Goal: Information Seeking & Learning: Learn about a topic

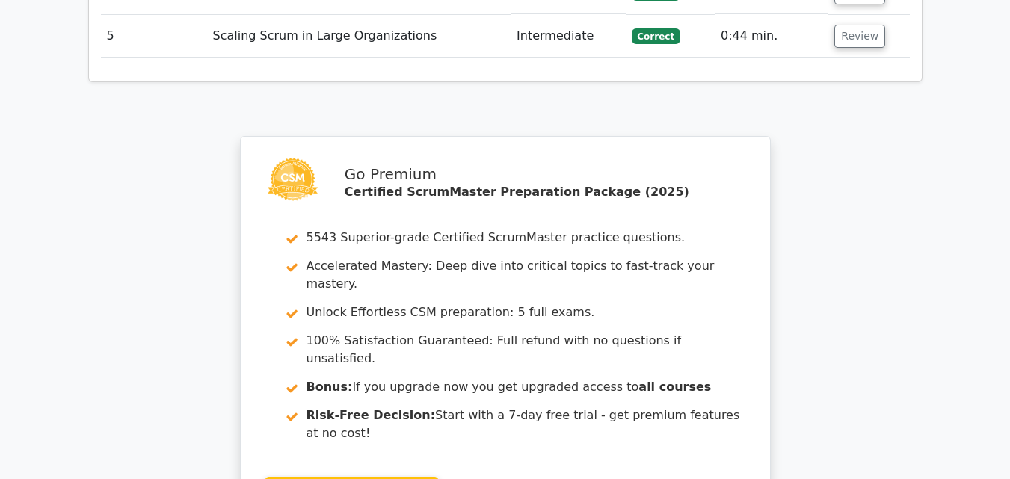
scroll to position [2995, 0]
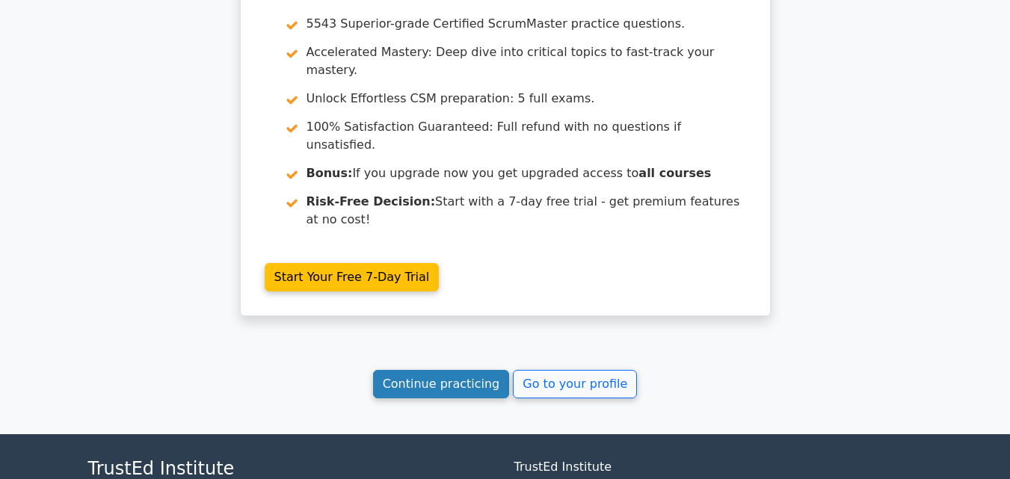
click at [439, 370] on link "Continue practicing" at bounding box center [441, 384] width 137 height 28
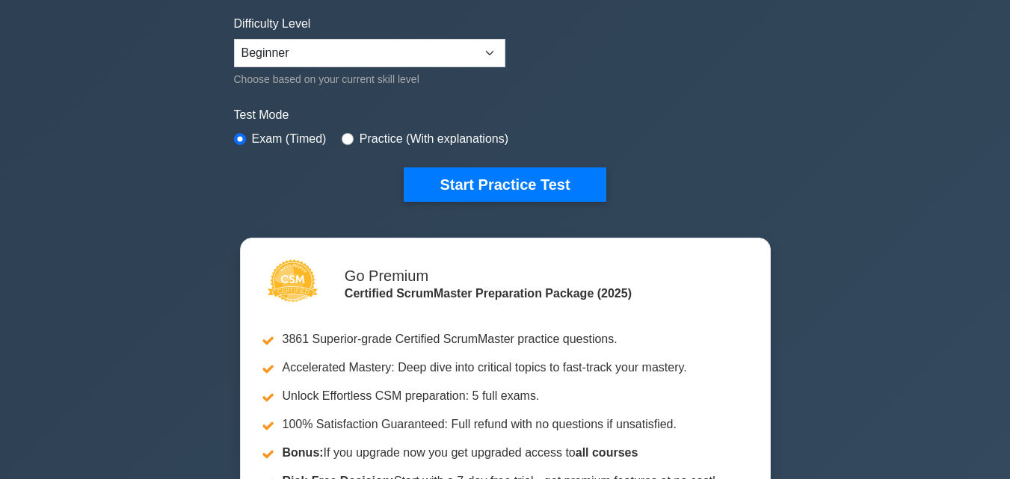
scroll to position [374, 0]
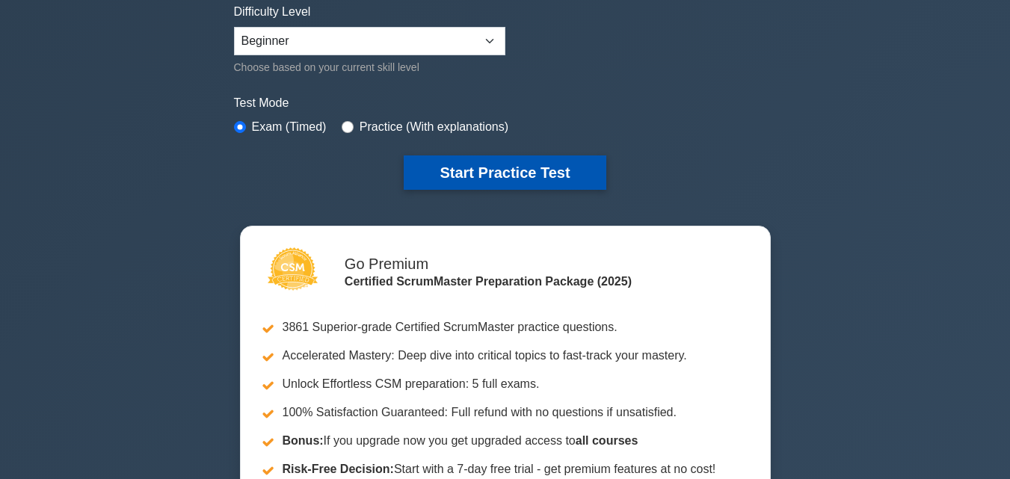
click at [493, 166] on button "Start Practice Test" at bounding box center [505, 173] width 202 height 34
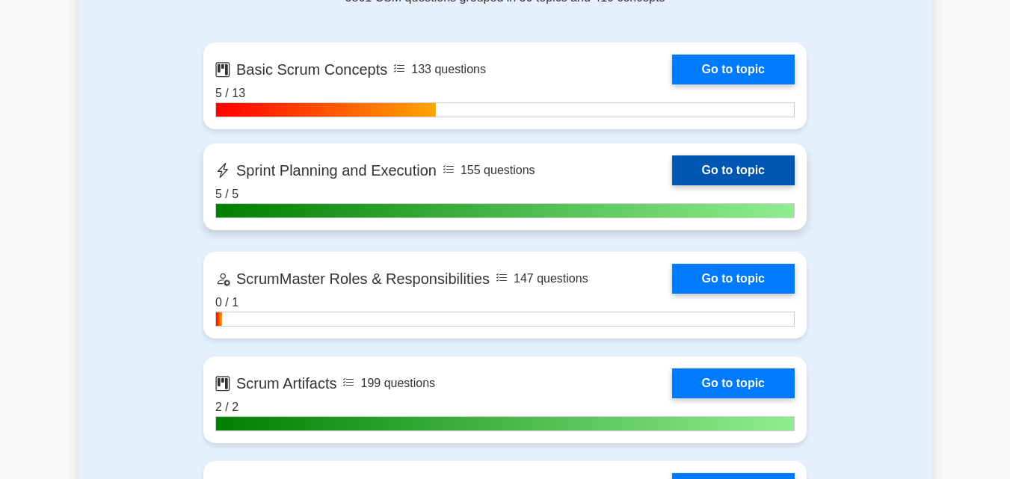
scroll to position [1047, 0]
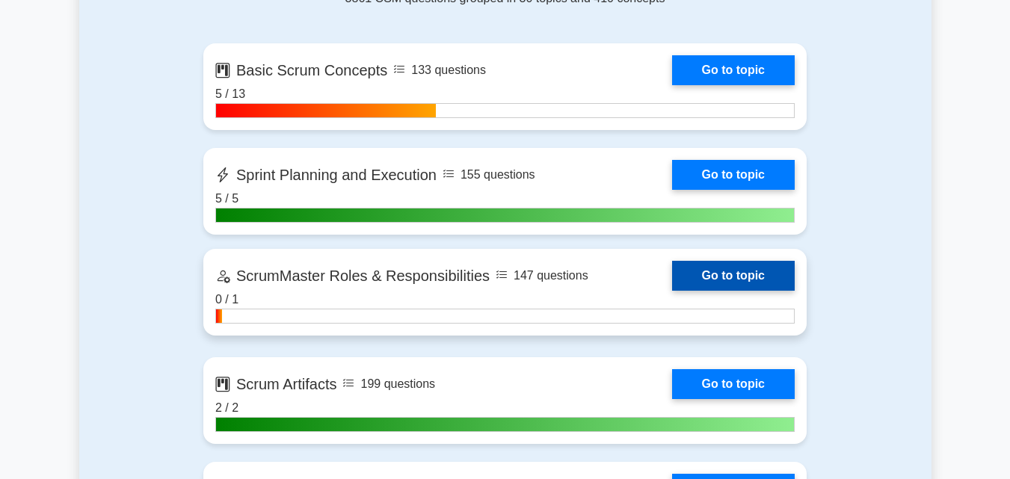
click at [727, 273] on link "Go to topic" at bounding box center [733, 276] width 123 height 30
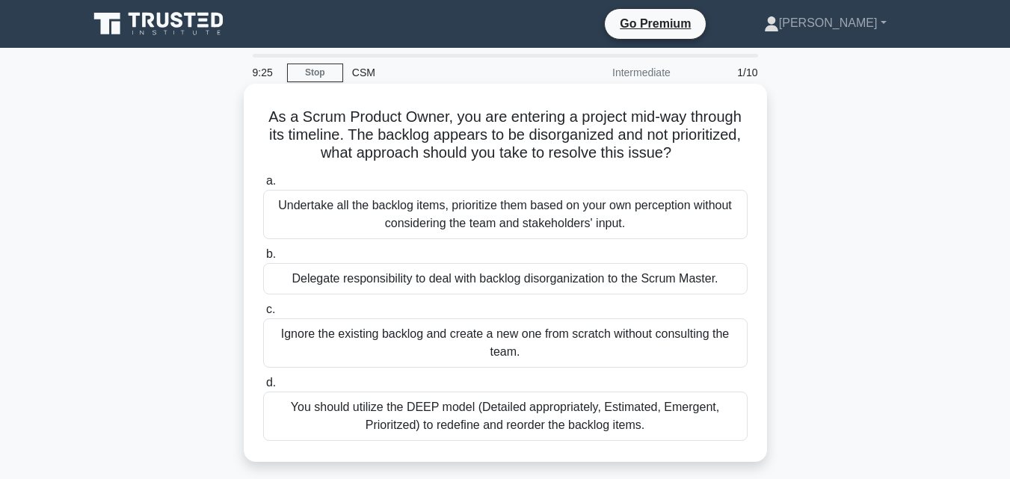
click at [564, 423] on div "You should utilize the DEEP model (Detailed appropriately, Estimated, Emergent,…" at bounding box center [505, 416] width 485 height 49
click at [263, 388] on input "d. You should utilize the DEEP model (Detailed appropriately, Estimated, Emerge…" at bounding box center [263, 383] width 0 height 10
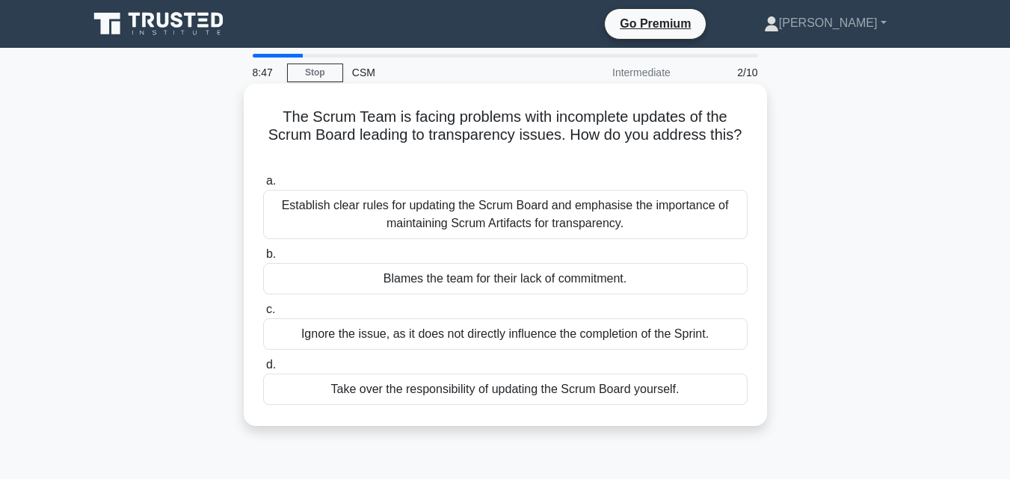
click at [431, 216] on div "Establish clear rules for updating the Scrum Board and emphasise the importance…" at bounding box center [505, 214] width 485 height 49
click at [263, 186] on input "a. Establish clear rules for updating the Scrum Board and emphasise the importa…" at bounding box center [263, 181] width 0 height 10
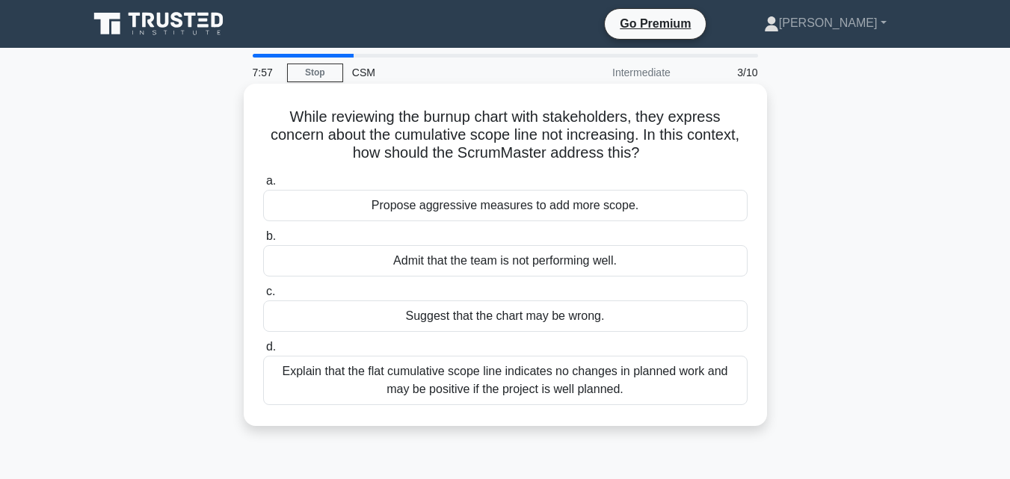
click at [458, 385] on div "Explain that the flat cumulative scope line indicates no changes in planned wor…" at bounding box center [505, 380] width 485 height 49
click at [263, 352] on input "d. Explain that the flat cumulative scope line indicates no changes in planned …" at bounding box center [263, 347] width 0 height 10
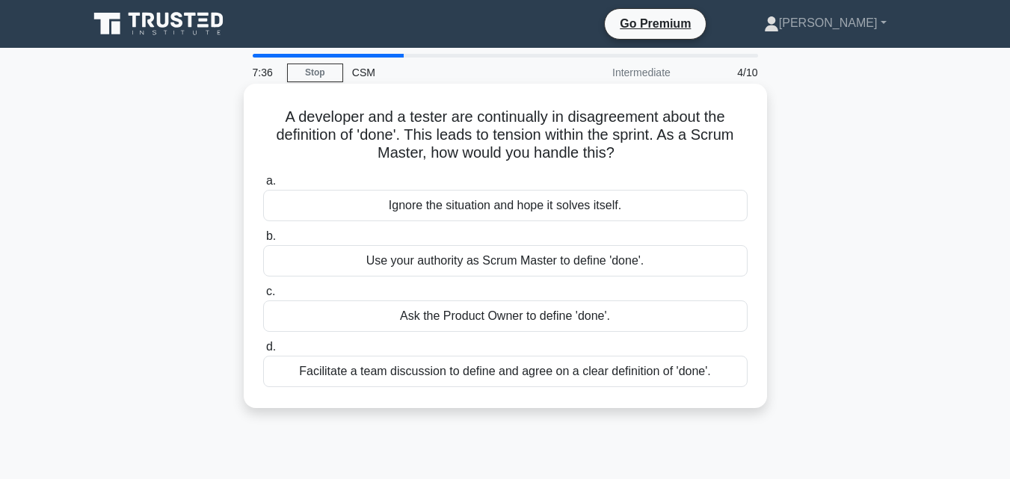
click at [565, 373] on div "Facilitate a team discussion to define and agree on a clear definition of 'done…" at bounding box center [505, 371] width 485 height 31
click at [263, 352] on input "d. Facilitate a team discussion to define and agree on a clear definition of 'd…" at bounding box center [263, 347] width 0 height 10
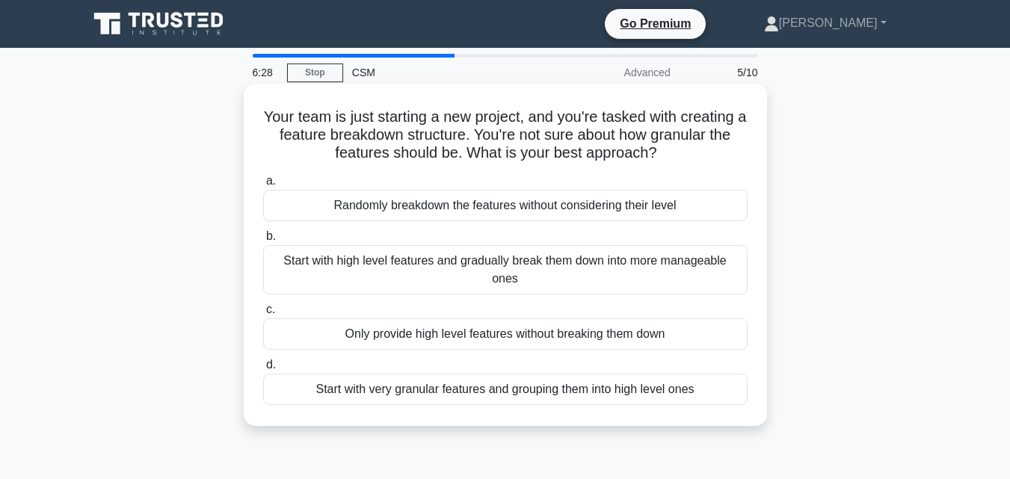
click at [577, 264] on div "Start with high level features and gradually break them down into more manageab…" at bounding box center [505, 269] width 485 height 49
click at [263, 242] on input "b. Start with high level features and gradually break them down into more manag…" at bounding box center [263, 237] width 0 height 10
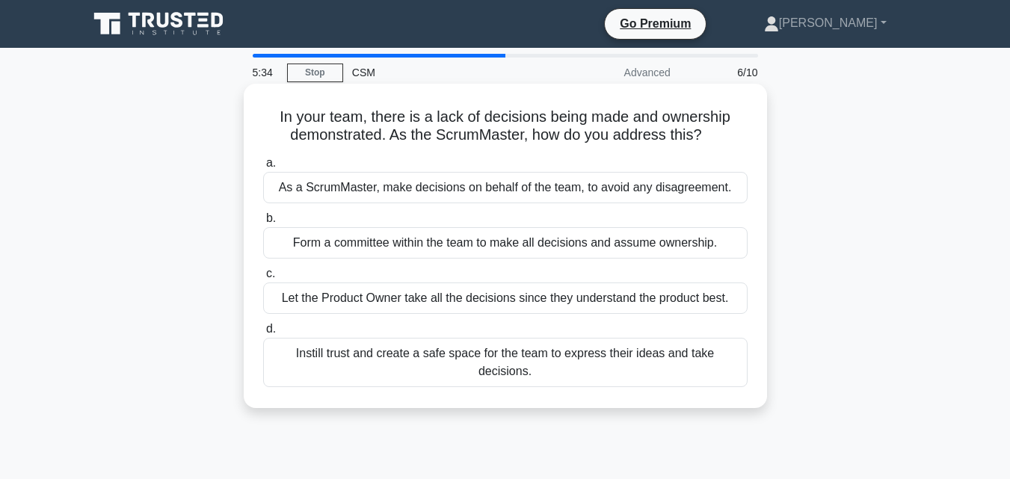
drag, startPoint x: 556, startPoint y: 355, endPoint x: 565, endPoint y: 357, distance: 8.4
click at [562, 357] on div "Instill trust and create a safe space for the team to express their ideas and t…" at bounding box center [505, 362] width 485 height 49
click at [484, 353] on div "Instill trust and create a safe space for the team to express their ideas and t…" at bounding box center [505, 362] width 485 height 49
click at [263, 334] on input "d. Instill trust and create a safe space for the team to express their ideas an…" at bounding box center [263, 329] width 0 height 10
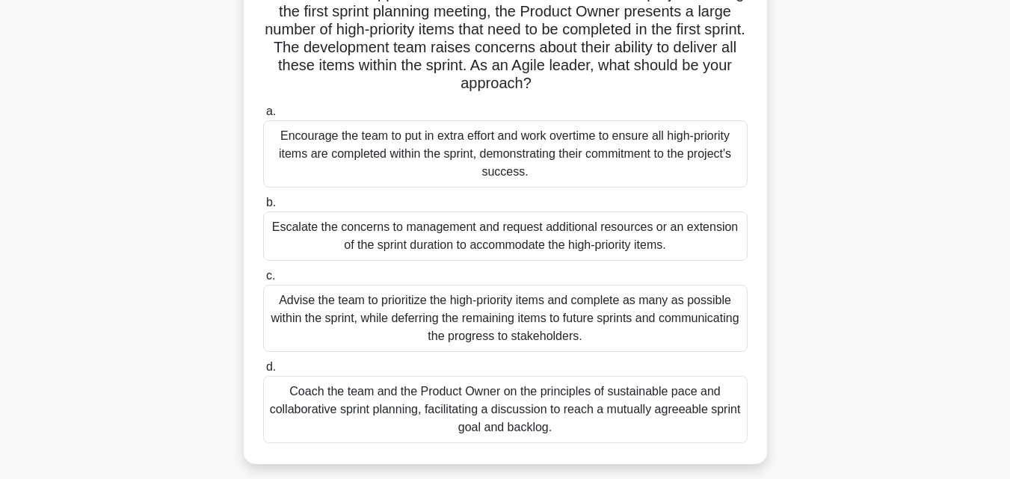
scroll to position [150, 0]
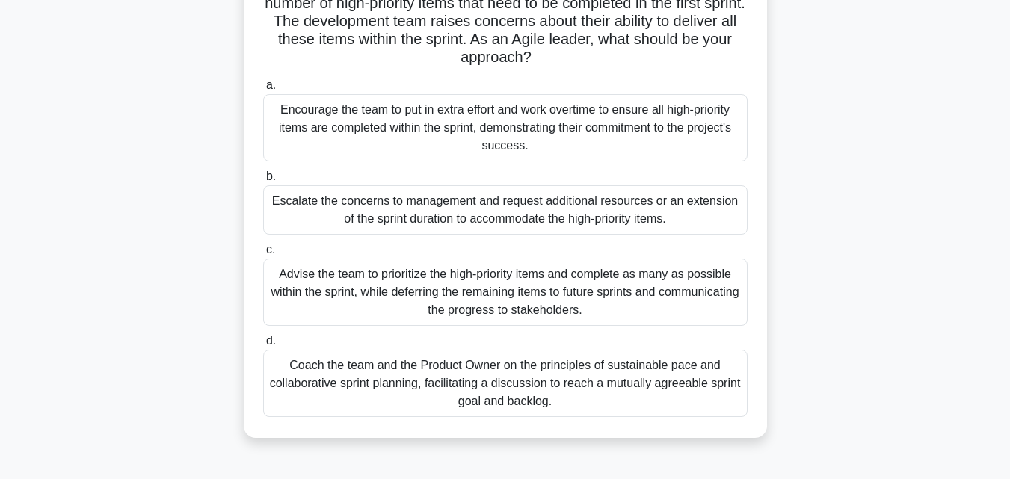
click at [493, 386] on div "Coach the team and the Product Owner on the principles of sustainable pace and …" at bounding box center [505, 383] width 485 height 67
click at [263, 346] on input "d. Coach the team and the Product Owner on the principles of sustainable pace a…" at bounding box center [263, 341] width 0 height 10
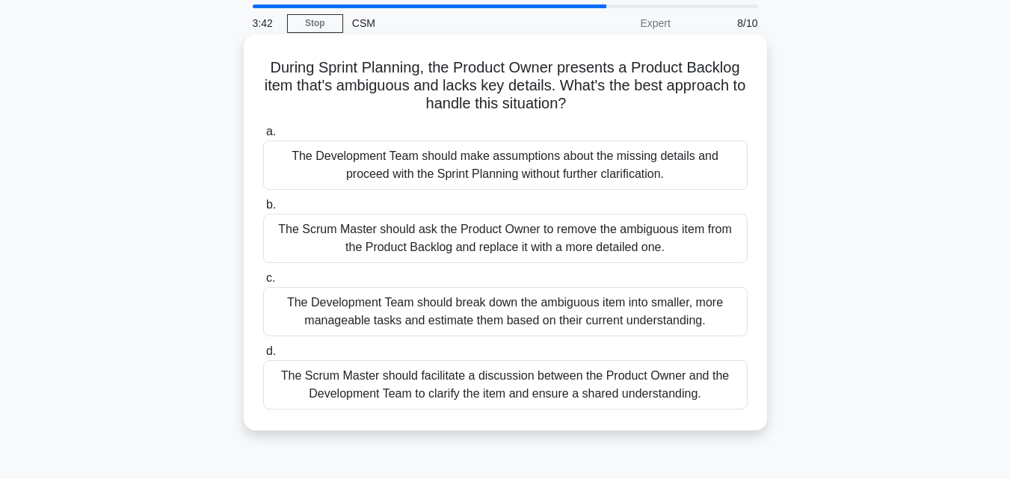
scroll to position [75, 0]
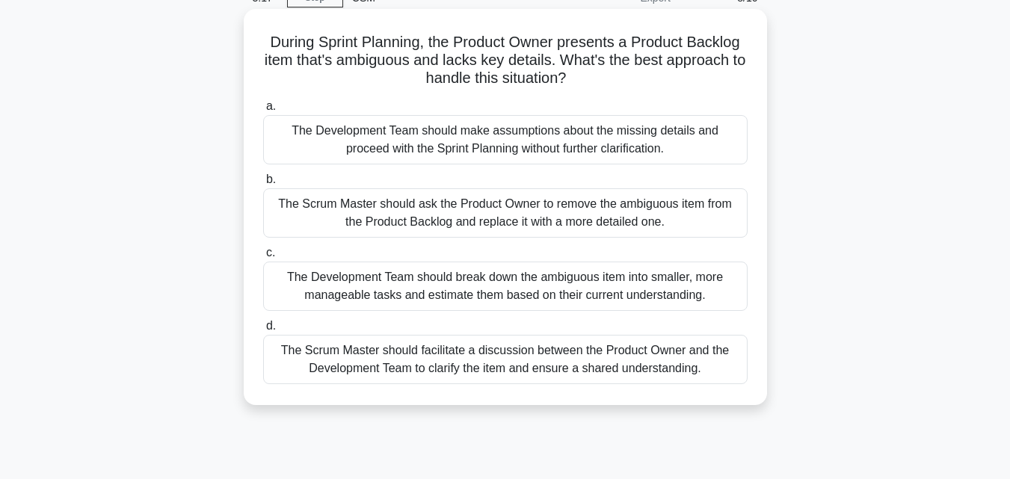
click at [403, 206] on div "The Scrum Master should ask the Product Owner to remove the ambiguous item from…" at bounding box center [505, 212] width 485 height 49
click at [263, 185] on input "b. The Scrum Master should ask the Product Owner to remove the ambiguous item f…" at bounding box center [263, 180] width 0 height 10
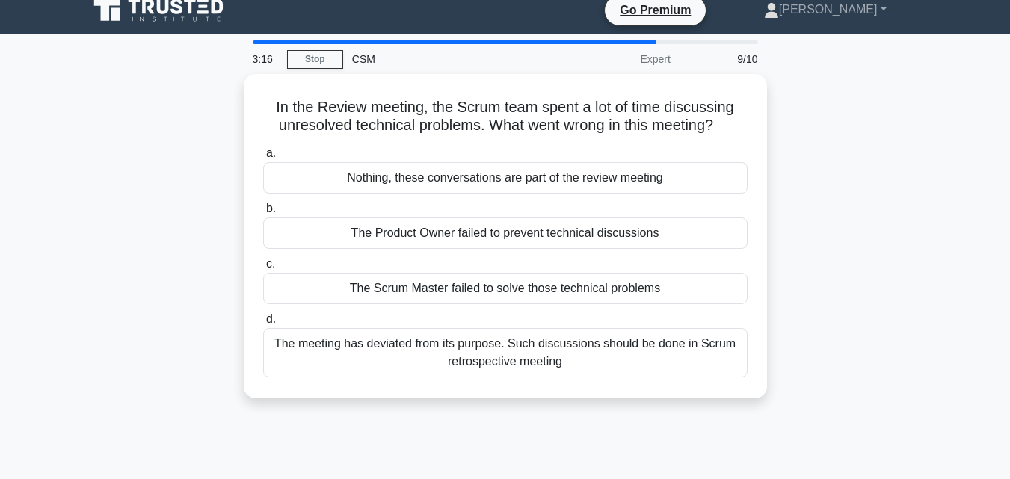
scroll to position [0, 0]
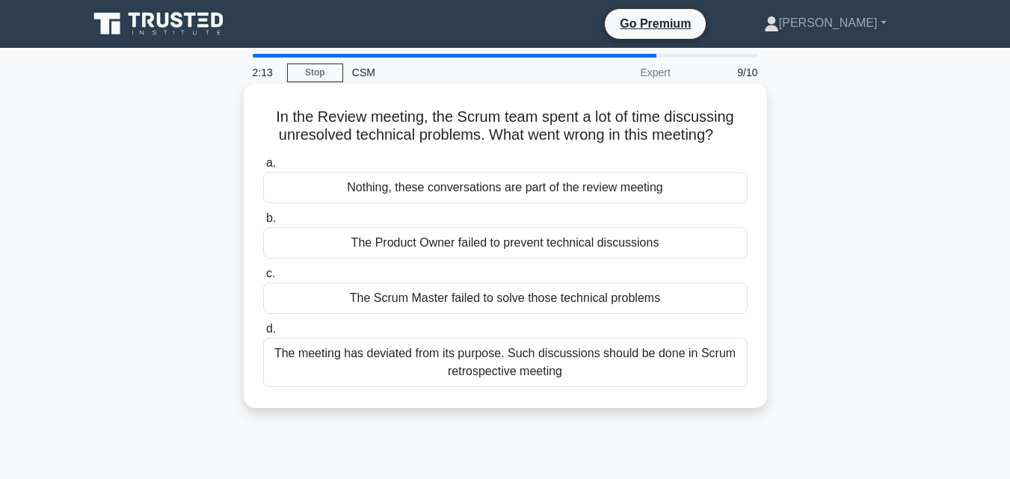
click at [431, 188] on div "Nothing, these conversations are part of the review meeting" at bounding box center [505, 187] width 485 height 31
click at [263, 168] on input "a. Nothing, these conversations are part of the review meeting" at bounding box center [263, 164] width 0 height 10
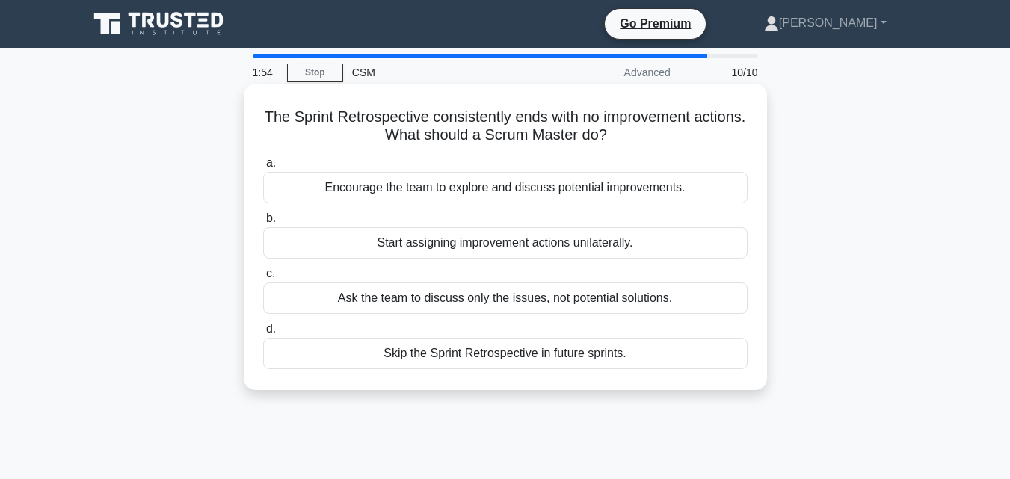
drag, startPoint x: 464, startPoint y: 189, endPoint x: 450, endPoint y: 202, distance: 19.1
click at [466, 189] on div "Encourage the team to explore and discuss potential improvements." at bounding box center [505, 187] width 485 height 31
click at [363, 182] on div "Encourage the team to explore and discuss potential improvements." at bounding box center [505, 187] width 485 height 31
click at [263, 168] on input "a. Encourage the team to explore and discuss potential improvements." at bounding box center [263, 164] width 0 height 10
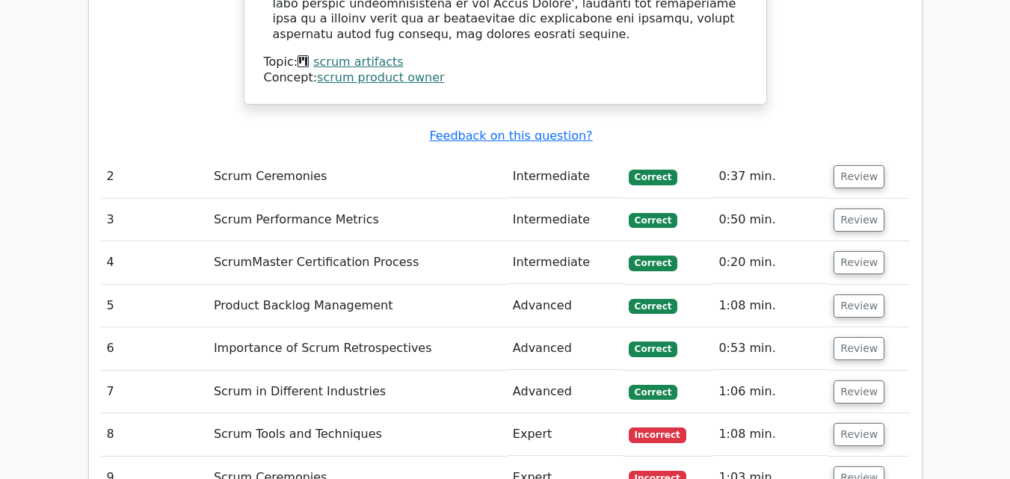
scroll to position [2168, 0]
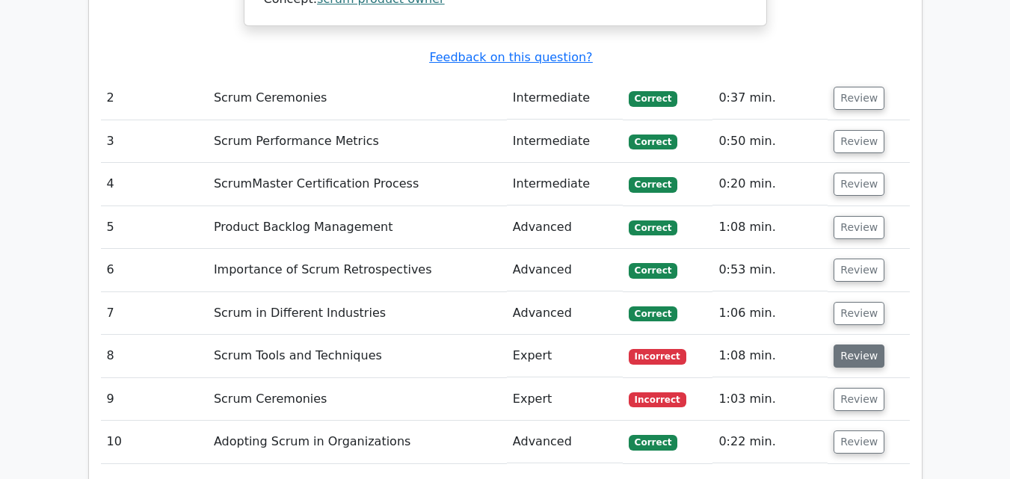
click at [845, 345] on button "Review" at bounding box center [859, 356] width 51 height 23
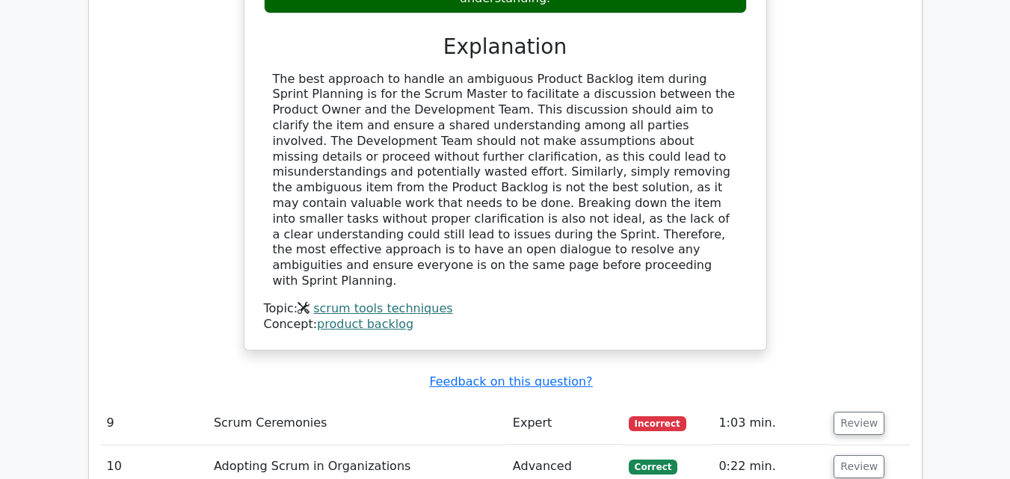
scroll to position [2916, 0]
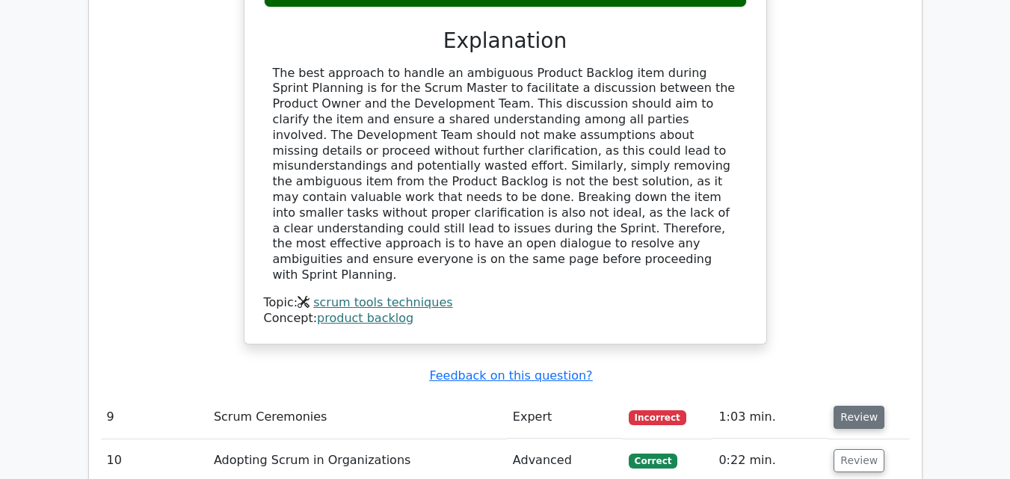
click at [858, 406] on button "Review" at bounding box center [859, 417] width 51 height 23
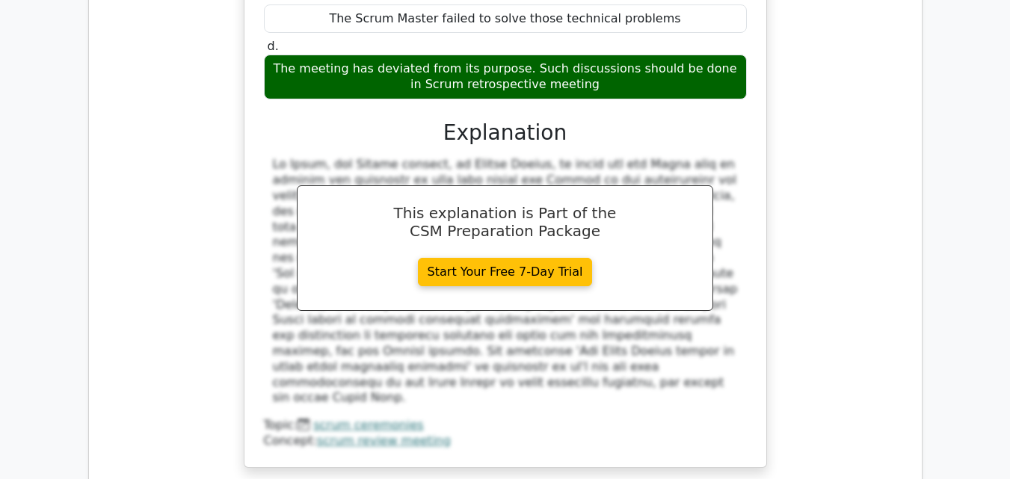
scroll to position [3589, 0]
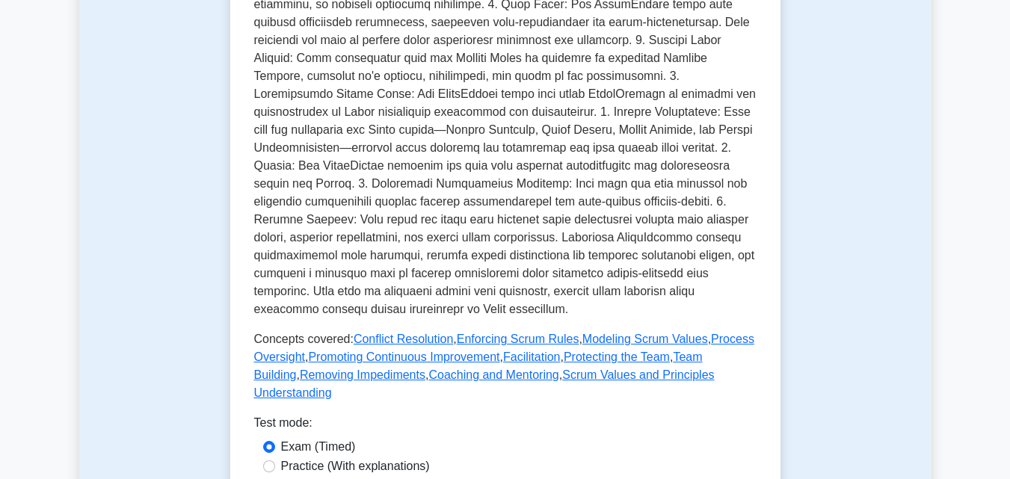
scroll to position [598, 0]
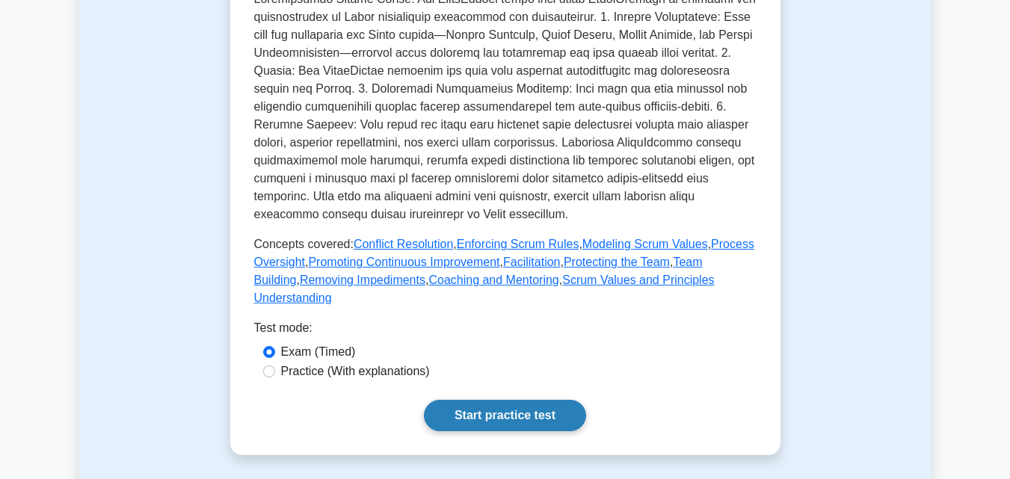
click at [511, 400] on link "Start practice test" at bounding box center [505, 415] width 162 height 31
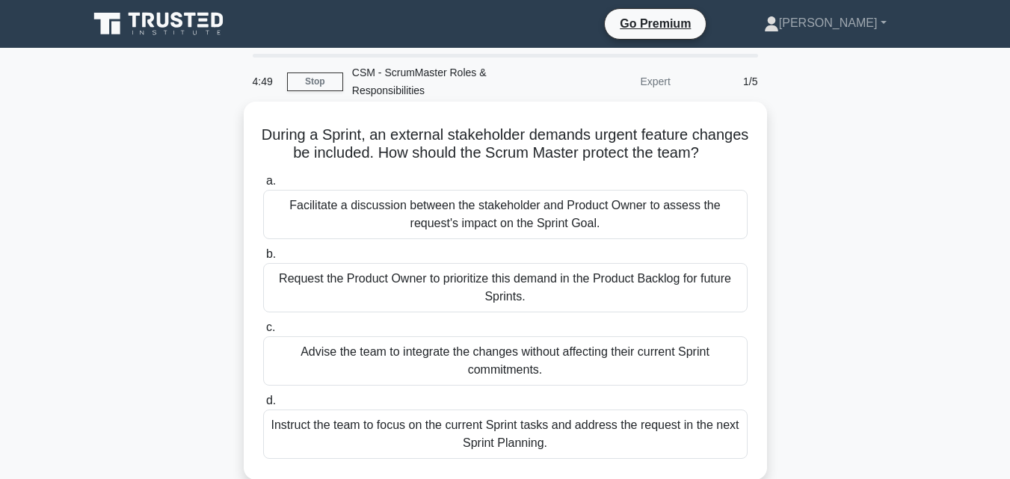
scroll to position [75, 0]
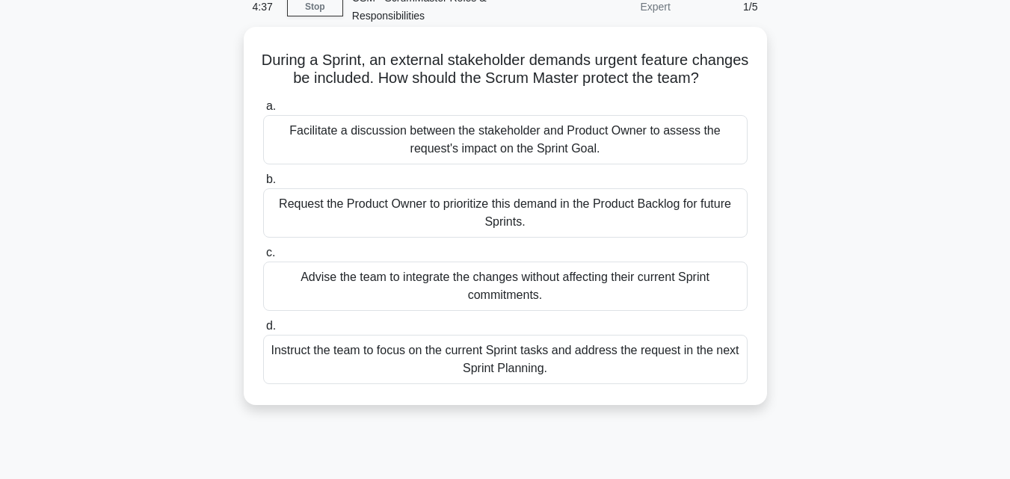
click at [442, 144] on div "Facilitate a discussion between the stakeholder and Product Owner to assess the…" at bounding box center [505, 139] width 485 height 49
click at [263, 111] on input "a. Facilitate a discussion between the stakeholder and Product Owner to assess …" at bounding box center [263, 107] width 0 height 10
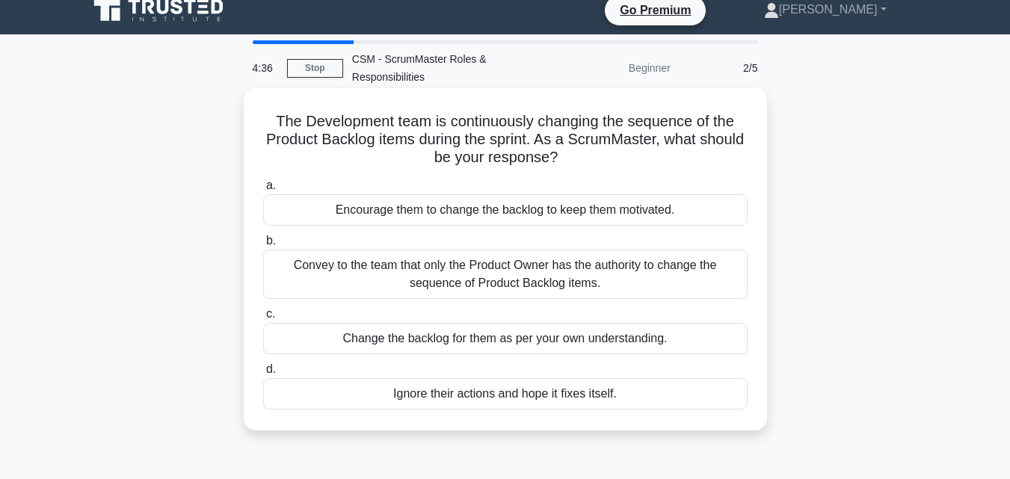
scroll to position [0, 0]
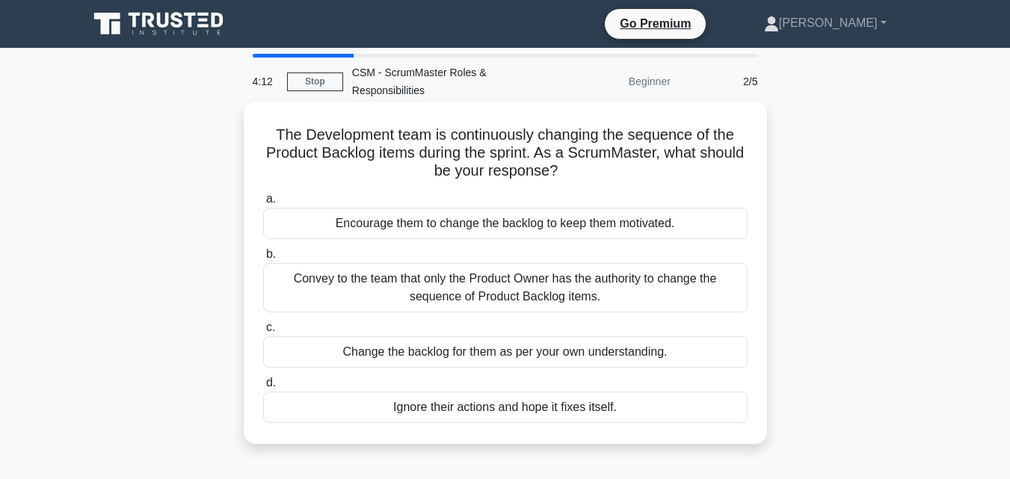
click at [519, 280] on div "Convey to the team that only the Product Owner has the authority to change the …" at bounding box center [505, 287] width 485 height 49
click at [263, 259] on input "b. Convey to the team that only the Product Owner has the authority to change t…" at bounding box center [263, 255] width 0 height 10
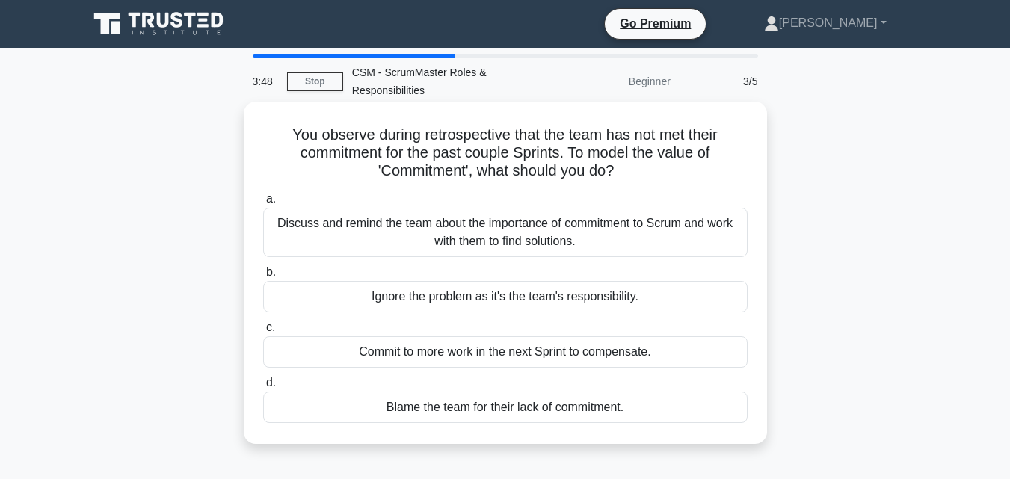
click at [437, 233] on div "Discuss and remind the team about the importance of commitment to Scrum and wor…" at bounding box center [505, 232] width 485 height 49
click at [263, 204] on input "a. Discuss and remind the team about the importance of commitment to Scrum and …" at bounding box center [263, 199] width 0 height 10
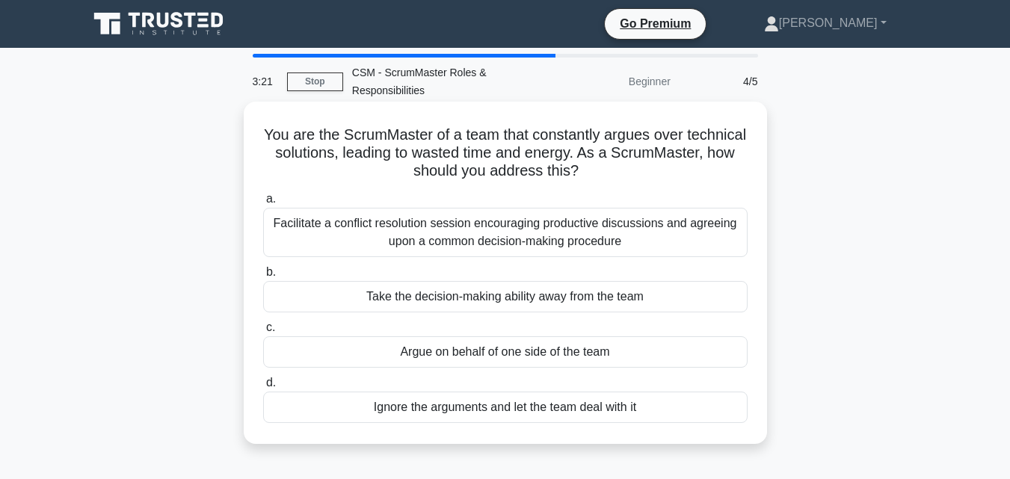
click at [447, 236] on div "Facilitate a conflict resolution session encouraging productive discussions and…" at bounding box center [505, 232] width 485 height 49
click at [263, 204] on input "a. Facilitate a conflict resolution session encouraging productive discussions …" at bounding box center [263, 199] width 0 height 10
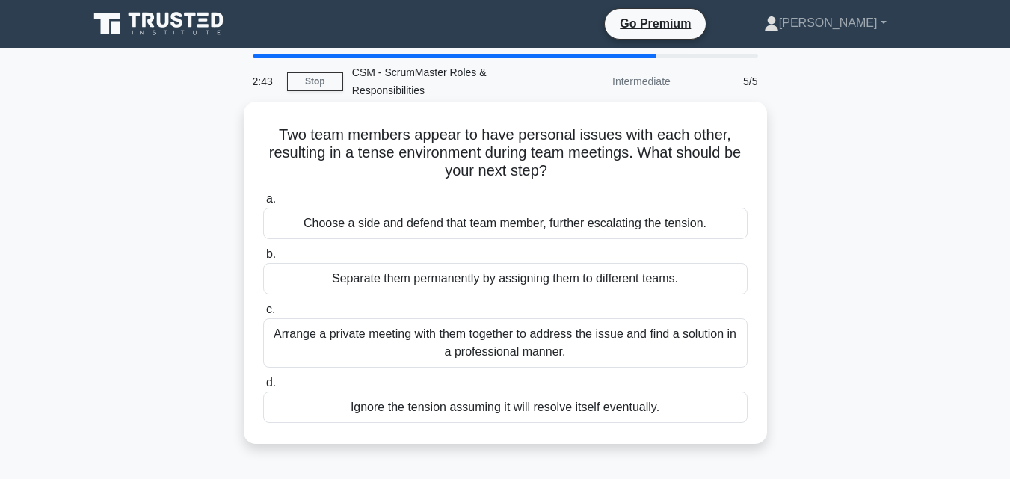
click at [394, 336] on div "Arrange a private meeting with them together to address the issue and find a so…" at bounding box center [505, 343] width 485 height 49
click at [263, 315] on input "c. Arrange a private meeting with them together to address the issue and find a…" at bounding box center [263, 310] width 0 height 10
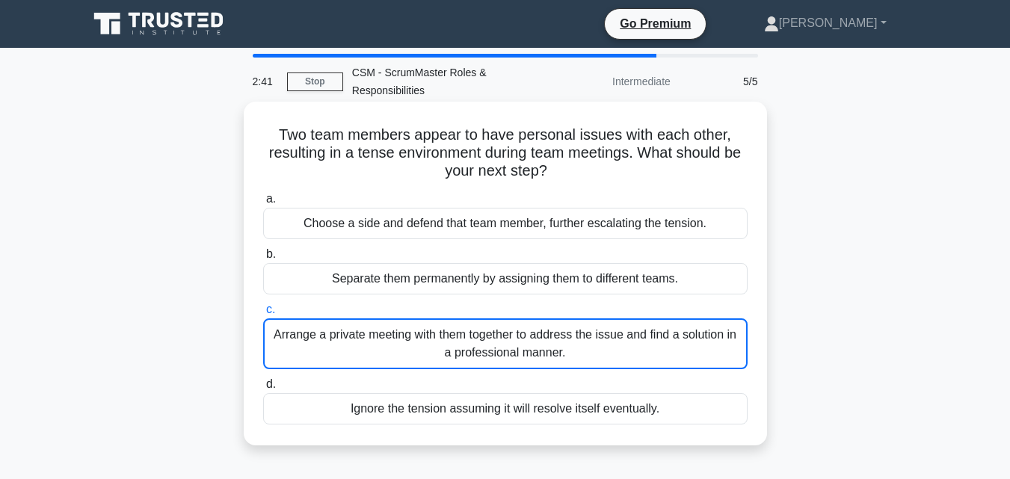
scroll to position [32, 0]
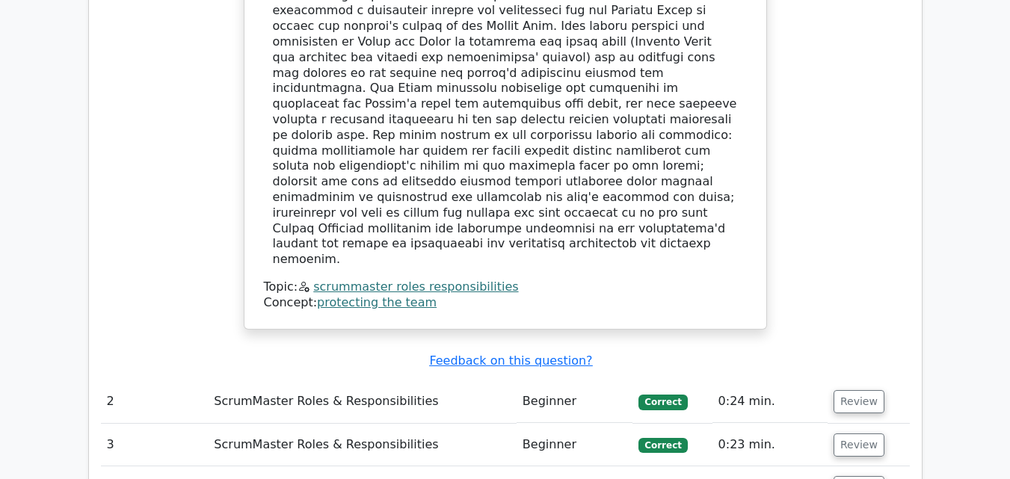
scroll to position [1794, 0]
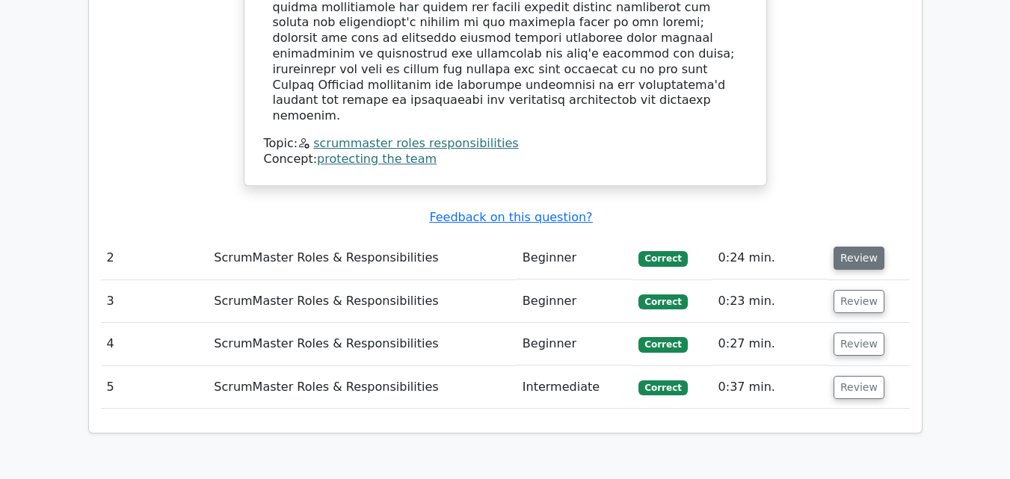
click at [864, 247] on button "Review" at bounding box center [859, 258] width 51 height 23
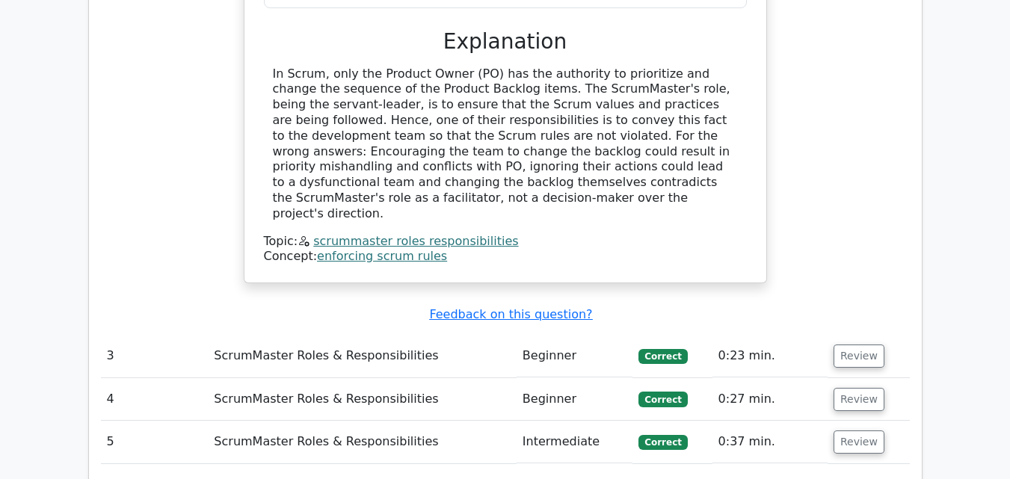
scroll to position [2393, 0]
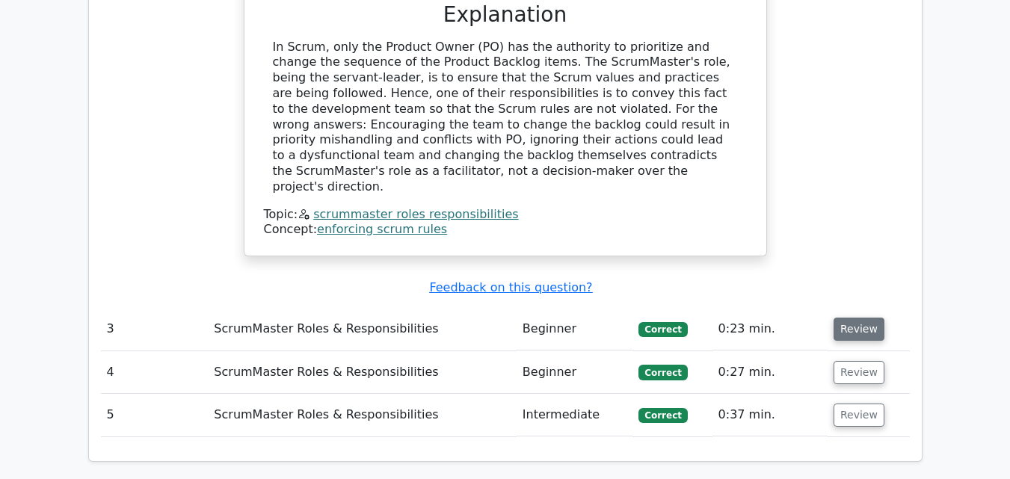
click at [857, 318] on button "Review" at bounding box center [859, 329] width 51 height 23
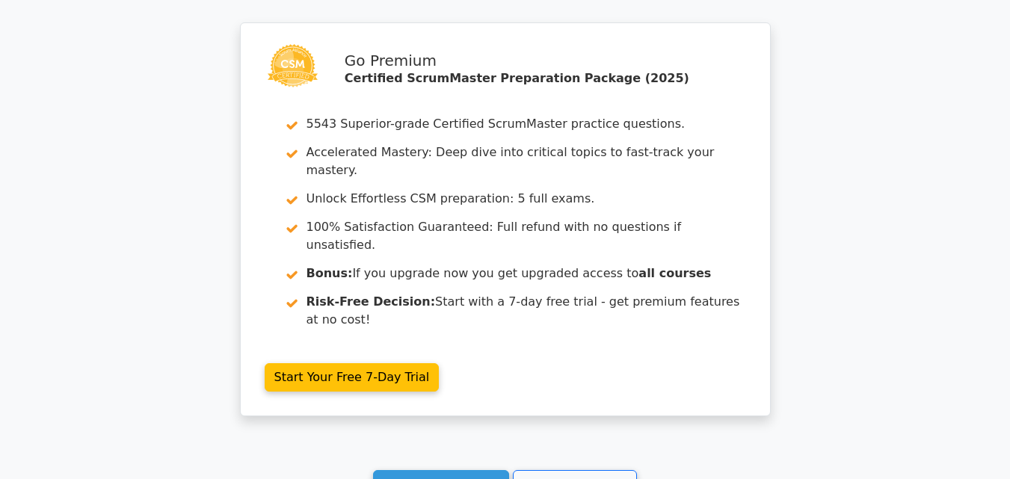
scroll to position [3566, 0]
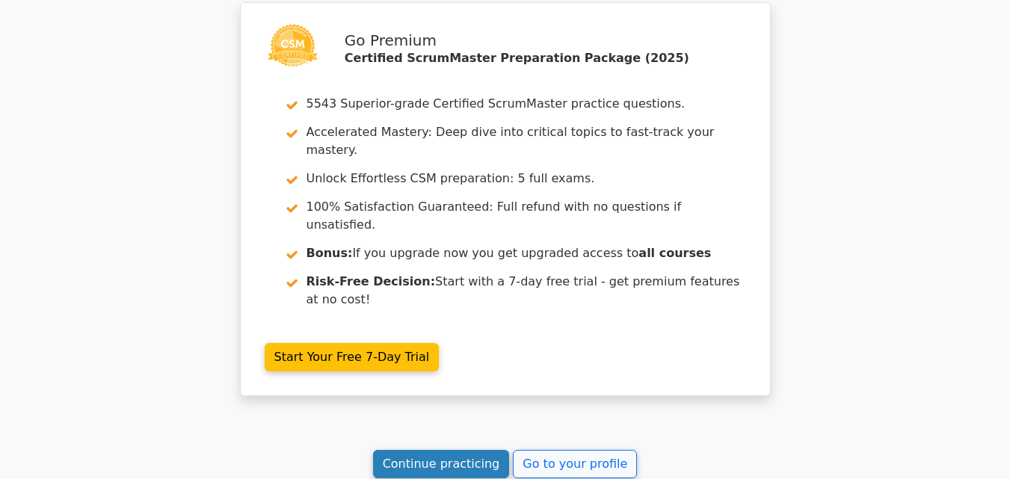
click at [434, 450] on link "Continue practicing" at bounding box center [441, 464] width 137 height 28
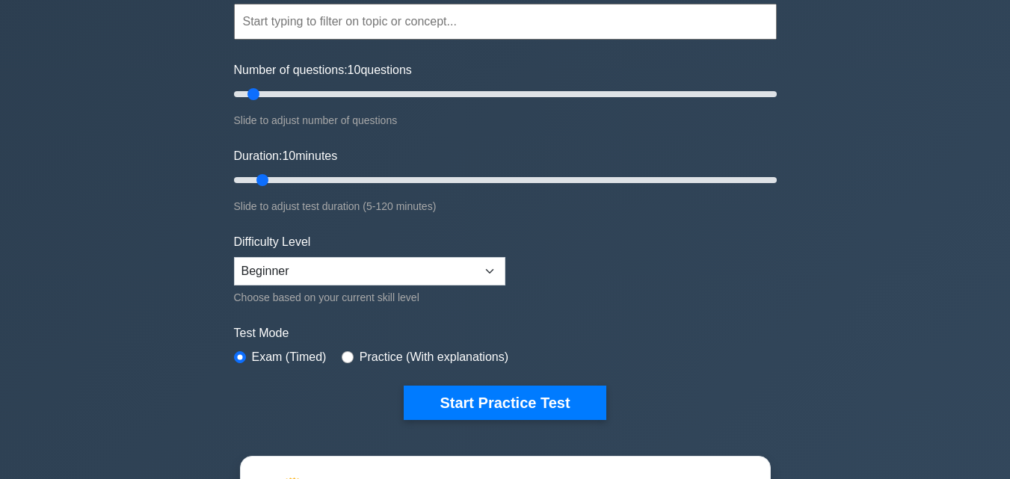
scroll to position [150, 0]
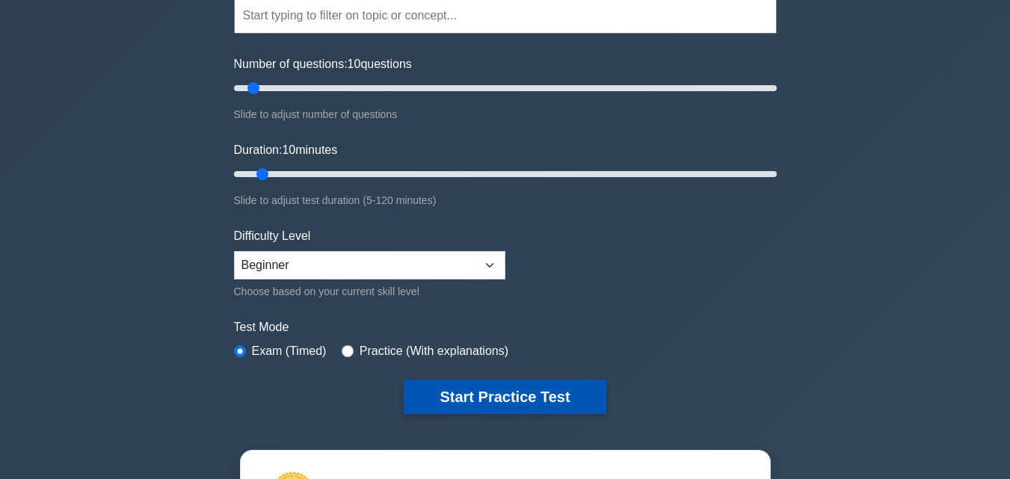
click at [458, 401] on button "Start Practice Test" at bounding box center [505, 397] width 202 height 34
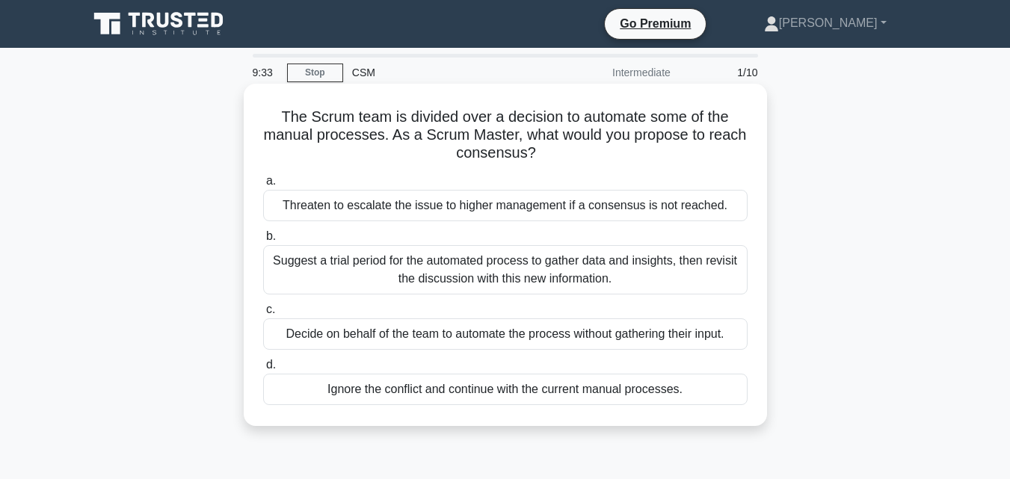
click at [407, 278] on div "Suggest a trial period for the automated process to gather data and insights, t…" at bounding box center [505, 269] width 485 height 49
click at [263, 242] on input "b. Suggest a trial period for the automated process to gather data and insights…" at bounding box center [263, 237] width 0 height 10
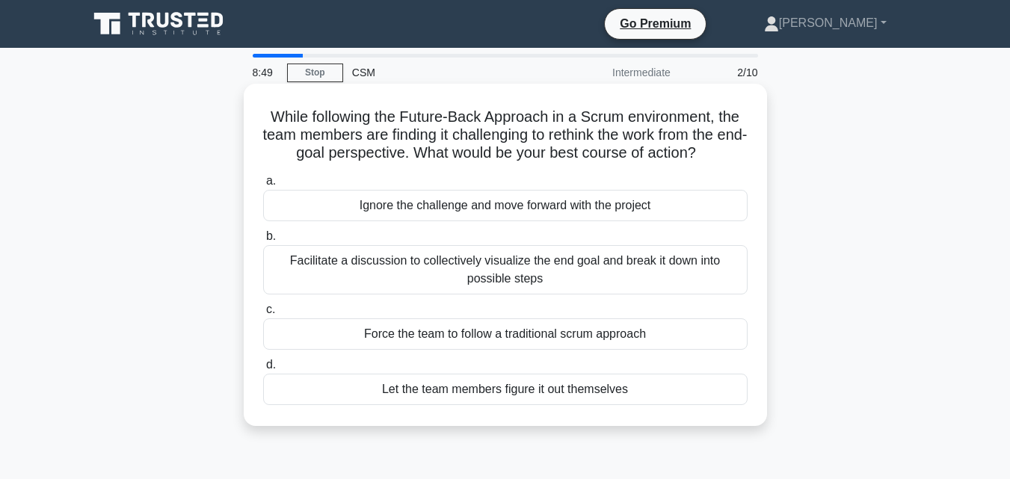
click at [485, 278] on div "Facilitate a discussion to collectively visualize the end goal and break it dow…" at bounding box center [505, 269] width 485 height 49
click at [263, 242] on input "b. Facilitate a discussion to collectively visualize the end goal and break it …" at bounding box center [263, 237] width 0 height 10
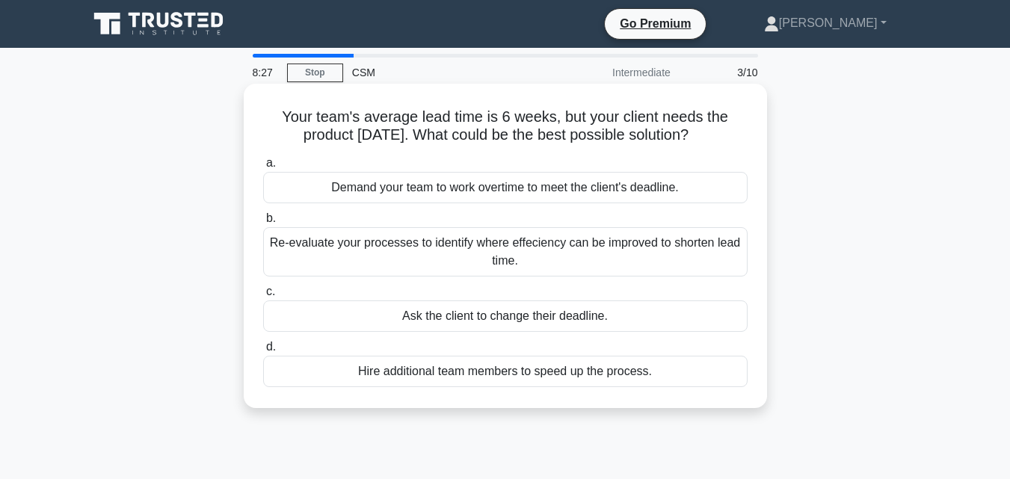
click at [443, 247] on div "Re-evaluate your processes to identify where effeciency can be improved to shor…" at bounding box center [505, 251] width 485 height 49
click at [263, 224] on input "b. Re-evaluate your processes to identify where effeciency can be improved to s…" at bounding box center [263, 219] width 0 height 10
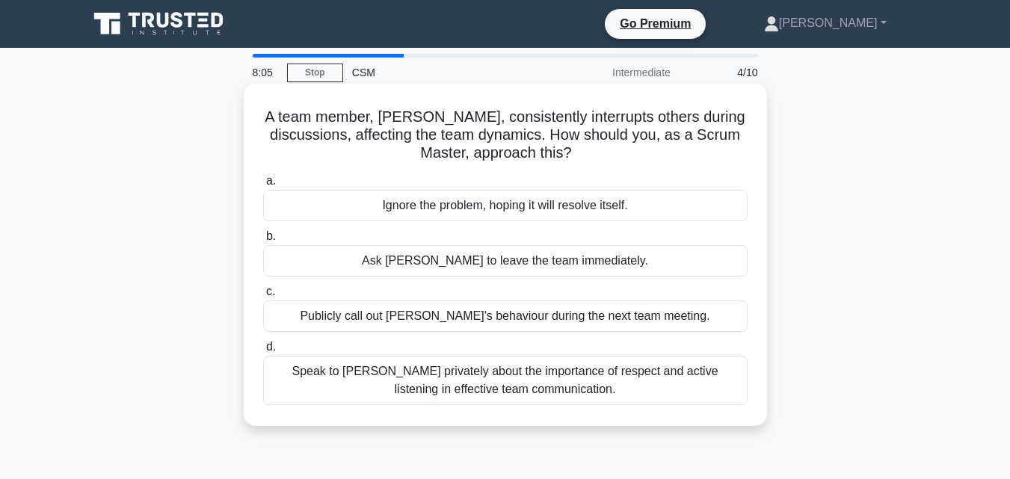
click at [495, 381] on div "Speak to Tom privately about the importance of respect and active listening in …" at bounding box center [505, 380] width 485 height 49
click at [263, 352] on input "d. Speak to Tom privately about the importance of respect and active listening …" at bounding box center [263, 347] width 0 height 10
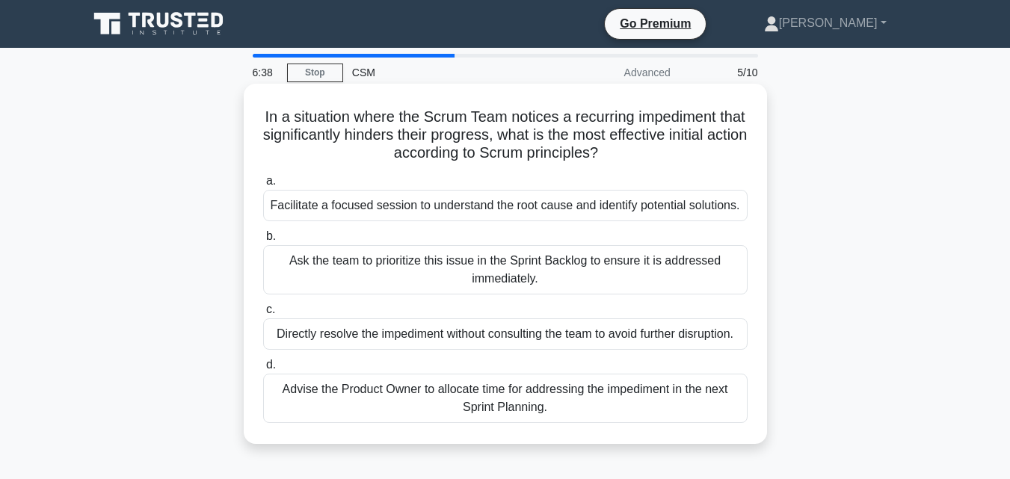
click at [335, 209] on div "Facilitate a focused session to understand the root cause and identify potentia…" at bounding box center [505, 205] width 485 height 31
click at [263, 186] on input "a. Facilitate a focused session to understand the root cause and identify poten…" at bounding box center [263, 181] width 0 height 10
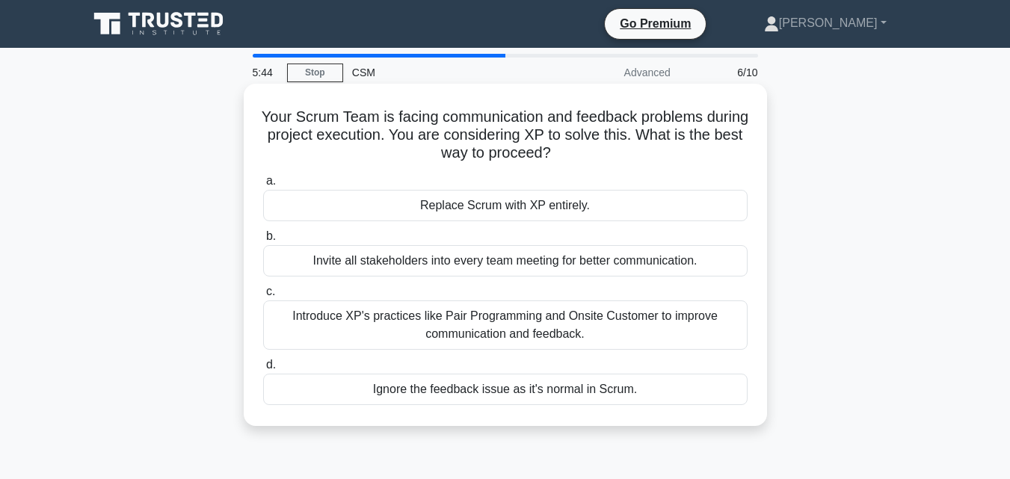
click at [505, 320] on div "Introduce XP's practices like Pair Programming and Onsite Customer to improve c…" at bounding box center [505, 325] width 485 height 49
click at [263, 297] on input "c. Introduce XP's practices like Pair Programming and Onsite Customer to improv…" at bounding box center [263, 292] width 0 height 10
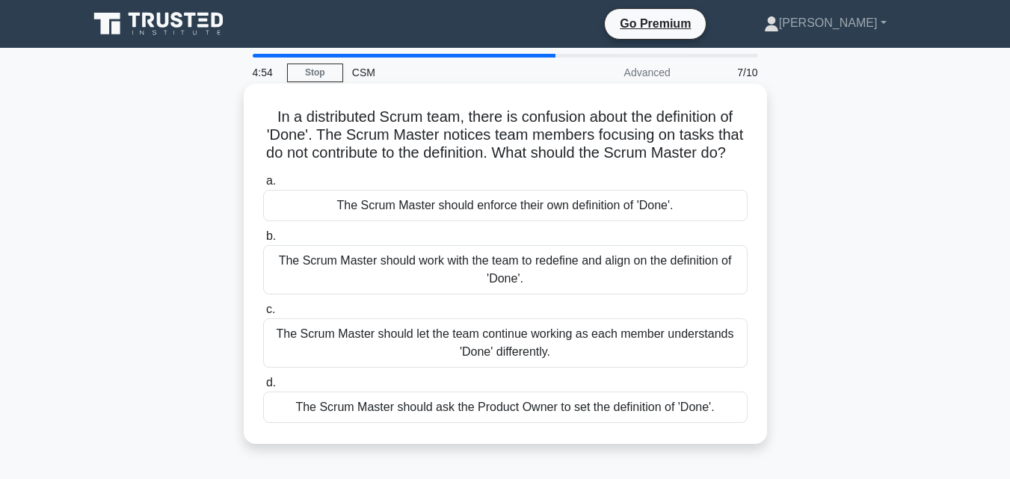
click at [319, 270] on div "The Scrum Master should work with the team to redefine and align on the definit…" at bounding box center [505, 269] width 485 height 49
click at [263, 242] on input "b. The Scrum Master should work with the team to redefine and align on the defi…" at bounding box center [263, 237] width 0 height 10
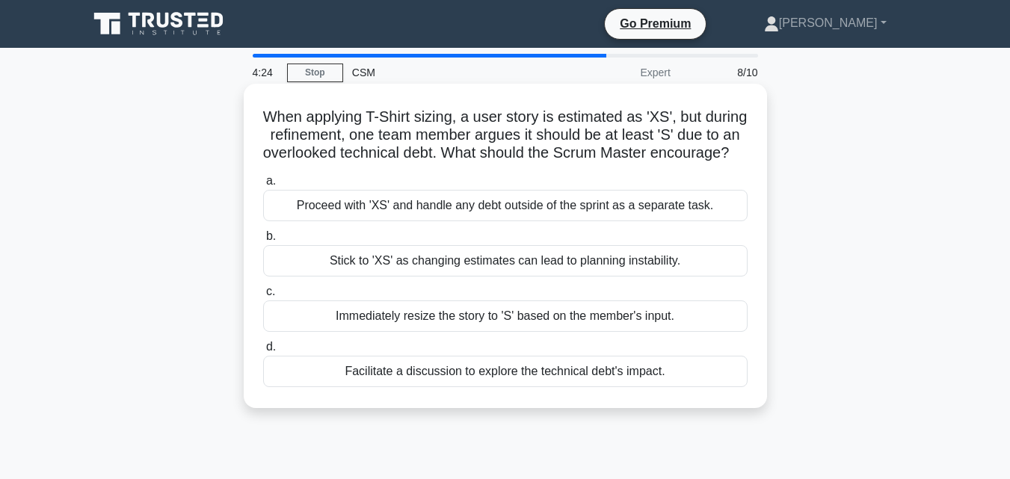
click at [541, 384] on div "Facilitate a discussion to explore the technical debt's impact." at bounding box center [505, 371] width 485 height 31
click at [263, 352] on input "d. Facilitate a discussion to explore the technical debt's impact." at bounding box center [263, 347] width 0 height 10
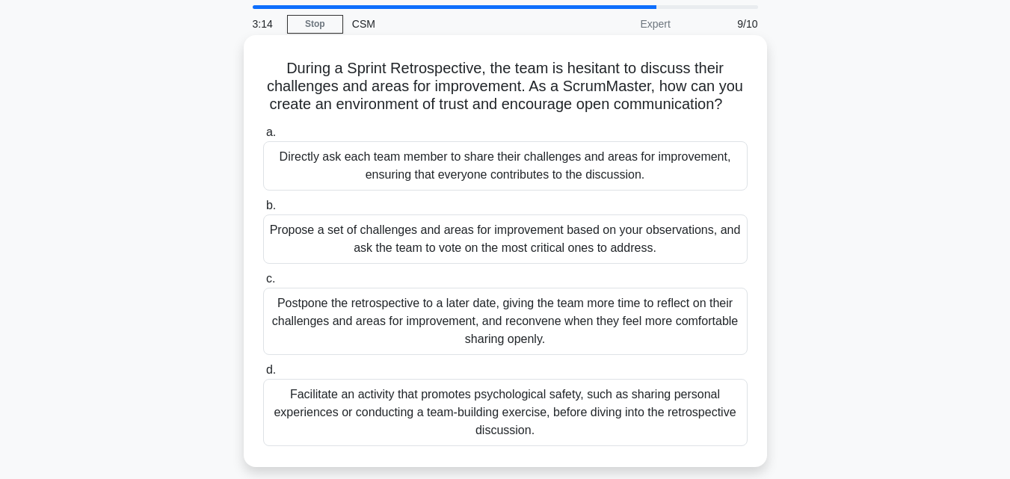
scroll to position [75, 0]
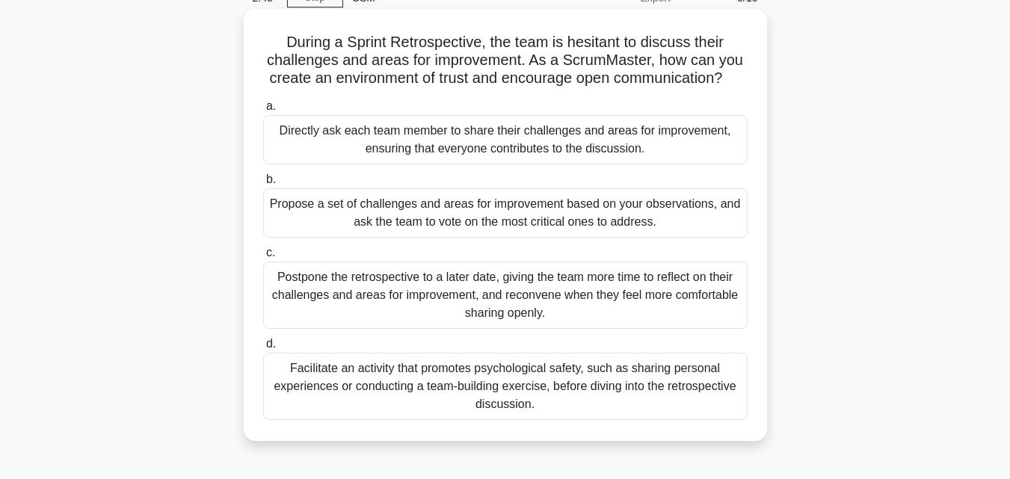
click at [565, 141] on div "Directly ask each team member to share their challenges and areas for improveme…" at bounding box center [505, 139] width 485 height 49
click at [263, 111] on input "a. Directly ask each team member to share their challenges and areas for improv…" at bounding box center [263, 107] width 0 height 10
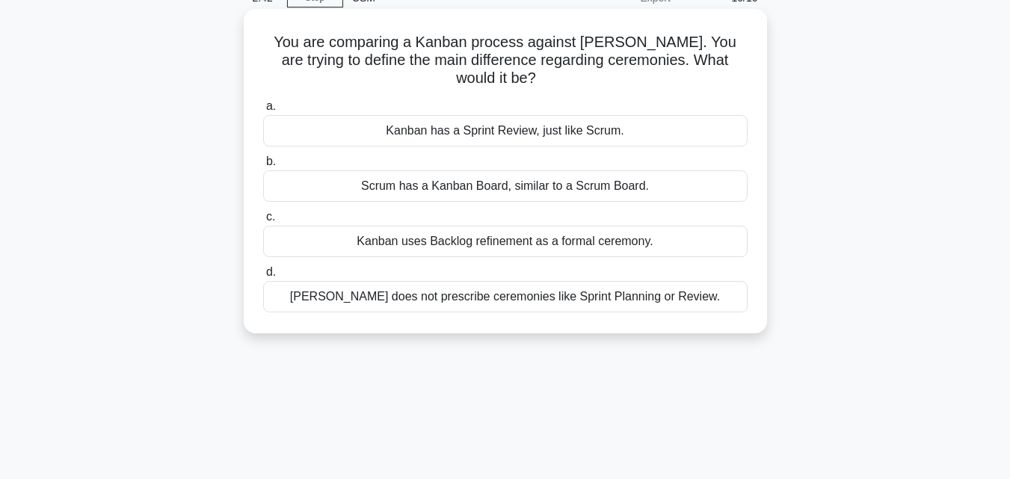
scroll to position [0, 0]
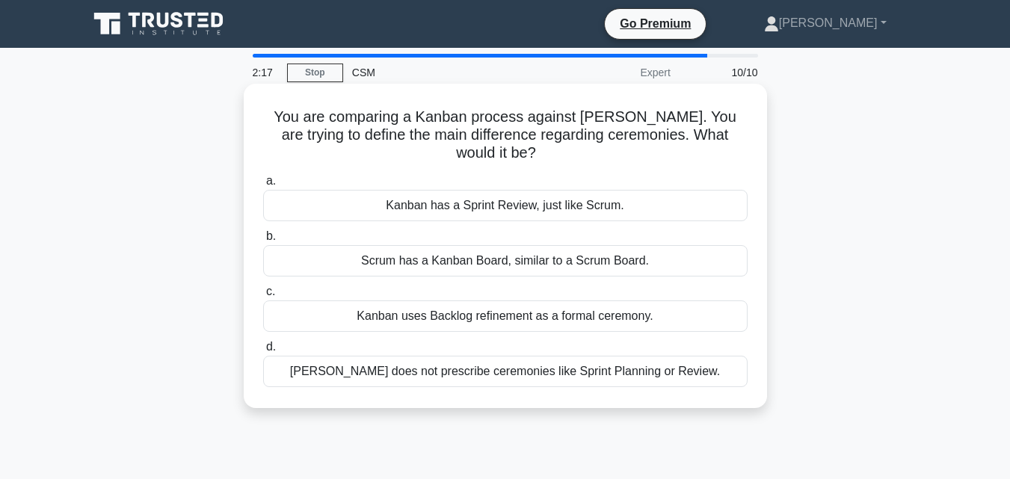
click at [598, 356] on div "Kanban does not prescribe ceremonies like Sprint Planning or Review." at bounding box center [505, 371] width 485 height 31
click at [263, 352] on input "d. Kanban does not prescribe ceremonies like Sprint Planning or Review." at bounding box center [263, 347] width 0 height 10
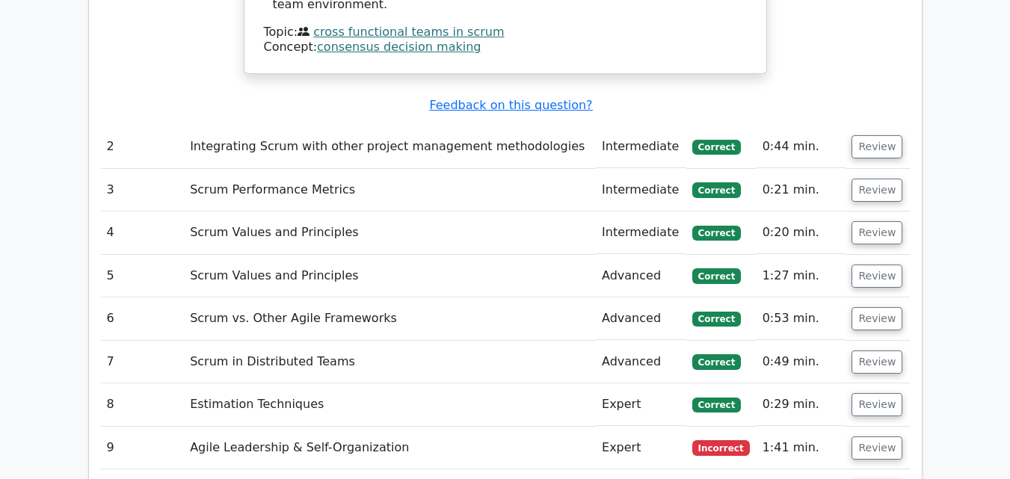
scroll to position [1944, 0]
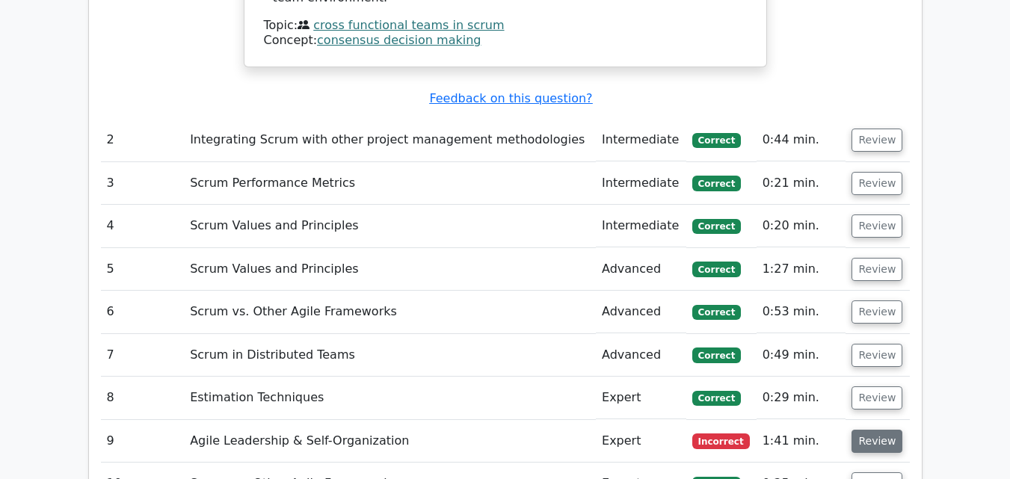
click at [873, 430] on button "Review" at bounding box center [877, 441] width 51 height 23
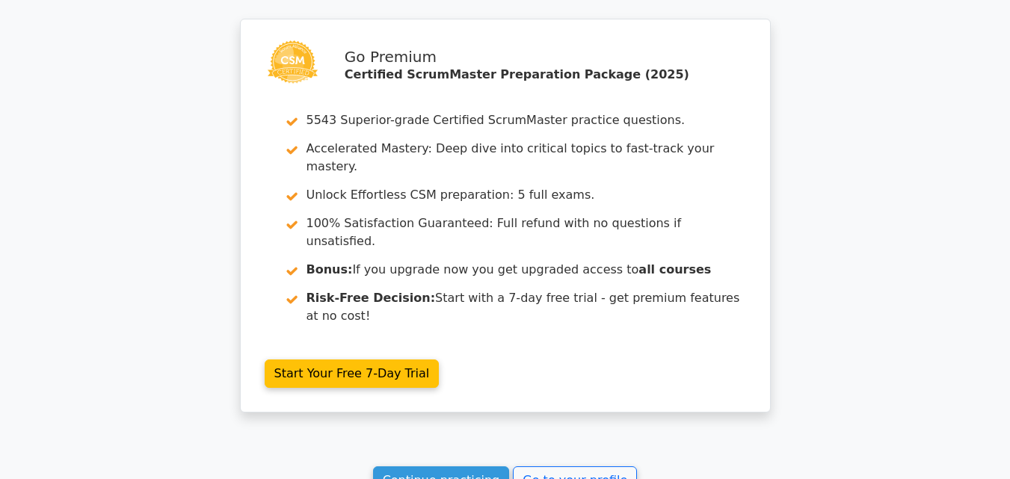
scroll to position [3290, 0]
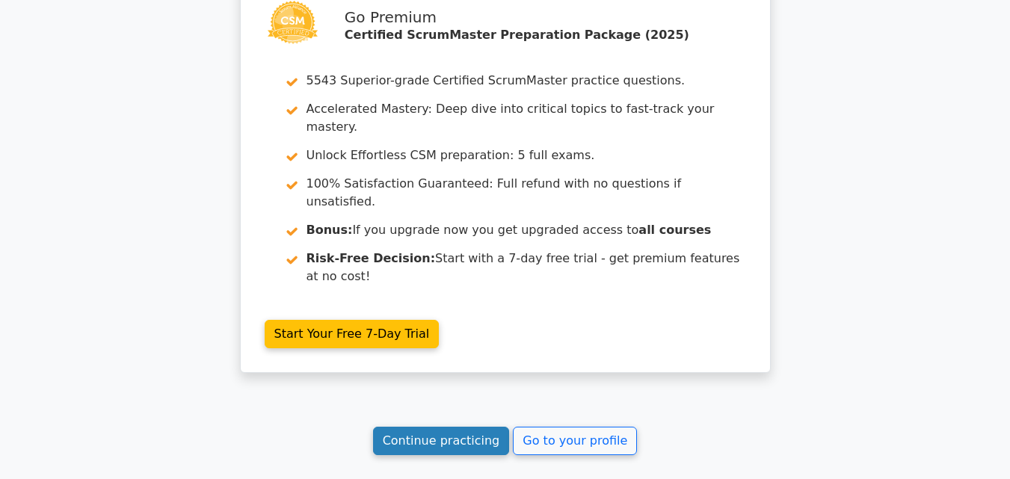
click at [436, 427] on link "Continue practicing" at bounding box center [441, 441] width 137 height 28
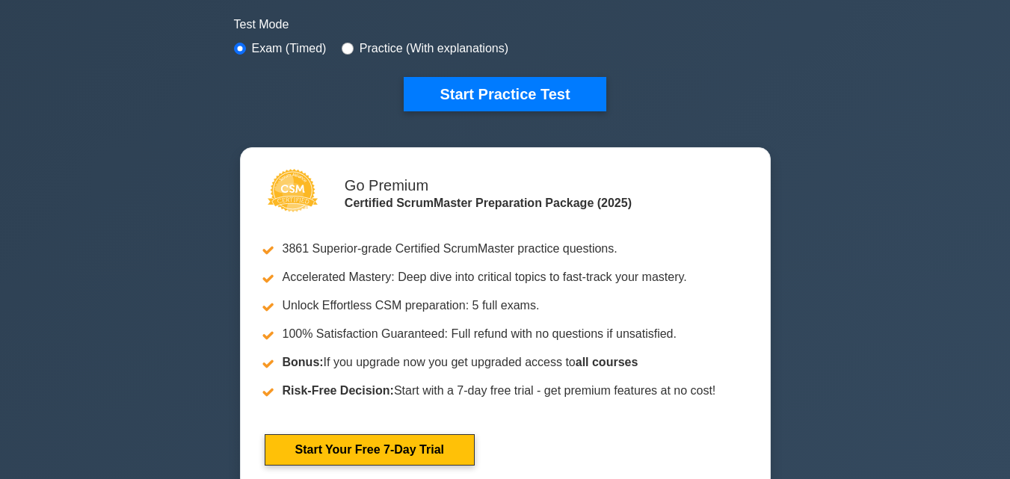
scroll to position [449, 0]
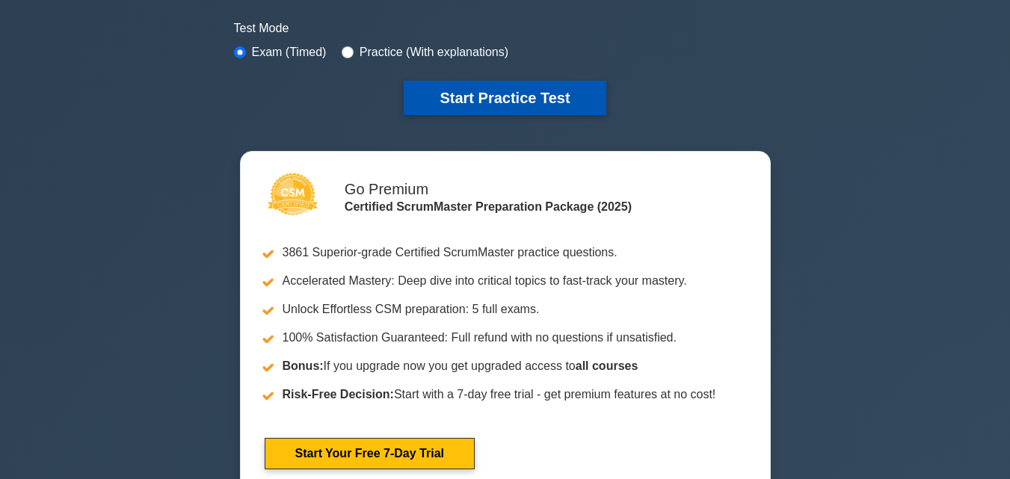
click at [497, 90] on button "Start Practice Test" at bounding box center [505, 98] width 202 height 34
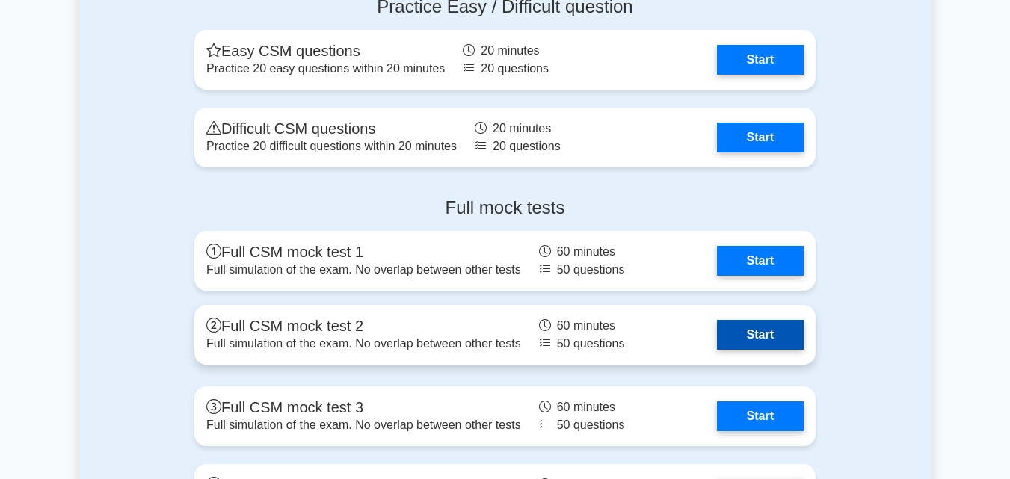
scroll to position [4411, 0]
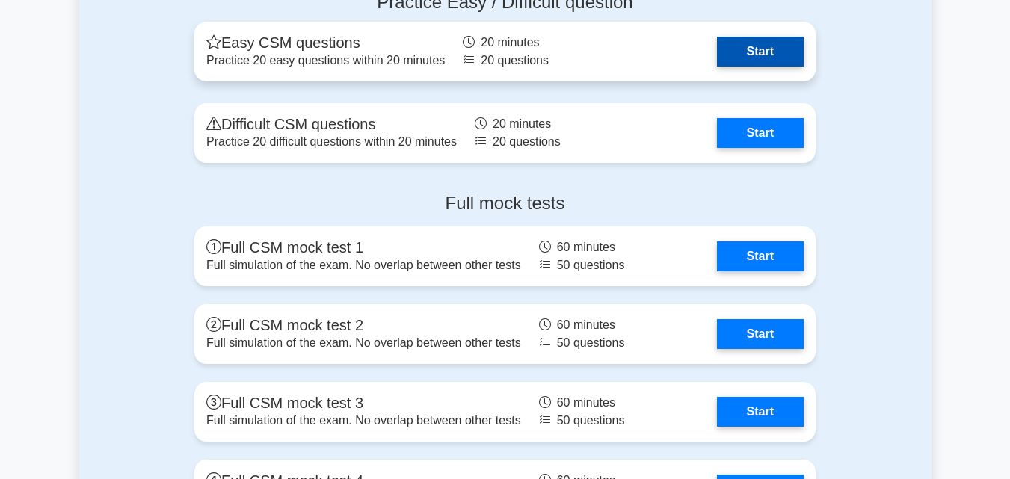
click at [752, 56] on link "Start" at bounding box center [760, 52] width 87 height 30
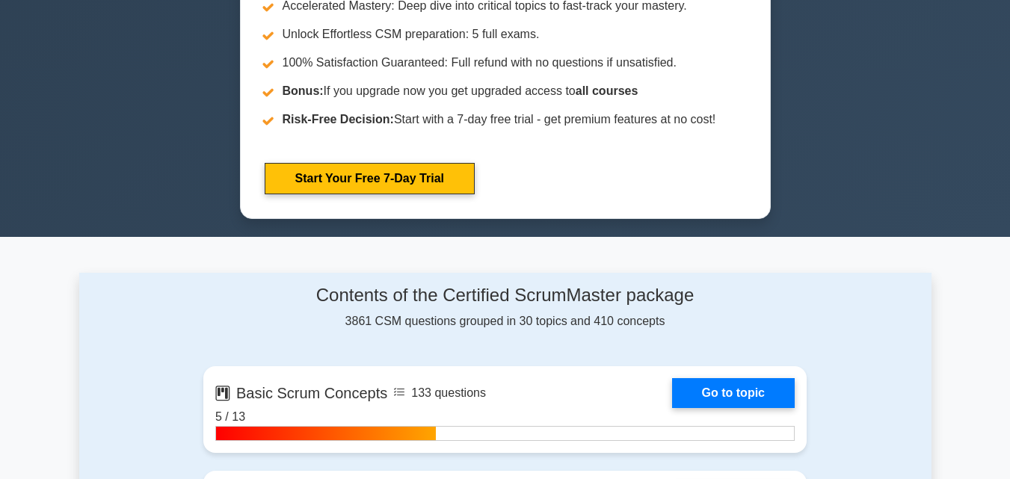
scroll to position [0, 0]
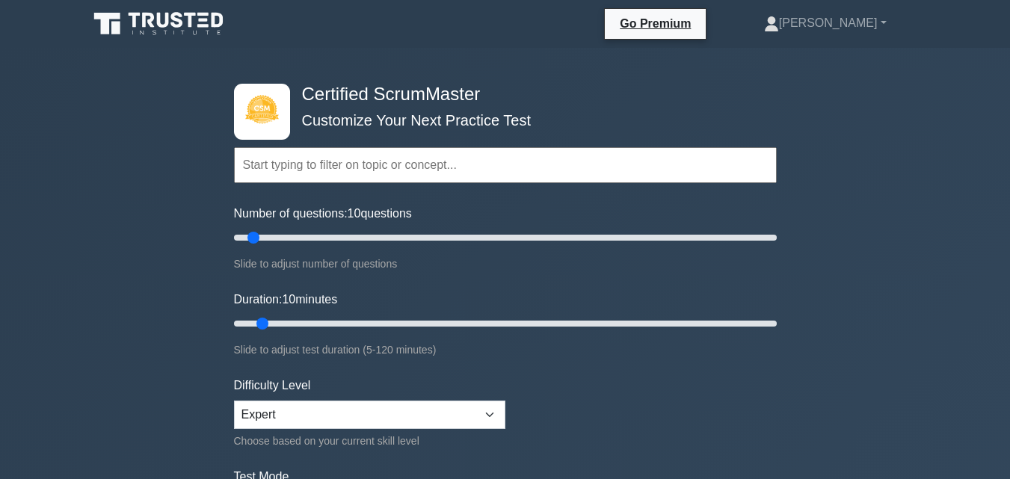
drag, startPoint x: 340, startPoint y: 157, endPoint x: 348, endPoint y: 158, distance: 8.3
click at [342, 158] on input "text" at bounding box center [505, 165] width 543 height 36
paste input "Scrum Definition"
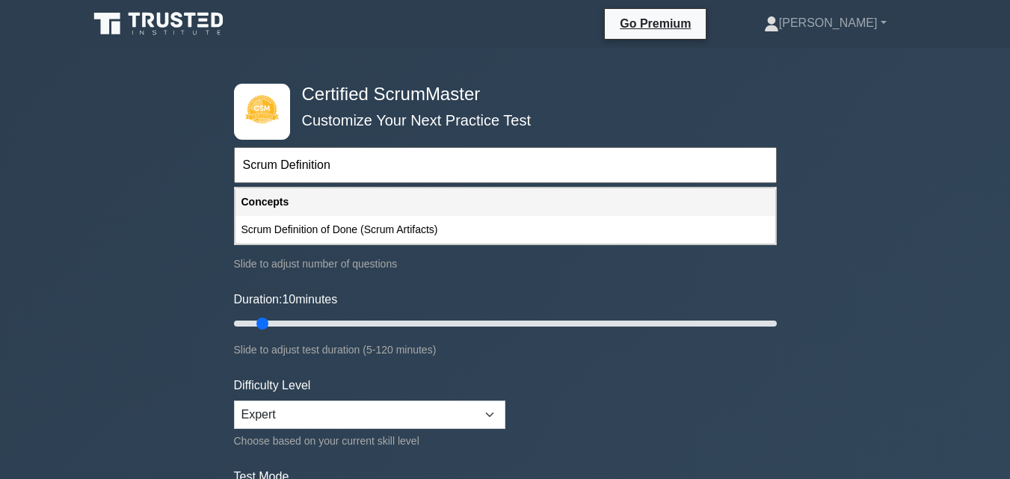
type input "Scrum Definition"
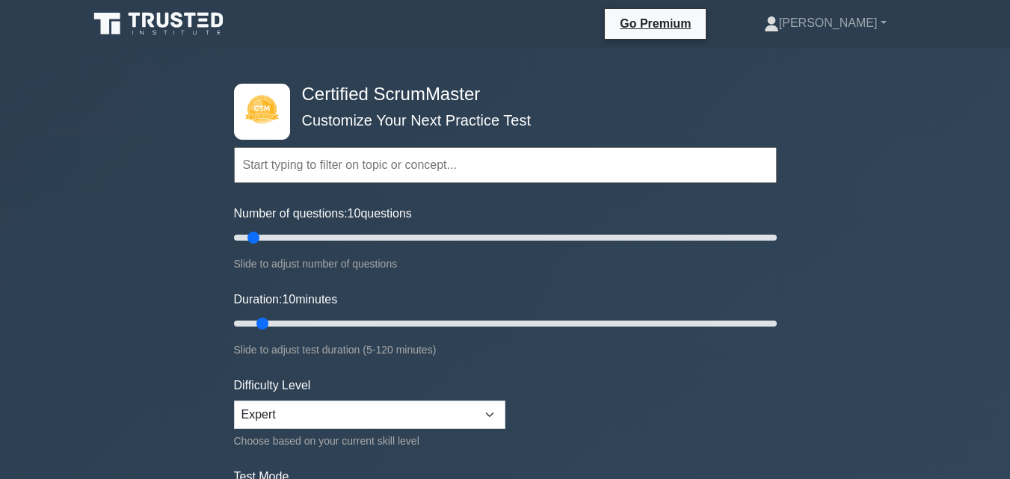
click at [288, 171] on input "text" at bounding box center [505, 165] width 543 height 36
paste input "Scrum Definition"
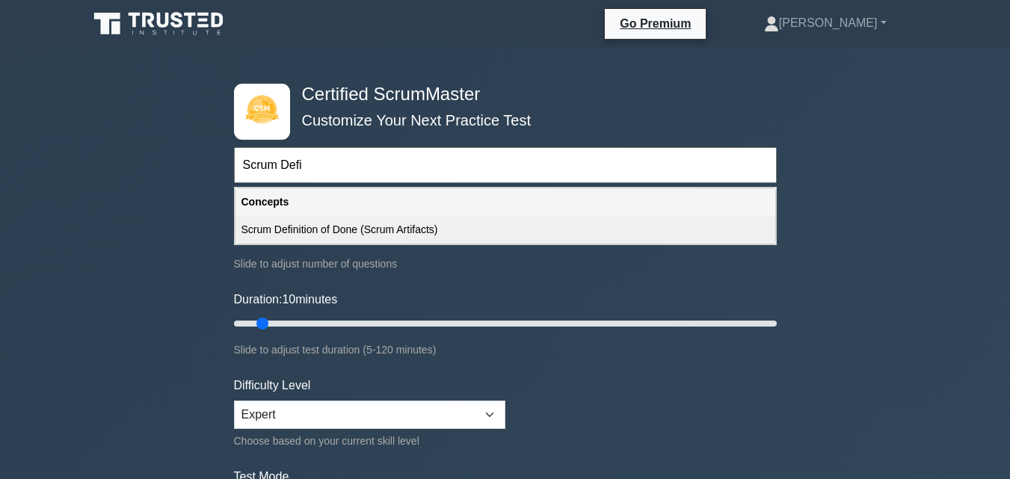
click at [428, 235] on div "Scrum Definition of Done (Scrum Artifacts)" at bounding box center [506, 230] width 540 height 28
type input "Scrum Definition of Done (Scrum Artifacts)"
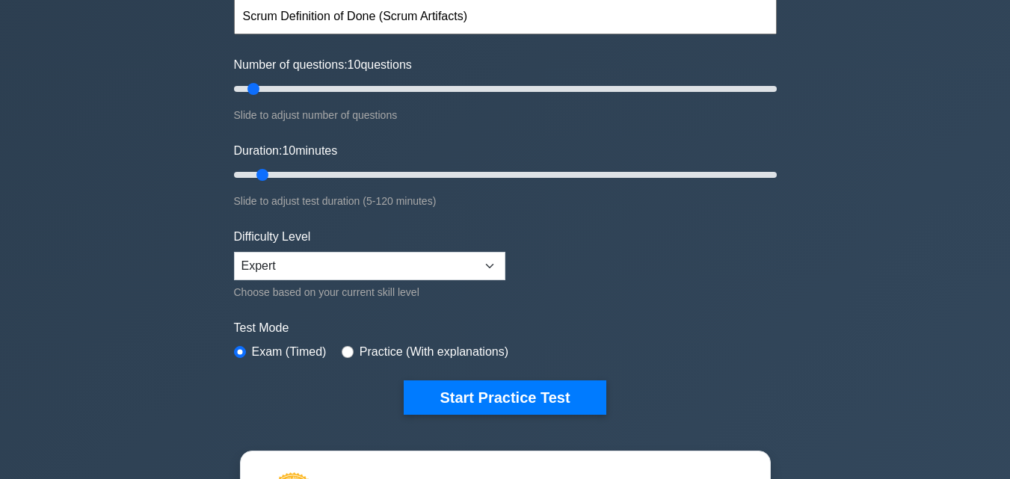
scroll to position [150, 0]
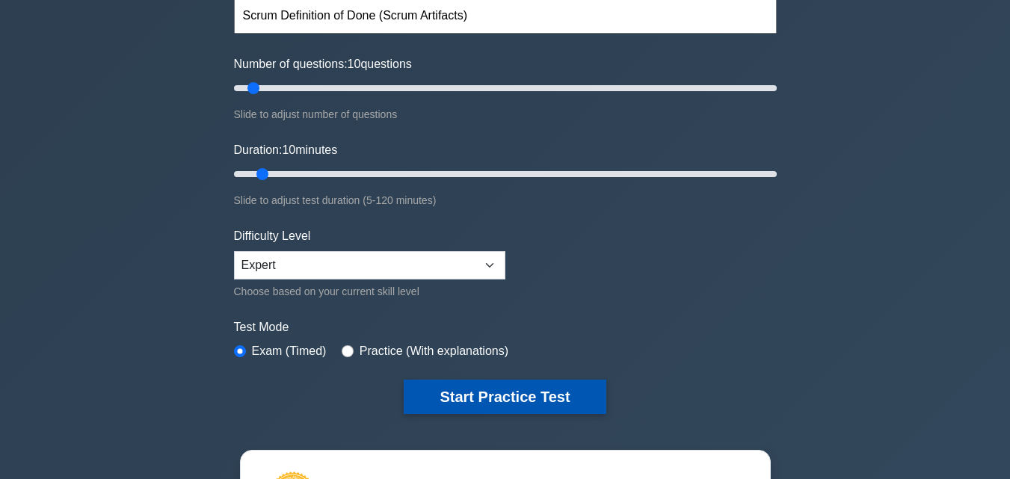
drag, startPoint x: 471, startPoint y: 393, endPoint x: 448, endPoint y: 392, distance: 23.2
click at [471, 393] on button "Start Practice Test" at bounding box center [505, 397] width 202 height 34
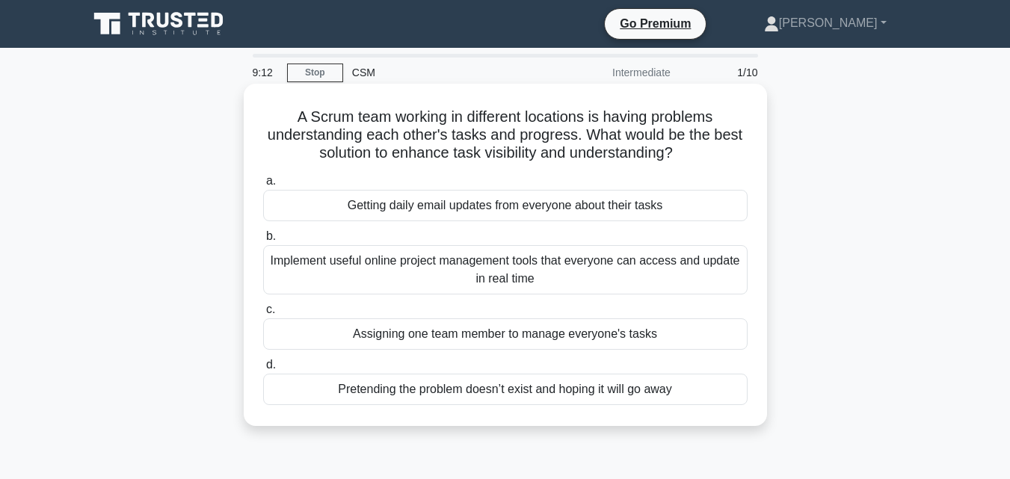
click at [511, 284] on div "Implement useful online project management tools that everyone can access and u…" at bounding box center [505, 269] width 485 height 49
click at [263, 242] on input "b. Implement useful online project management tools that everyone can access an…" at bounding box center [263, 237] width 0 height 10
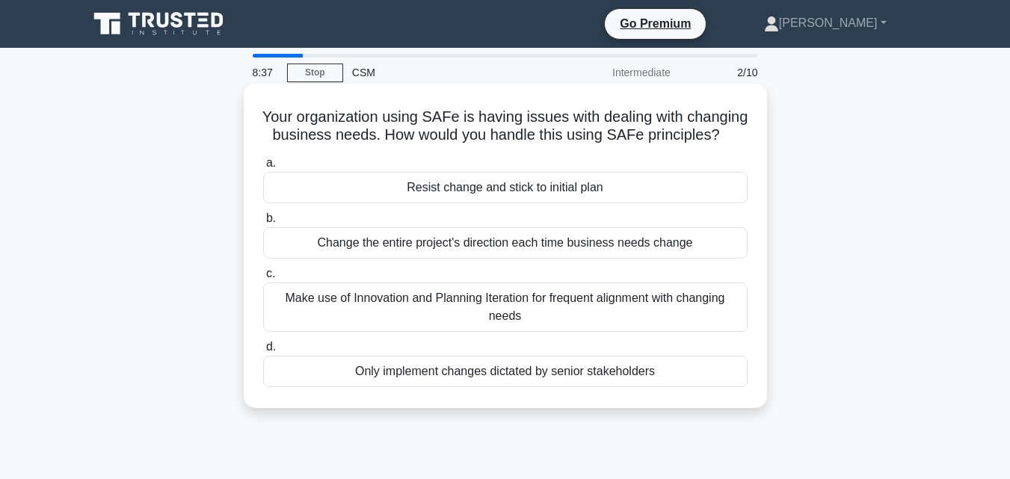
click at [455, 327] on div "Make use of Innovation and Planning Iteration for frequent alignment with chang…" at bounding box center [505, 307] width 485 height 49
click at [263, 279] on input "c. Make use of Innovation and Planning Iteration for frequent alignment with ch…" at bounding box center [263, 274] width 0 height 10
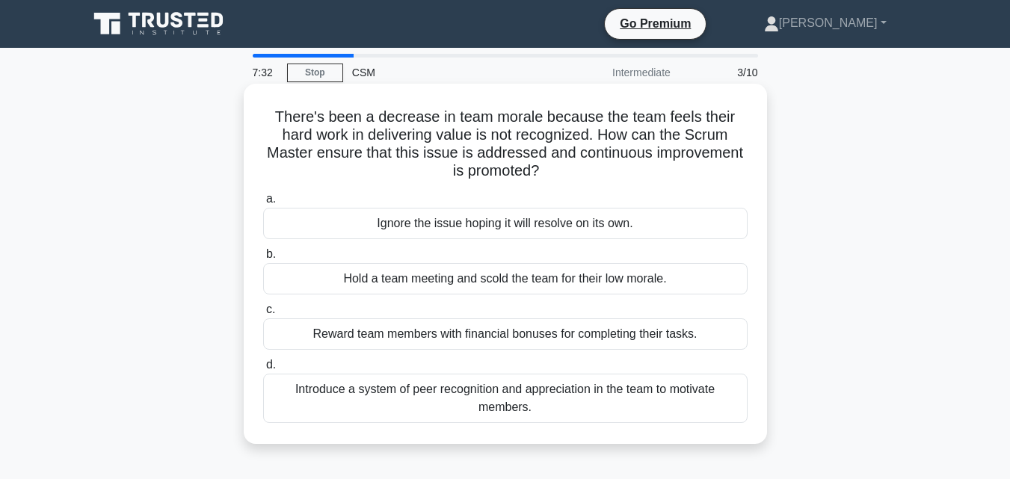
click at [468, 396] on div "Introduce a system of peer recognition and appreciation in the team to motivate…" at bounding box center [505, 398] width 485 height 49
click at [263, 370] on input "d. Introduce a system of peer recognition and appreciation in the team to motiv…" at bounding box center [263, 365] width 0 height 10
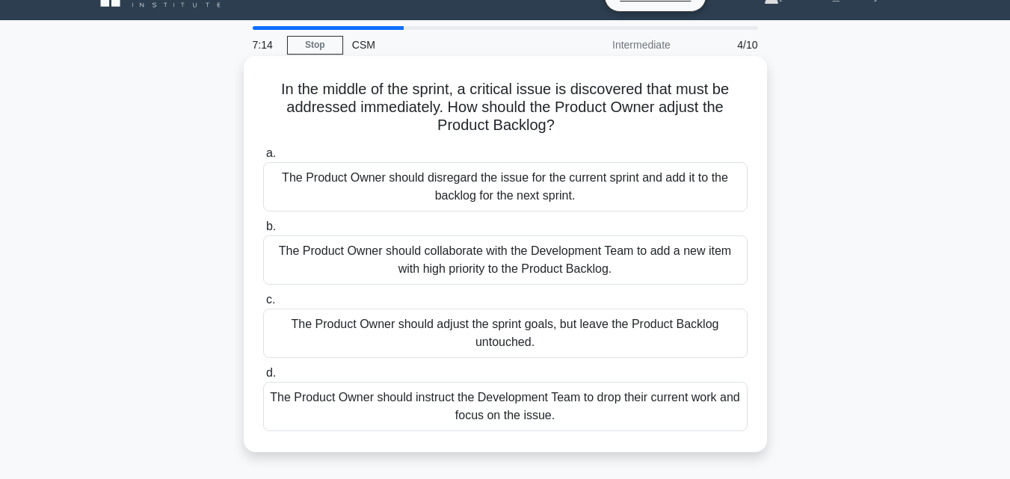
scroll to position [75, 0]
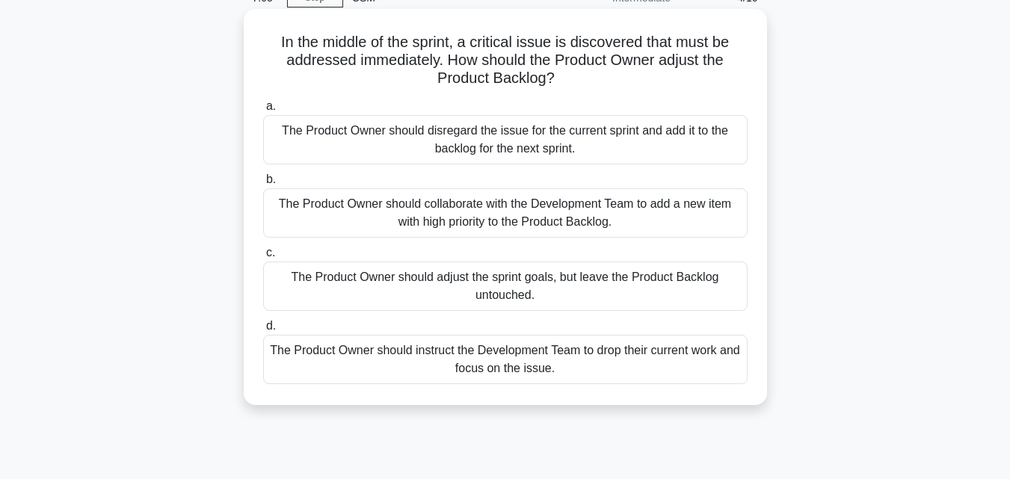
click at [360, 215] on div "The Product Owner should collaborate with the Development Team to add a new ite…" at bounding box center [505, 212] width 485 height 49
click at [263, 185] on input "b. The Product Owner should collaborate with the Development Team to add a new …" at bounding box center [263, 180] width 0 height 10
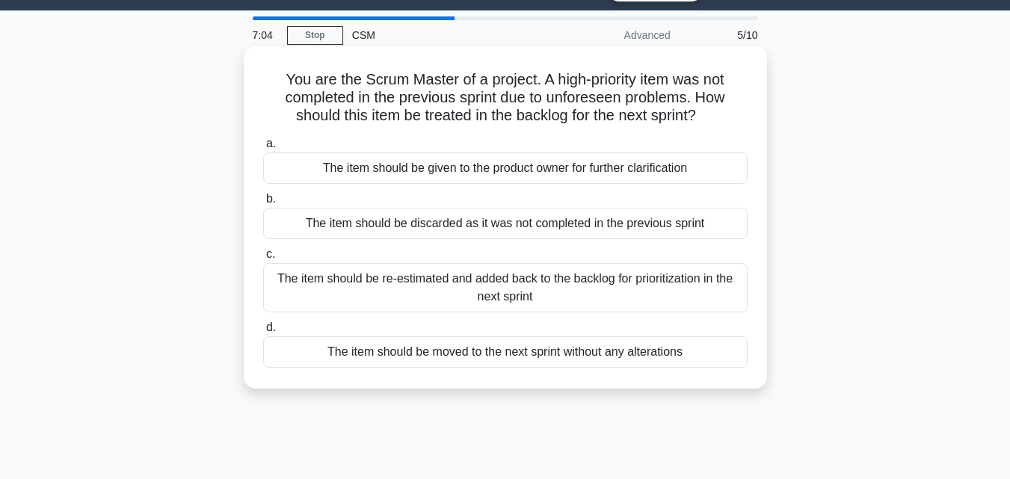
scroll to position [0, 0]
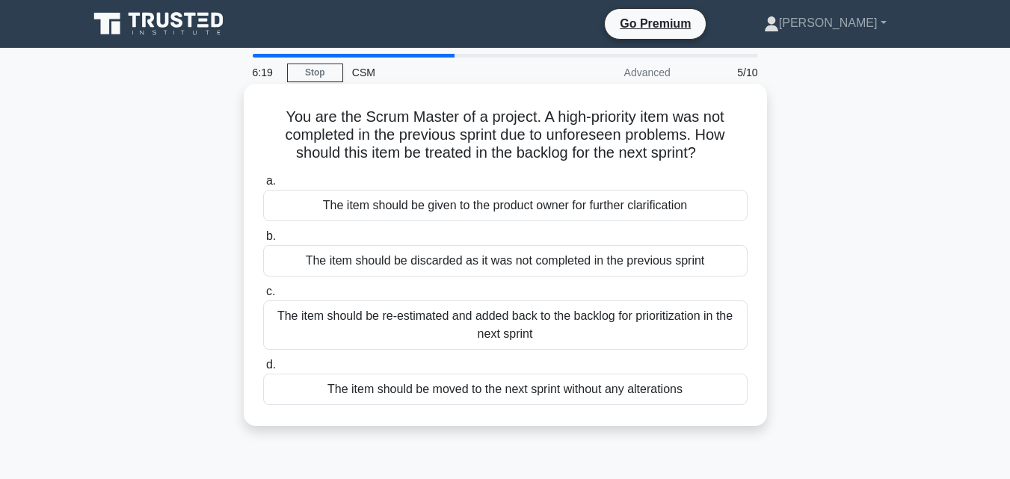
click at [332, 315] on div "The item should be re-estimated and added back to the backlog for prioritizatio…" at bounding box center [505, 325] width 485 height 49
click at [263, 297] on input "c. The item should be re-estimated and added back to the backlog for prioritiza…" at bounding box center [263, 292] width 0 height 10
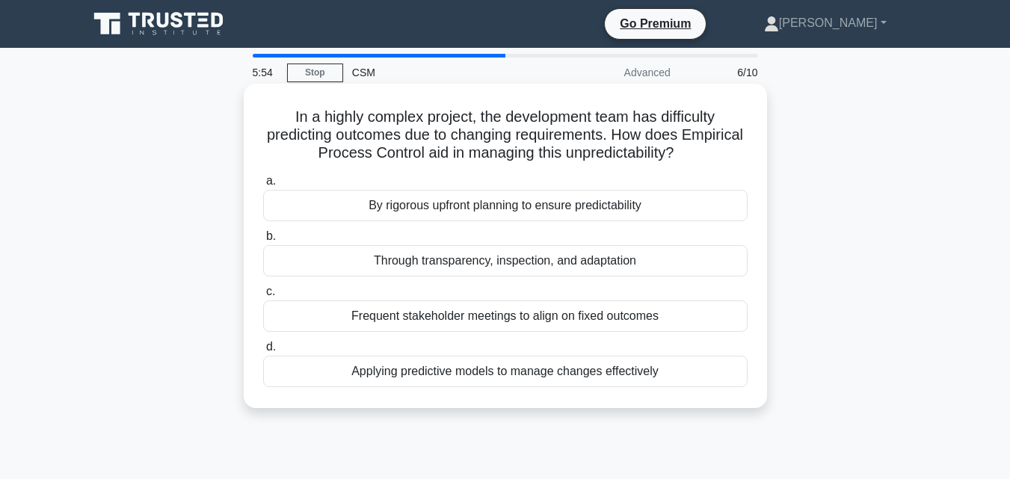
click at [508, 255] on div "Through transparency, inspection, and adaptation" at bounding box center [505, 260] width 485 height 31
click at [263, 242] on input "b. Through transparency, inspection, and adaptation" at bounding box center [263, 237] width 0 height 10
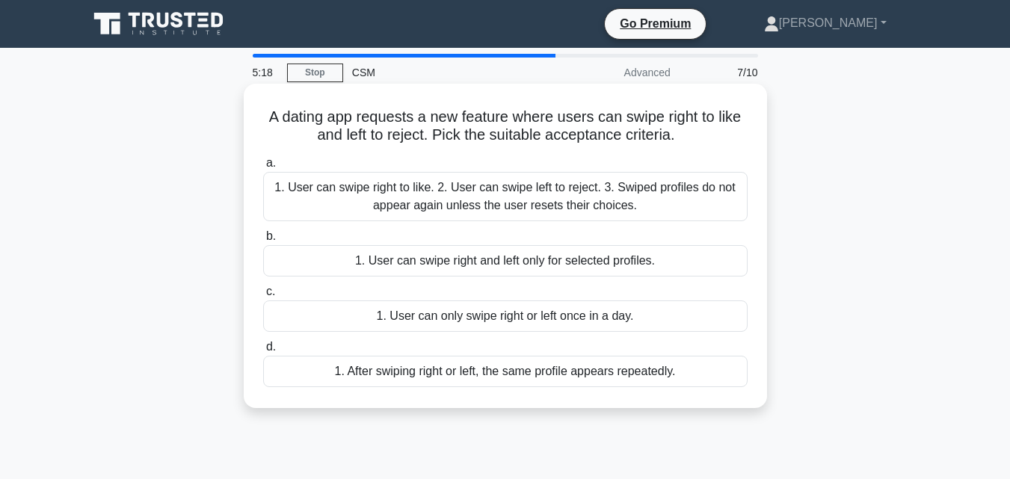
click at [446, 179] on div "1. User can swipe right to like. 2. User can swipe left to reject. 3. Swiped pr…" at bounding box center [505, 196] width 485 height 49
click at [263, 168] on input "a. 1. User can swipe right to like. 2. User can swipe left to reject. 3. Swiped…" at bounding box center [263, 164] width 0 height 10
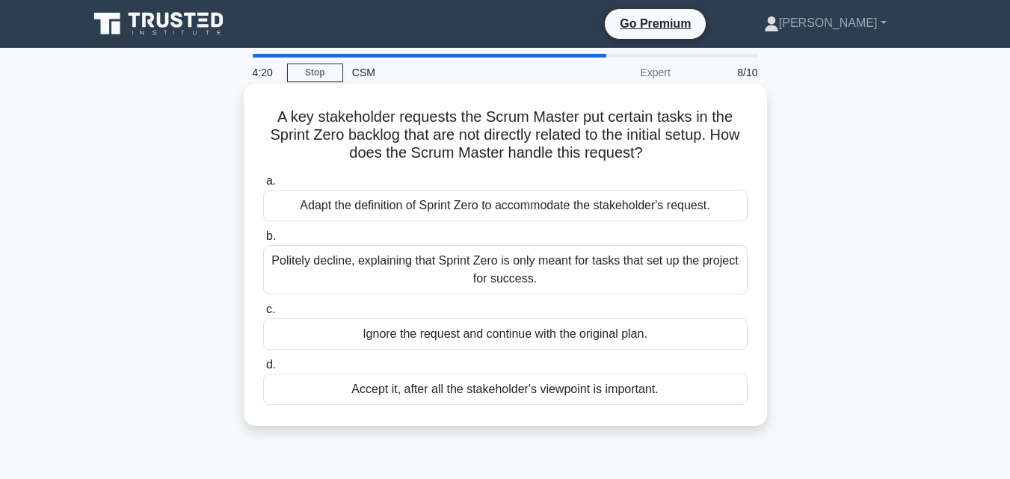
click at [452, 259] on div "Politely decline, explaining that Sprint Zero is only meant for tasks that set …" at bounding box center [505, 269] width 485 height 49
click at [263, 242] on input "b. Politely decline, explaining that Sprint Zero is only meant for tasks that s…" at bounding box center [263, 237] width 0 height 10
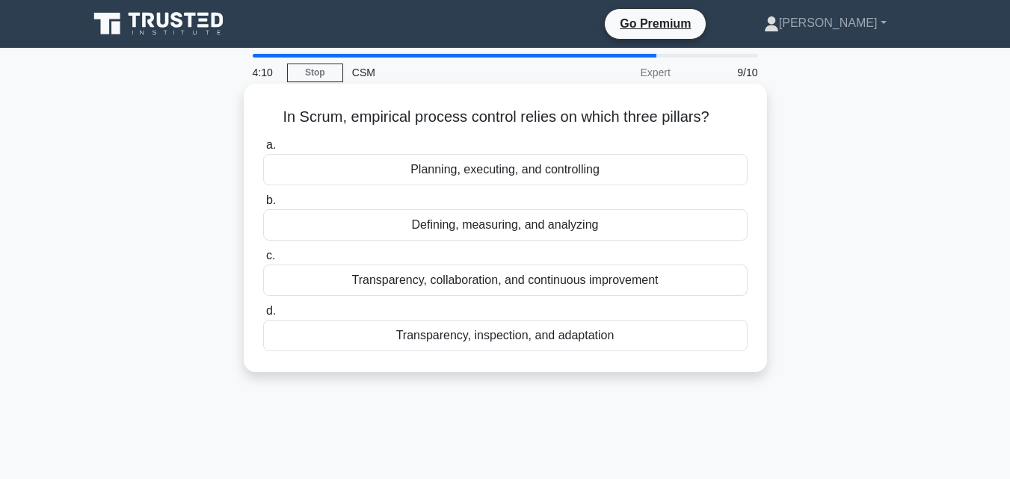
click at [481, 336] on div "Transparency, inspection, and adaptation" at bounding box center [505, 335] width 485 height 31
click at [263, 316] on input "d. Transparency, inspection, and adaptation" at bounding box center [263, 312] width 0 height 10
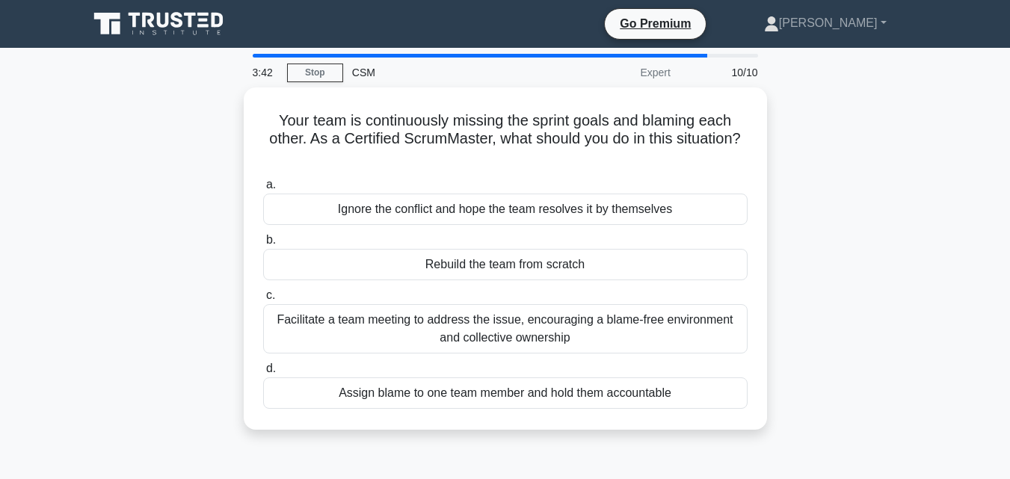
click at [481, 336] on div "Facilitate a team meeting to address the issue, encouraging a blame-free enviro…" at bounding box center [505, 328] width 485 height 49
click at [263, 301] on input "c. Facilitate a team meeting to address the issue, encouraging a blame-free env…" at bounding box center [263, 296] width 0 height 10
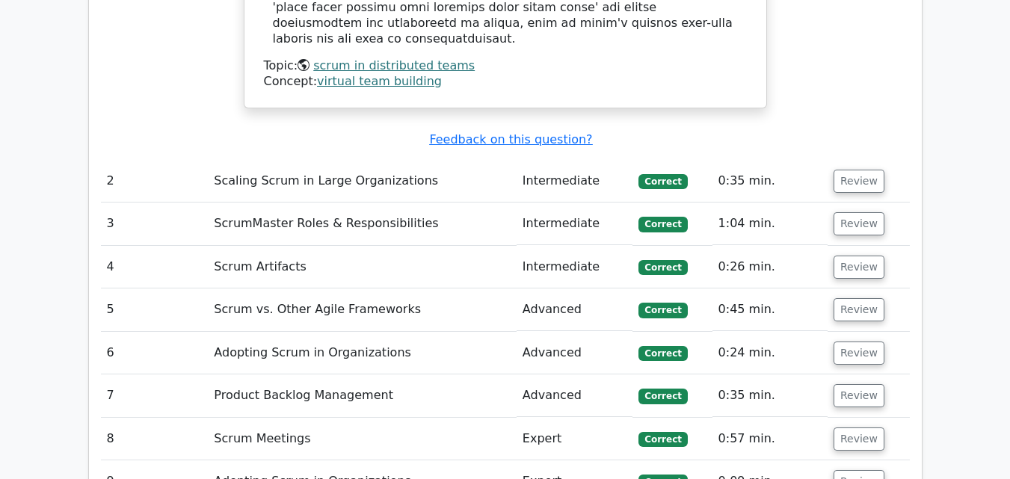
scroll to position [1944, 0]
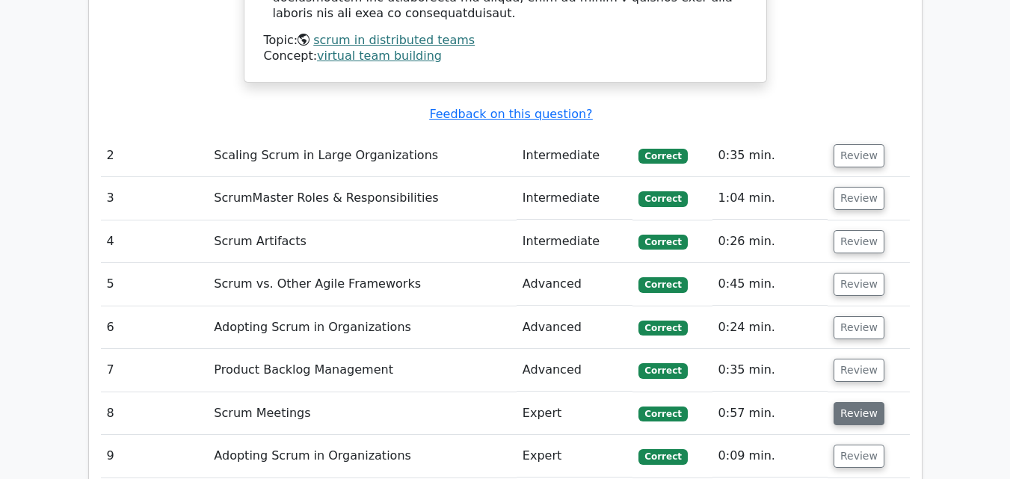
click at [853, 402] on button "Review" at bounding box center [859, 413] width 51 height 23
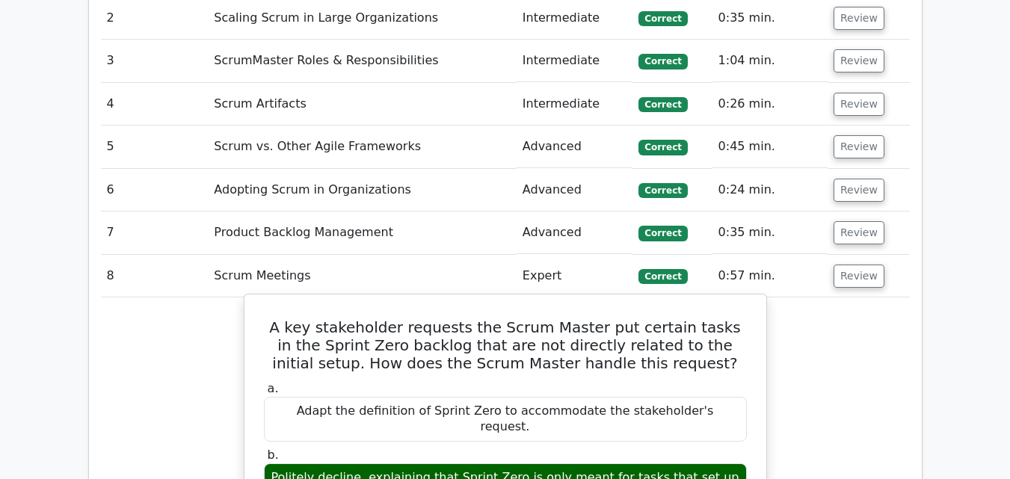
scroll to position [2094, 0]
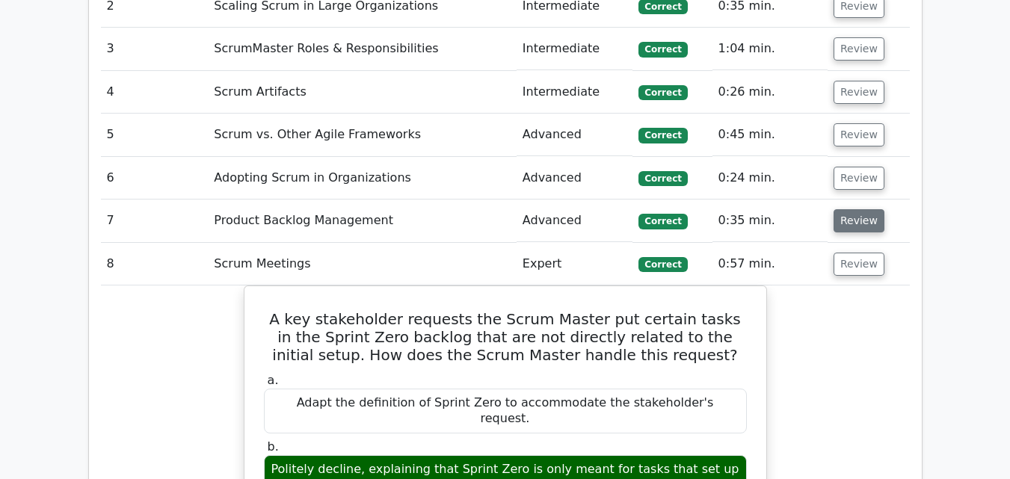
click at [859, 209] on button "Review" at bounding box center [859, 220] width 51 height 23
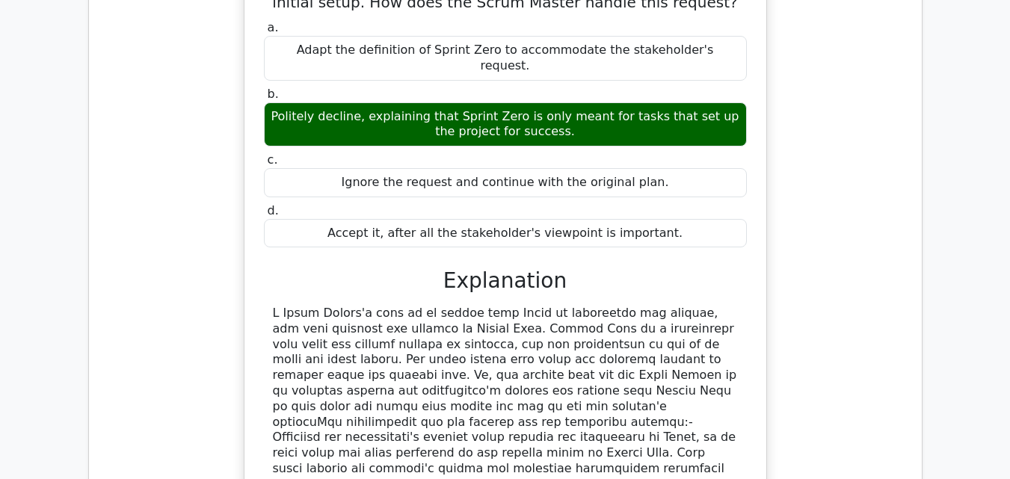
scroll to position [3215, 0]
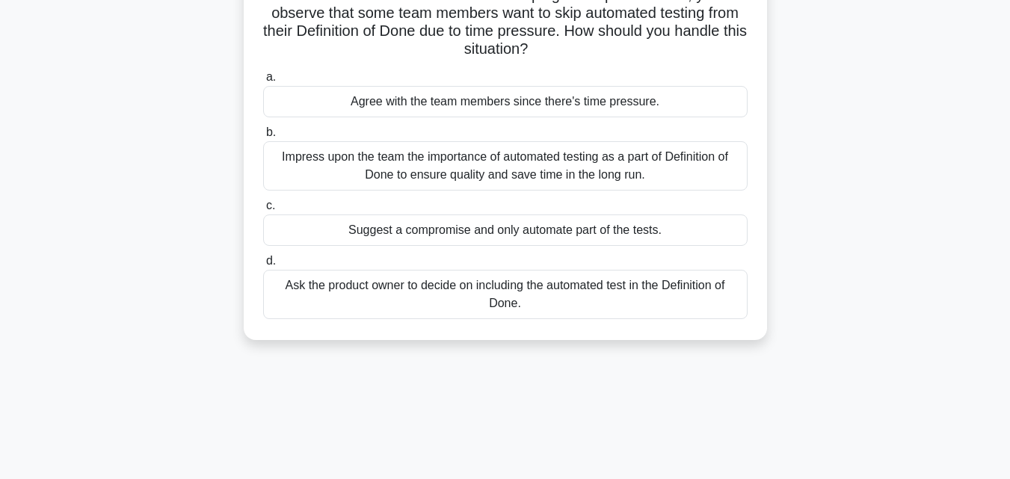
scroll to position [150, 0]
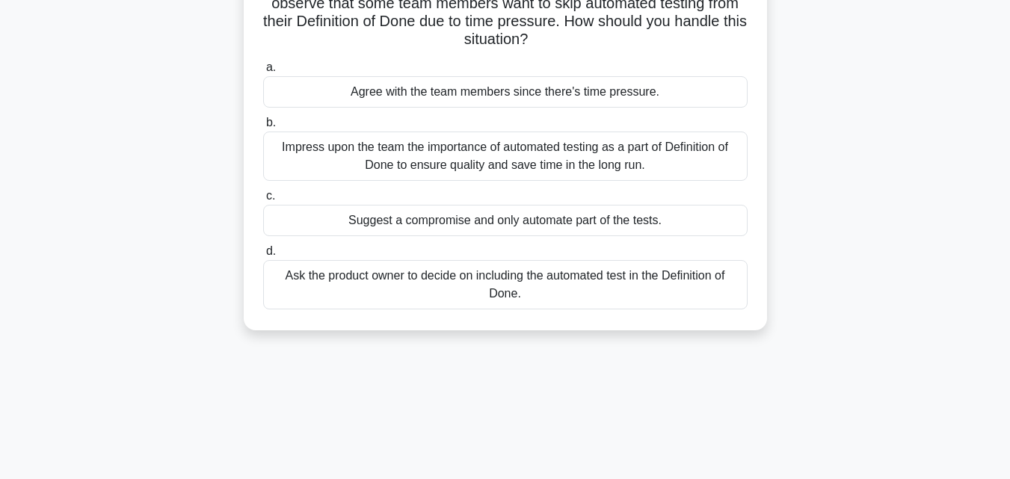
click at [432, 158] on div "Impress upon the team the importance of automated testing as a part of Definiti…" at bounding box center [505, 156] width 485 height 49
click at [263, 128] on input "b. Impress upon the team the importance of automated testing as a part of Defin…" at bounding box center [263, 123] width 0 height 10
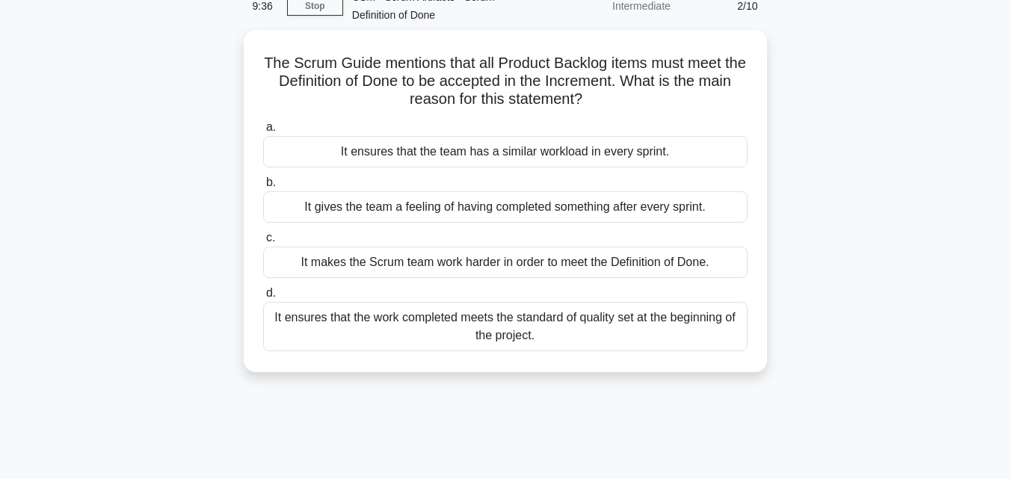
scroll to position [0, 0]
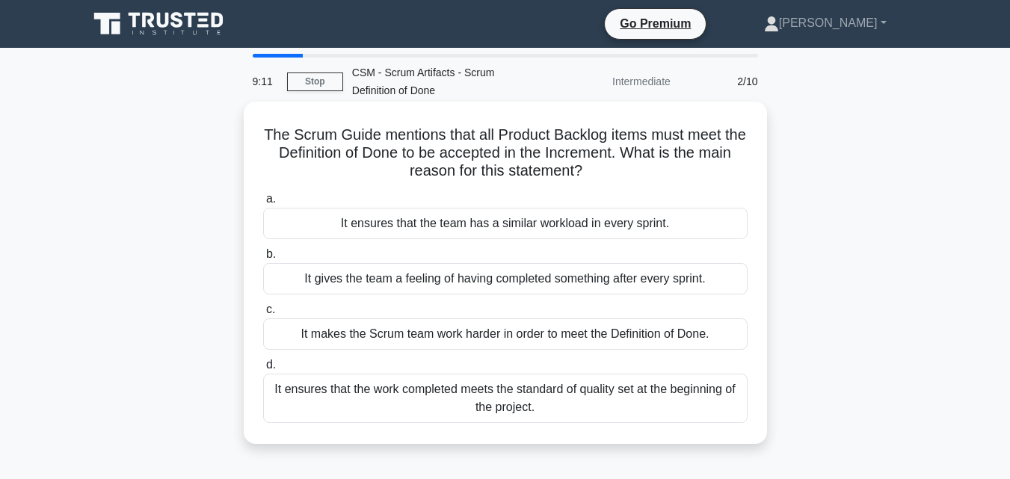
click at [456, 401] on div "It ensures that the work completed meets the standard of quality set at the beg…" at bounding box center [505, 398] width 485 height 49
click at [263, 370] on input "d. It ensures that the work completed meets the standard of quality set at the …" at bounding box center [263, 365] width 0 height 10
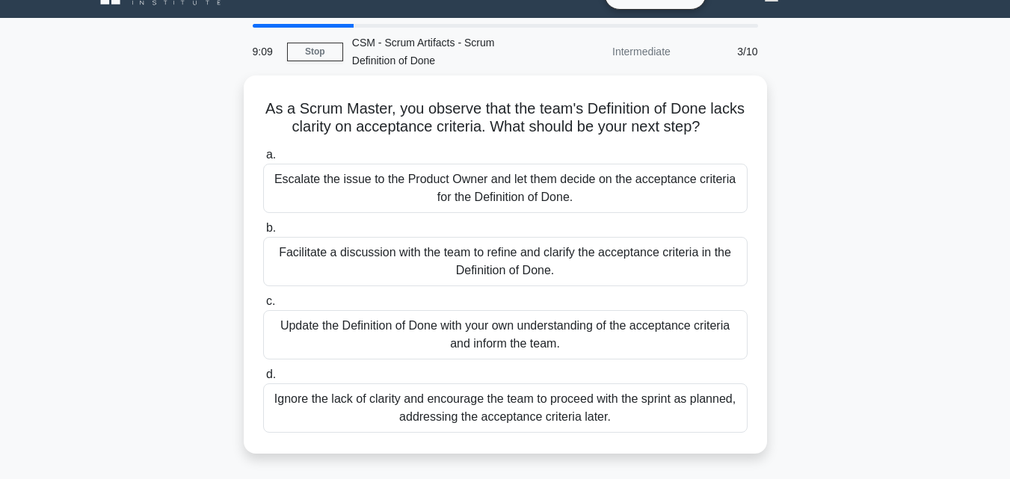
scroll to position [29, 0]
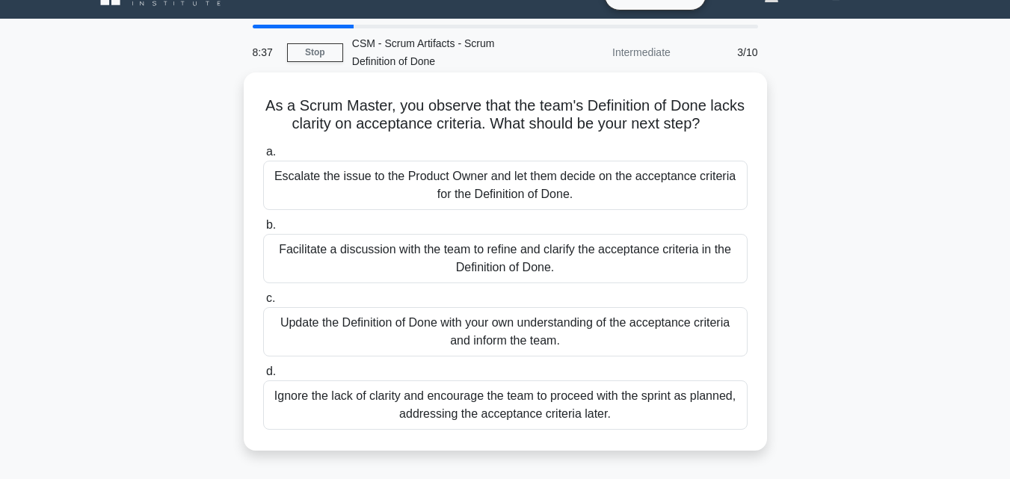
click at [518, 250] on div "Facilitate a discussion with the team to refine and clarify the acceptance crit…" at bounding box center [505, 258] width 485 height 49
click at [263, 230] on input "b. Facilitate a discussion with the team to refine and clarify the acceptance c…" at bounding box center [263, 226] width 0 height 10
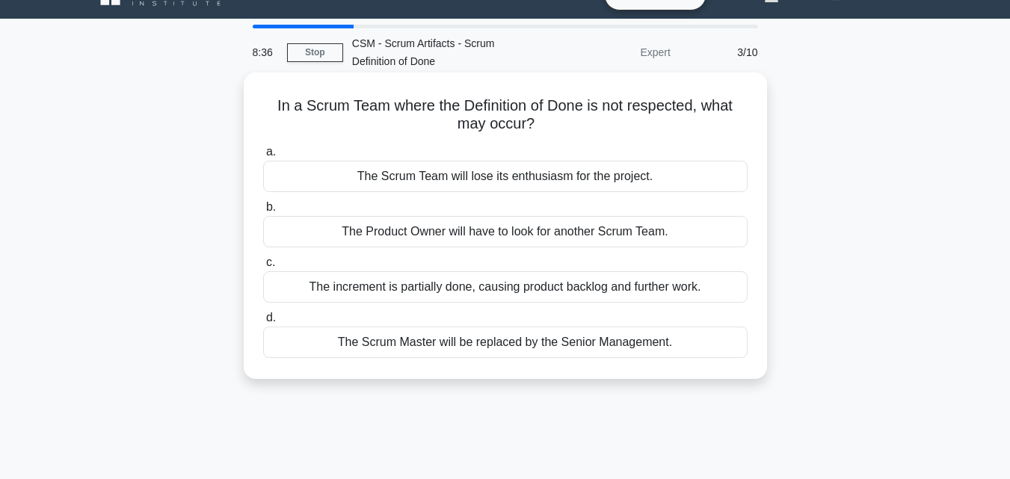
scroll to position [0, 0]
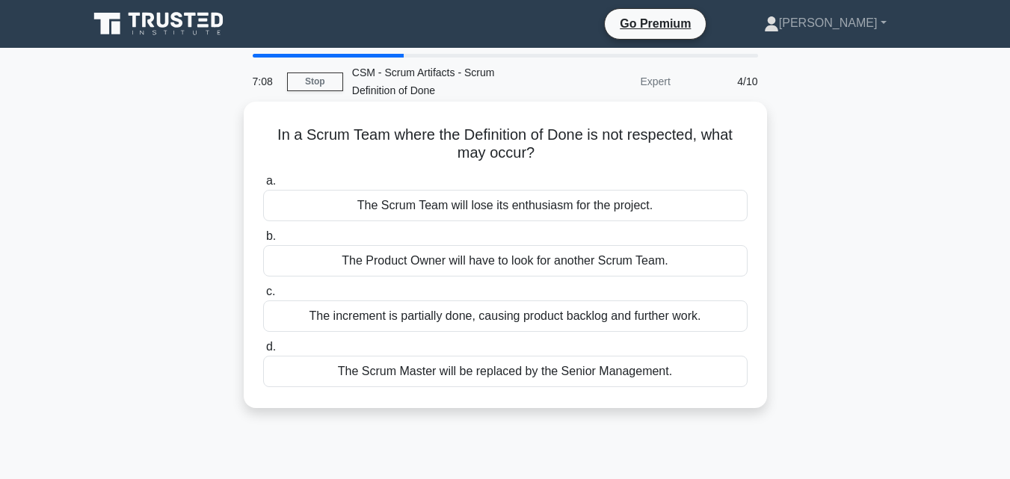
click at [547, 204] on div "The Scrum Team will lose its enthusiasm for the project." at bounding box center [505, 205] width 485 height 31
click at [263, 186] on input "a. The Scrum Team will lose its enthusiasm for the project." at bounding box center [263, 181] width 0 height 10
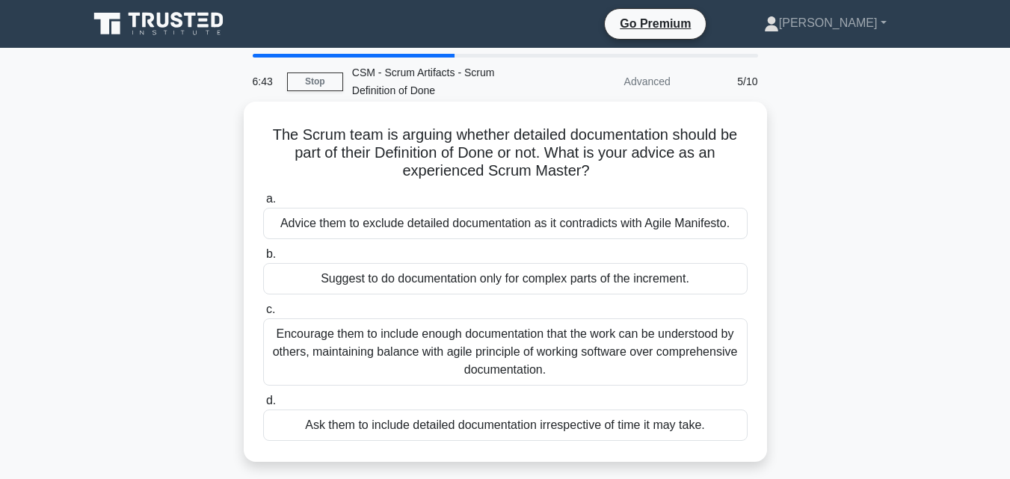
click at [502, 370] on div "Encourage them to include enough documentation that the work can be understood …" at bounding box center [505, 352] width 485 height 67
click at [263, 315] on input "c. Encourage them to include enough documentation that the work can be understo…" at bounding box center [263, 310] width 0 height 10
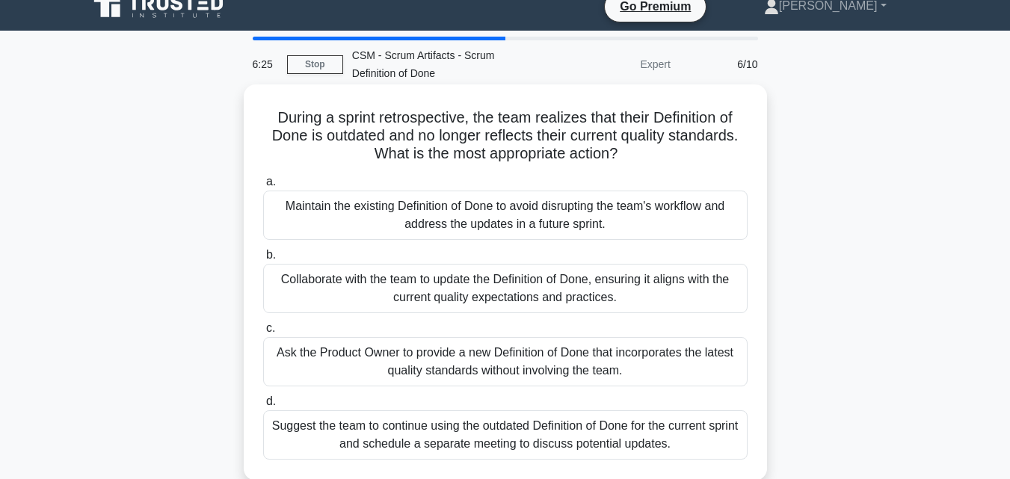
scroll to position [75, 0]
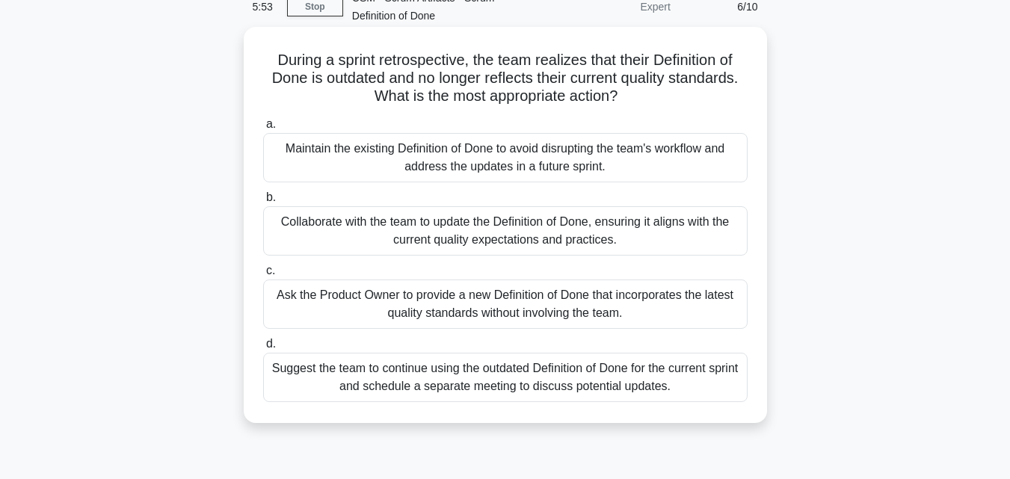
click at [472, 233] on div "Collaborate with the team to update the Definition of Done, ensuring it aligns …" at bounding box center [505, 230] width 485 height 49
click at [387, 221] on div "Collaborate with the team to update the Definition of Done, ensuring it aligns …" at bounding box center [505, 230] width 485 height 49
click at [263, 203] on input "b. Collaborate with the team to update the Definition of Done, ensuring it alig…" at bounding box center [263, 198] width 0 height 10
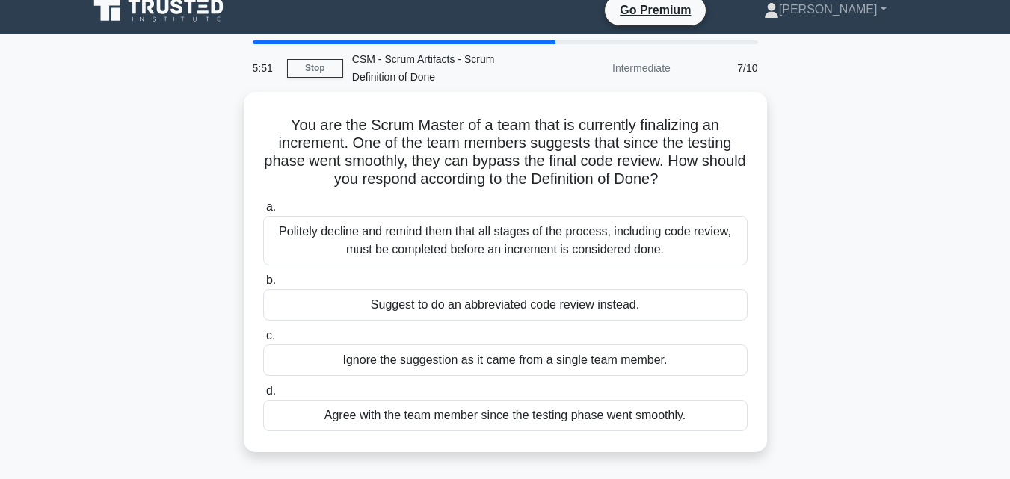
scroll to position [0, 0]
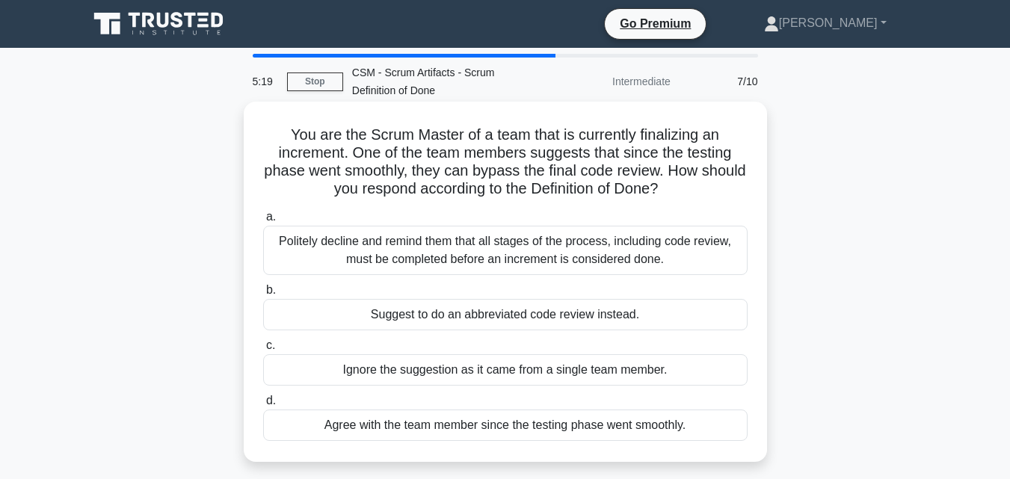
click at [476, 262] on div "Politely decline and remind them that all stages of the process, including code…" at bounding box center [505, 250] width 485 height 49
click at [263, 222] on input "a. Politely decline and remind them that all stages of the process, including c…" at bounding box center [263, 217] width 0 height 10
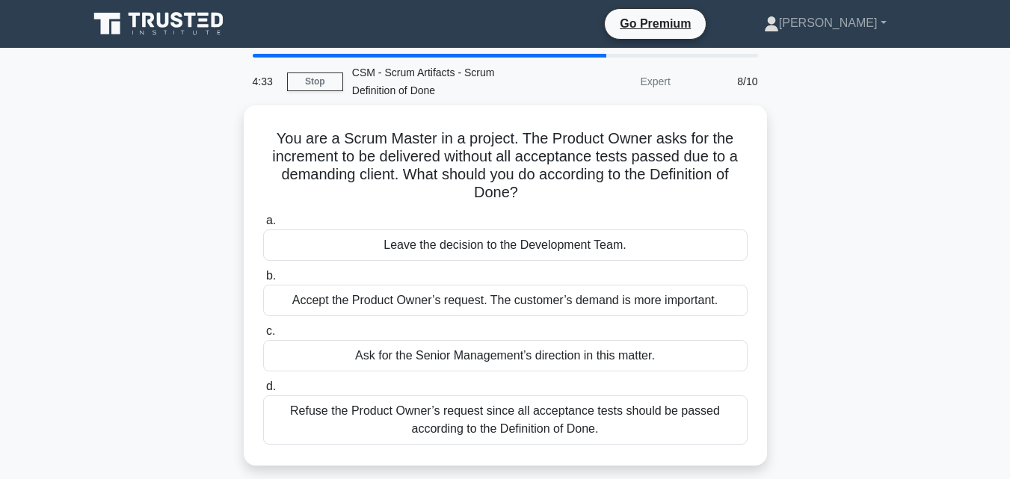
click at [513, 428] on div "Refuse the Product Owner’s request since all acceptance tests should be passed …" at bounding box center [505, 420] width 485 height 49
click at [263, 392] on input "d. Refuse the Product Owner’s request since all acceptance tests should be pass…" at bounding box center [263, 387] width 0 height 10
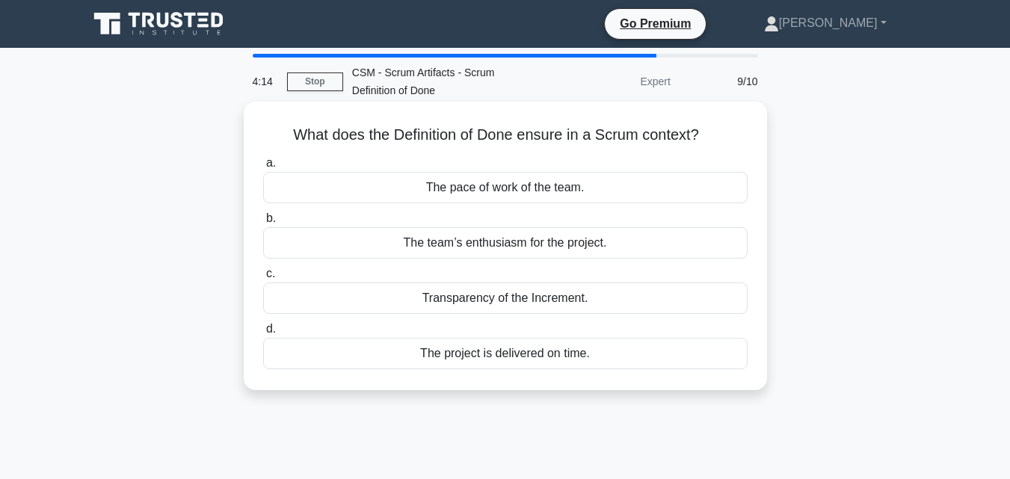
click at [482, 191] on div "The pace of work of the team." at bounding box center [505, 187] width 485 height 31
click at [263, 168] on input "a. The pace of work of the team." at bounding box center [263, 164] width 0 height 10
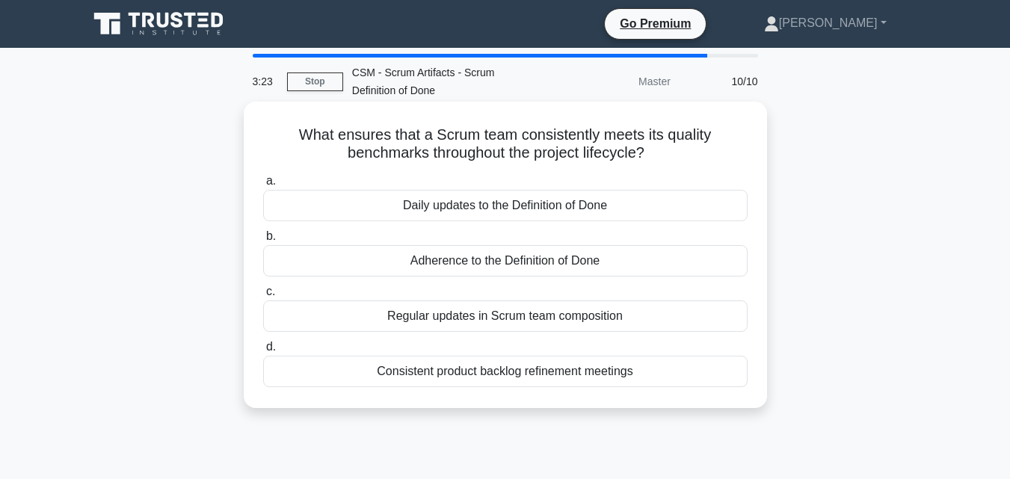
click at [496, 313] on div "Regular updates in Scrum team composition" at bounding box center [505, 316] width 485 height 31
click at [263, 297] on input "c. Regular updates in Scrum team composition" at bounding box center [263, 292] width 0 height 10
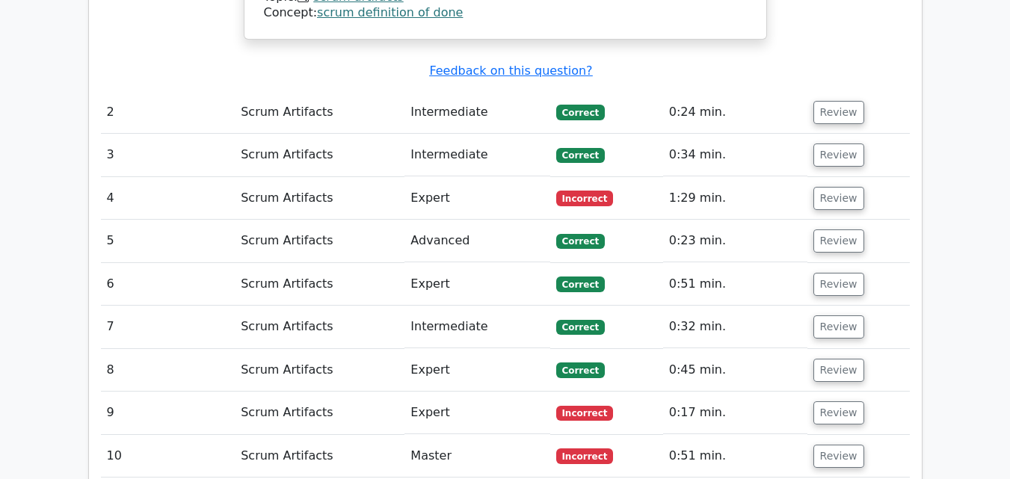
scroll to position [1944, 0]
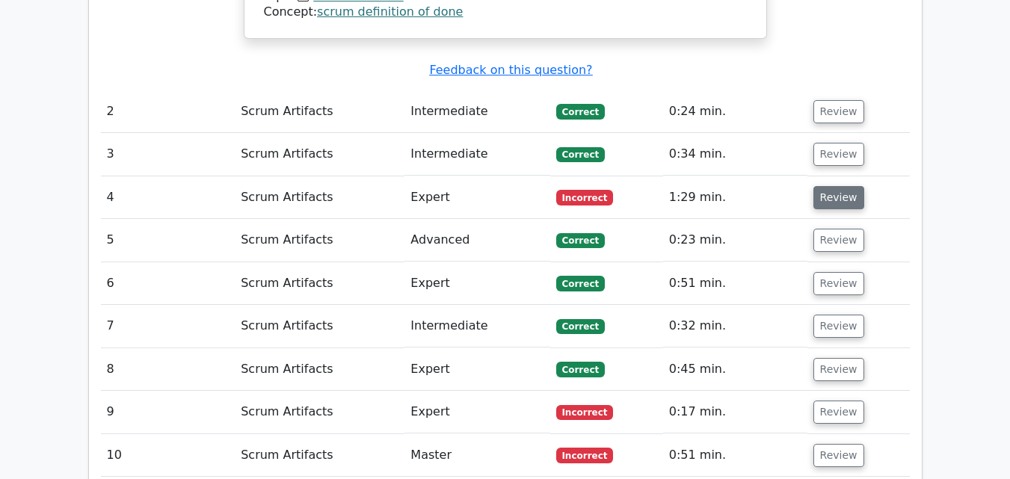
click at [835, 186] on button "Review" at bounding box center [838, 197] width 51 height 23
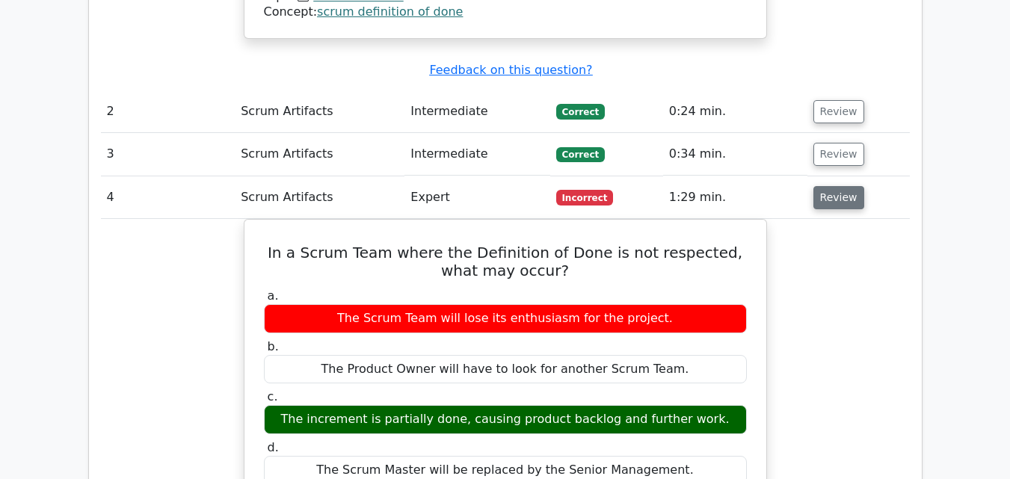
click at [846, 186] on button "Review" at bounding box center [838, 197] width 51 height 23
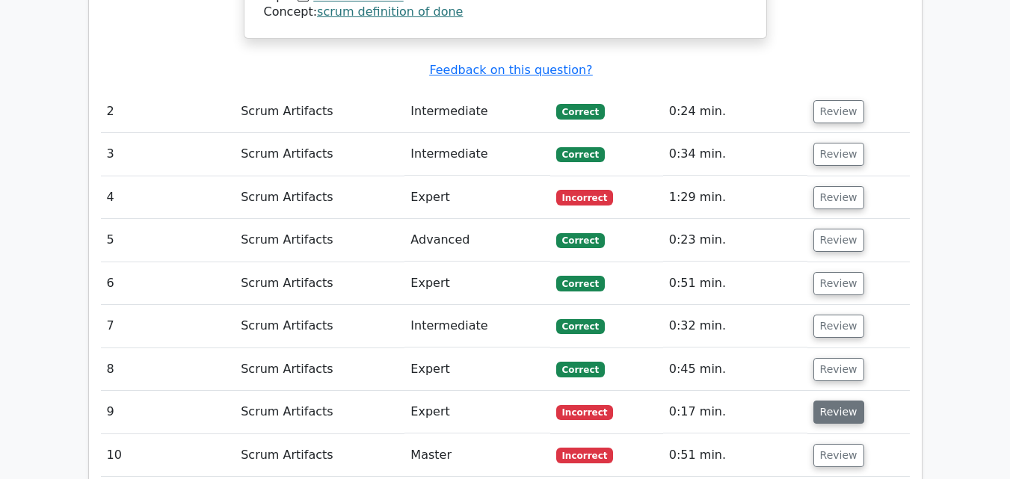
click at [833, 401] on button "Review" at bounding box center [838, 412] width 51 height 23
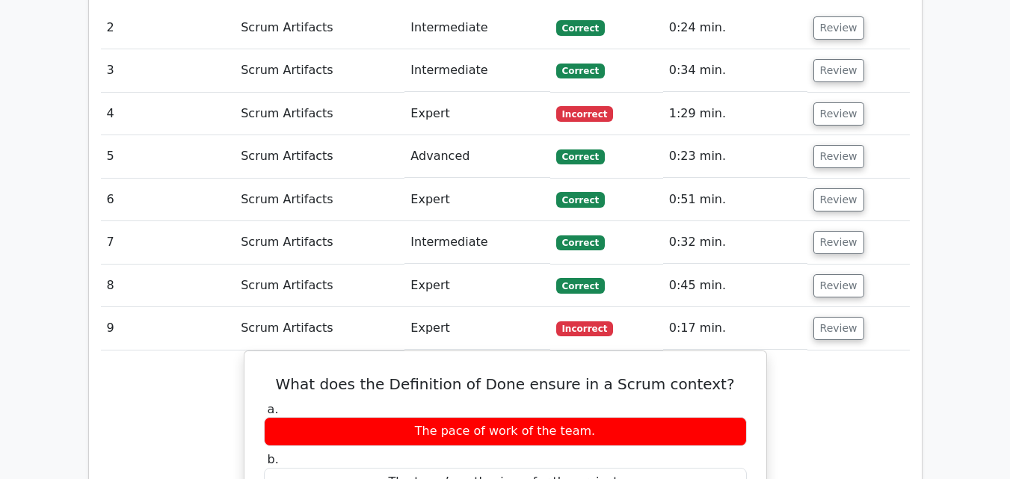
scroll to position [2026, 0]
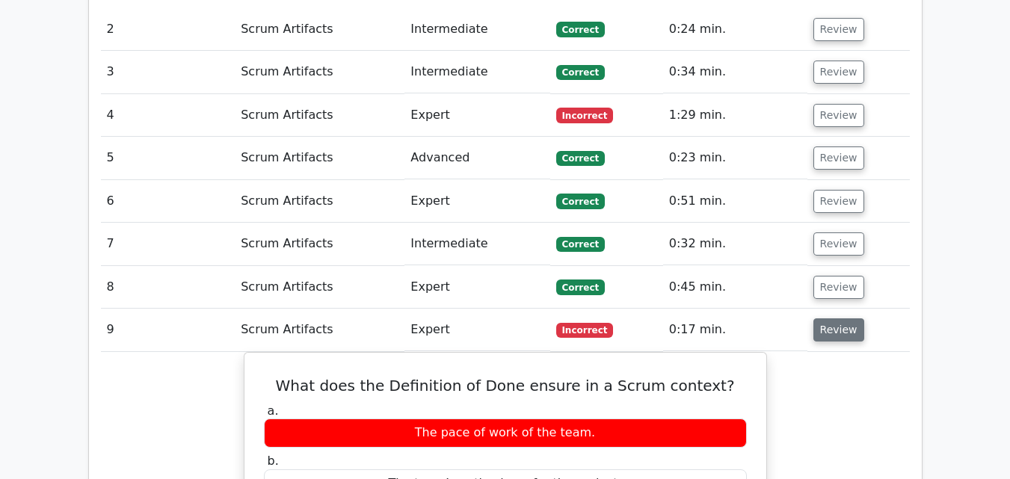
click at [839, 319] on button "Review" at bounding box center [838, 330] width 51 height 23
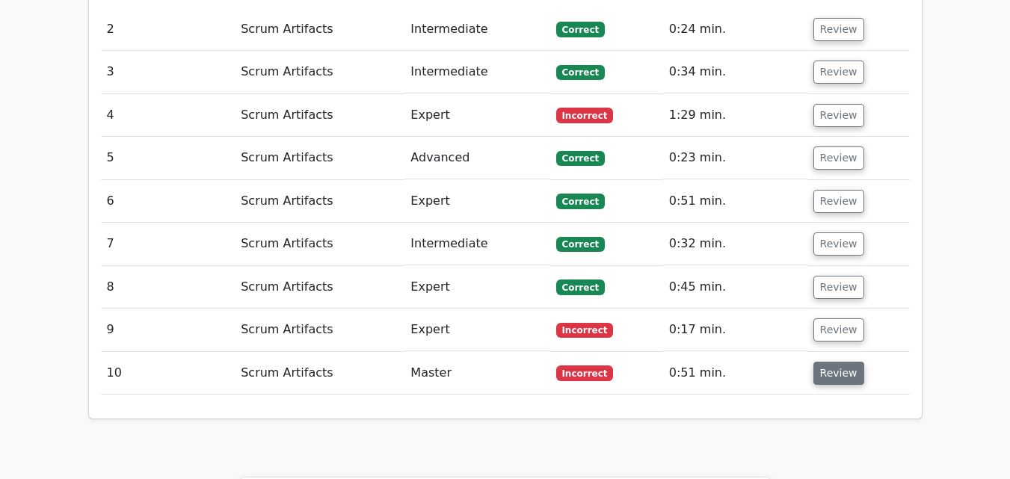
click at [834, 362] on button "Review" at bounding box center [838, 373] width 51 height 23
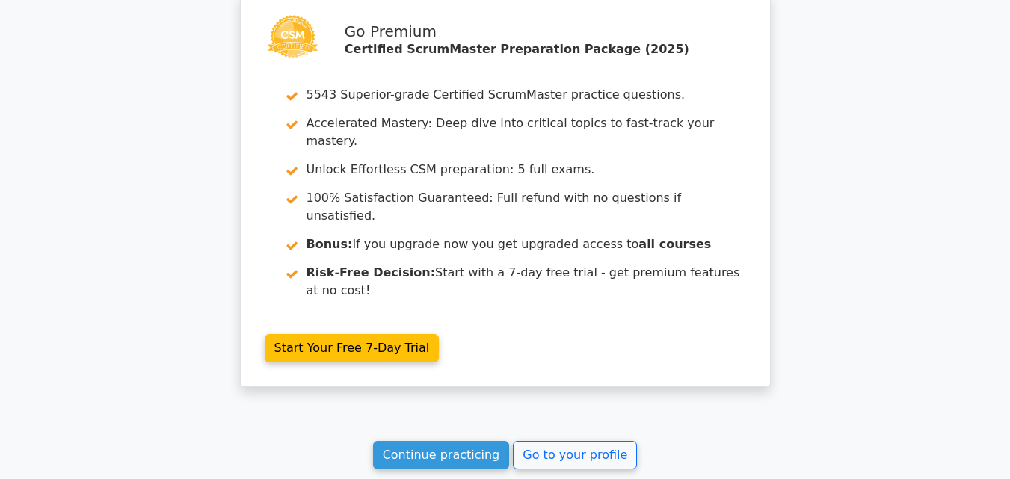
scroll to position [3240, 0]
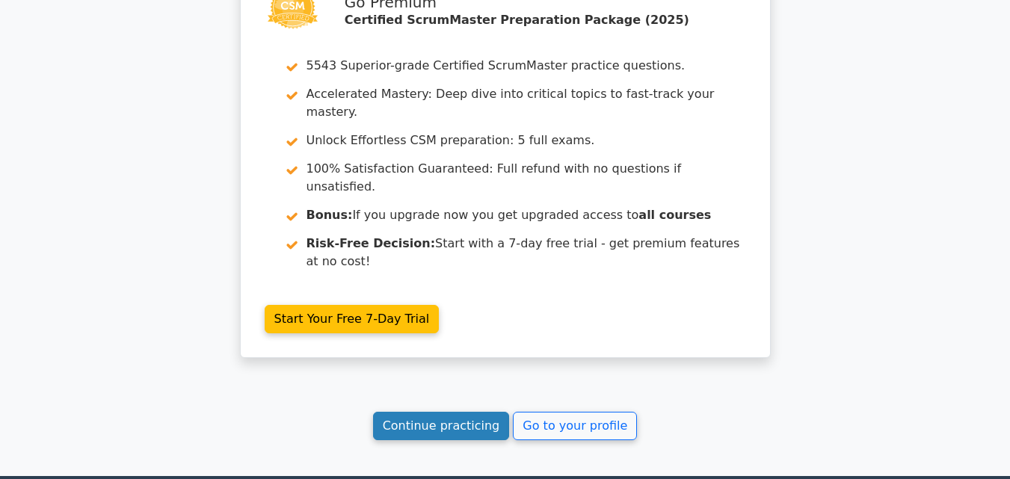
click at [437, 412] on link "Continue practicing" at bounding box center [441, 426] width 137 height 28
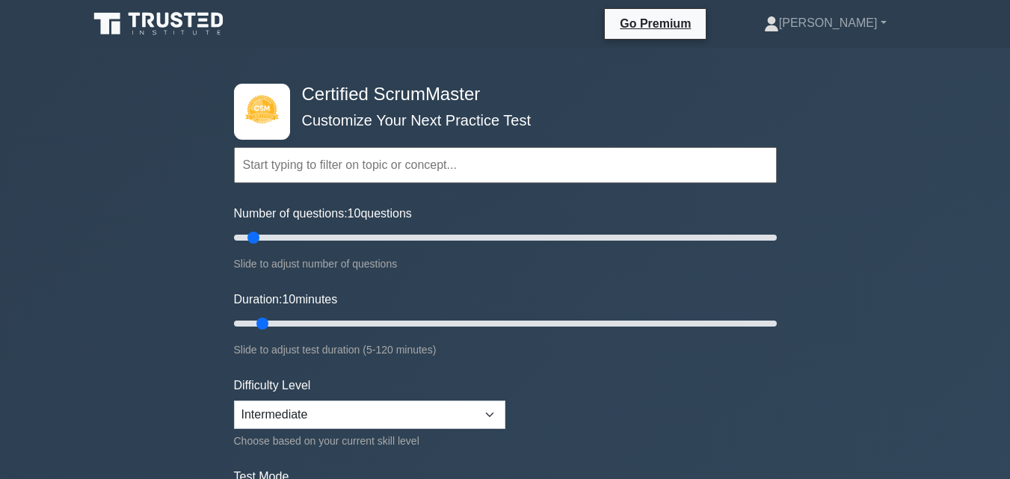
click at [319, 163] on input "text" at bounding box center [505, 165] width 543 height 36
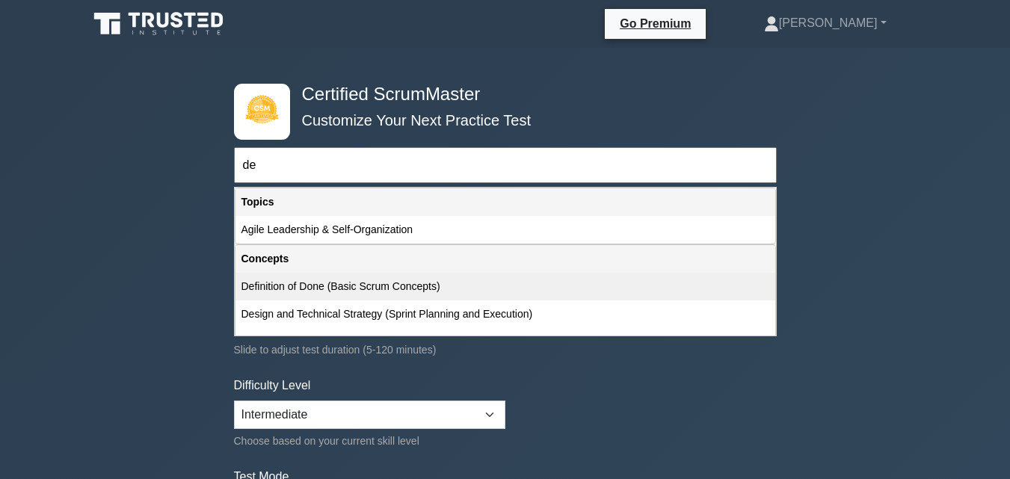
click at [326, 280] on div "Definition of Done (Basic Scrum Concepts)" at bounding box center [506, 287] width 540 height 28
type input "Definition of Done (Basic Scrum Concepts)"
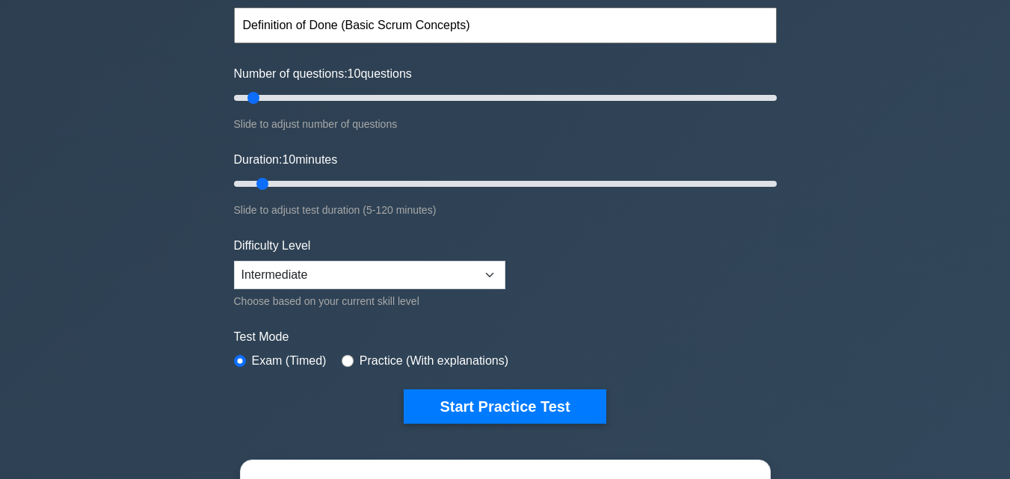
scroll to position [150, 0]
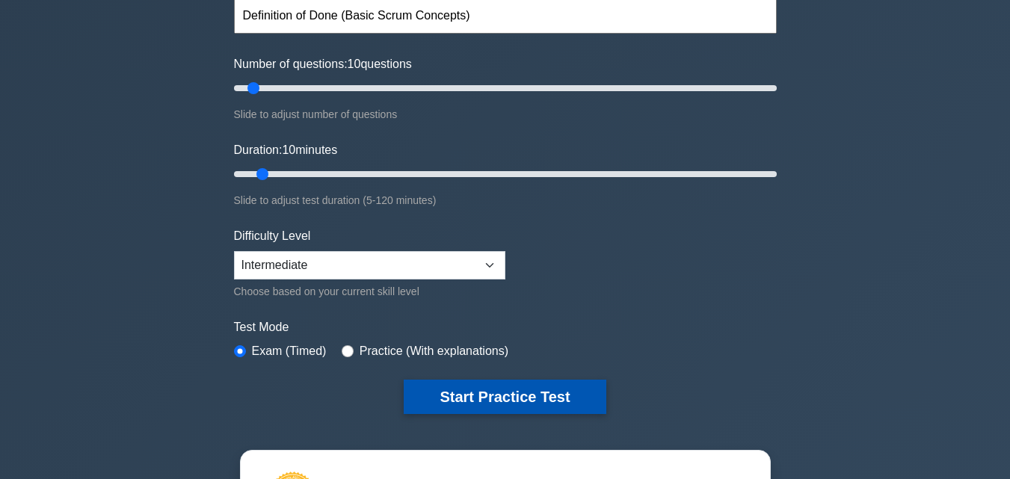
click at [453, 394] on button "Start Practice Test" at bounding box center [505, 397] width 202 height 34
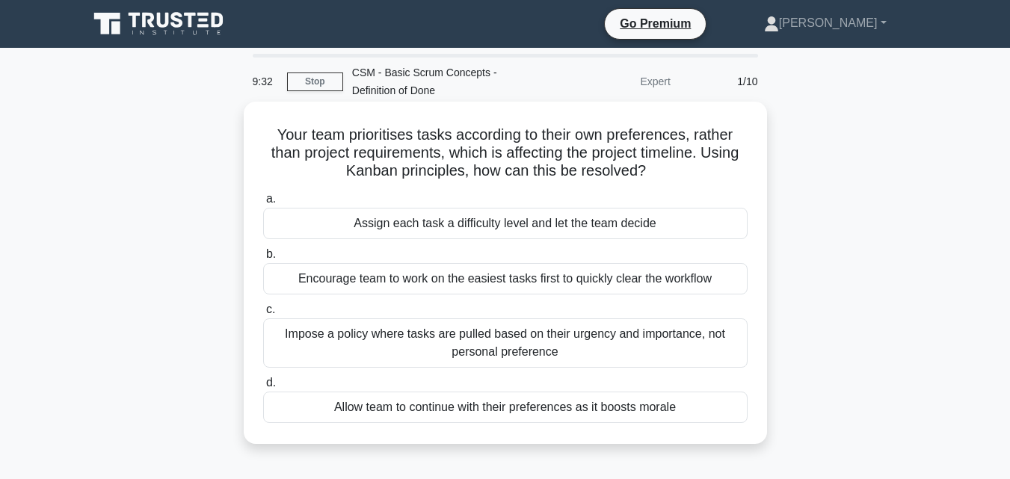
click at [490, 342] on div "Impose a policy where tasks are pulled based on their urgency and importance, n…" at bounding box center [505, 343] width 485 height 49
click at [263, 315] on input "c. Impose a policy where tasks are pulled based on their urgency and importance…" at bounding box center [263, 310] width 0 height 10
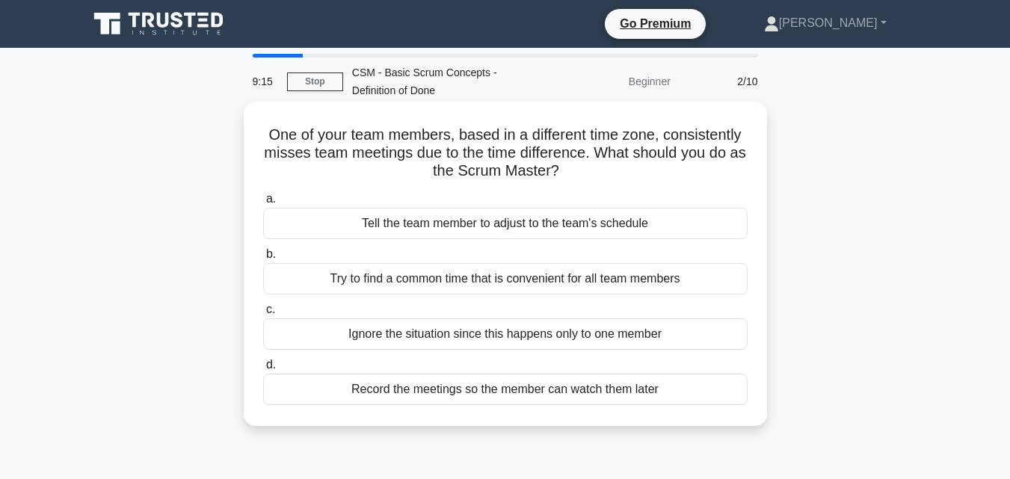
click at [431, 273] on div "Try to find a common time that is convenient for all team members" at bounding box center [505, 278] width 485 height 31
click at [263, 259] on input "b. Try to find a common time that is convenient for all team members" at bounding box center [263, 255] width 0 height 10
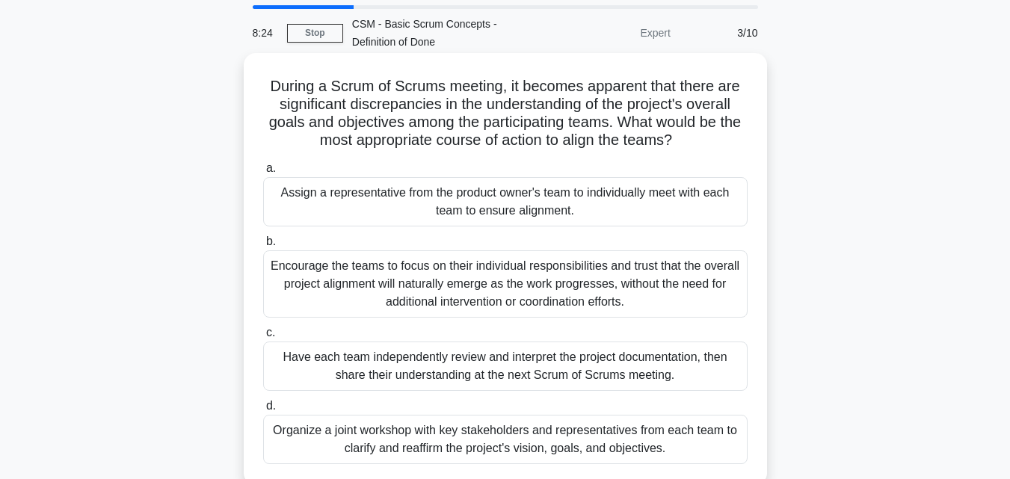
scroll to position [75, 0]
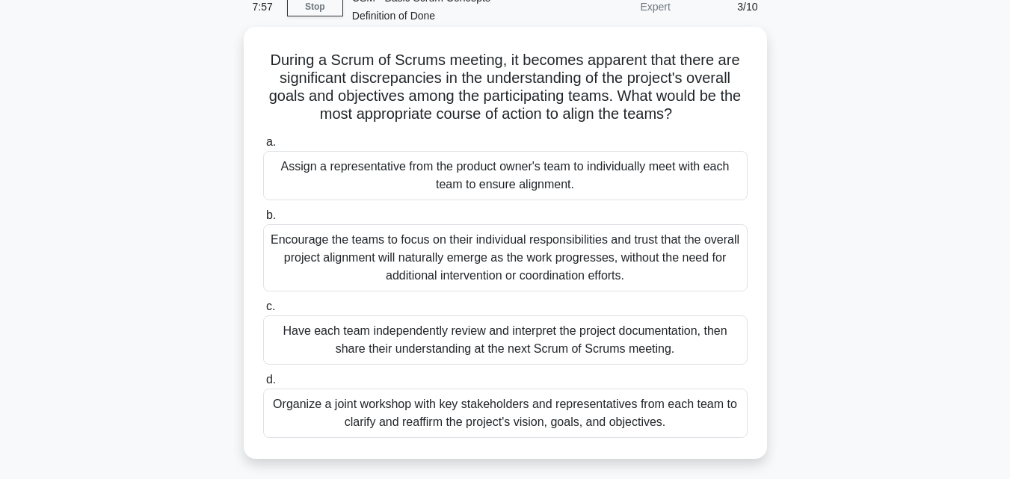
click at [593, 410] on div "Organize a joint workshop with key stakeholders and representatives from each t…" at bounding box center [505, 413] width 485 height 49
click at [263, 385] on input "d. Organize a joint workshop with key stakeholders and representatives from eac…" at bounding box center [263, 380] width 0 height 10
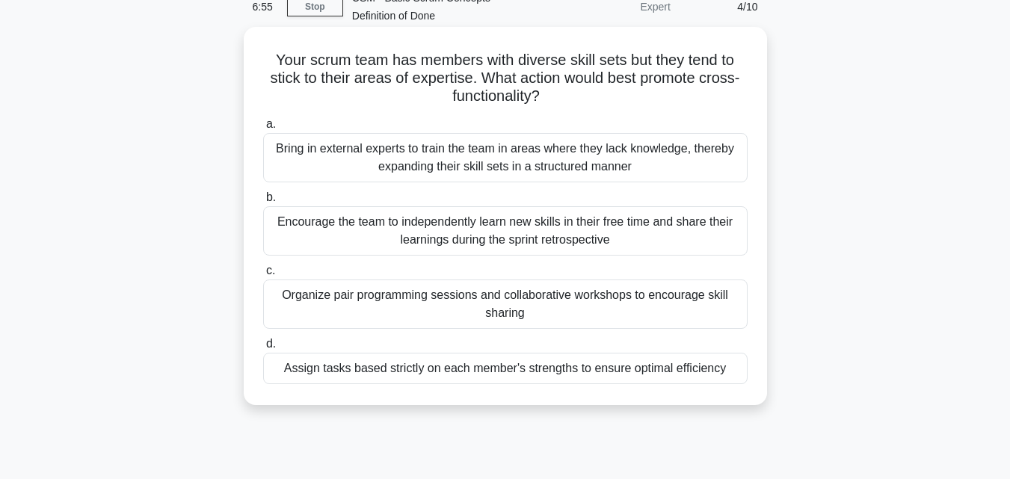
click at [496, 307] on div "Organize pair programming sessions and collaborative workshops to encourage ski…" at bounding box center [505, 304] width 485 height 49
click at [263, 276] on input "c. Organize pair programming sessions and collaborative workshops to encourage …" at bounding box center [263, 271] width 0 height 10
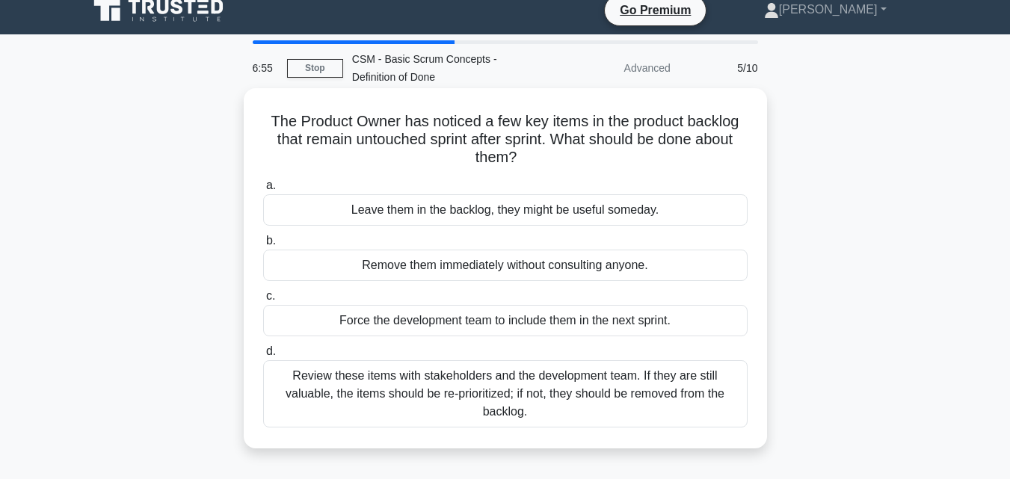
scroll to position [0, 0]
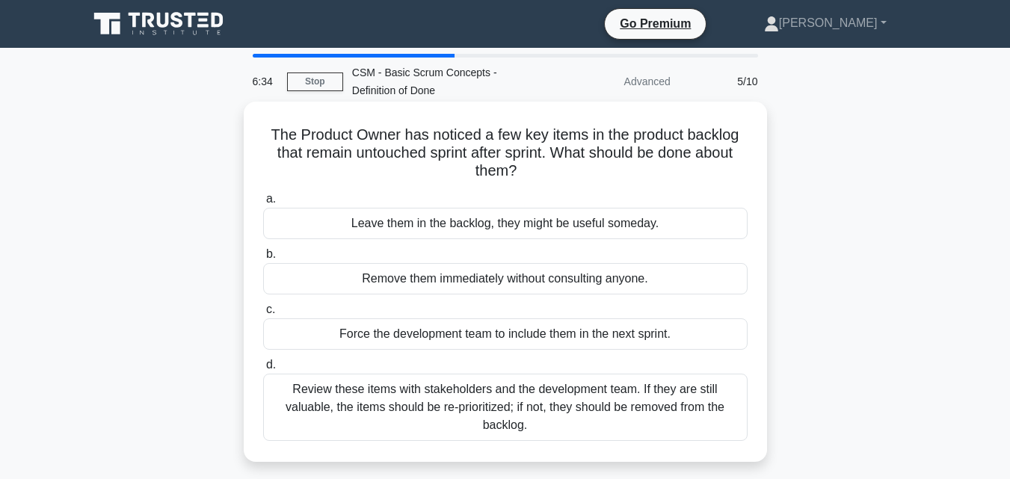
click at [569, 407] on div "Review these items with stakeholders and the development team. If they are stil…" at bounding box center [505, 407] width 485 height 67
click at [263, 370] on input "d. Review these items with stakeholders and the development team. If they are s…" at bounding box center [263, 365] width 0 height 10
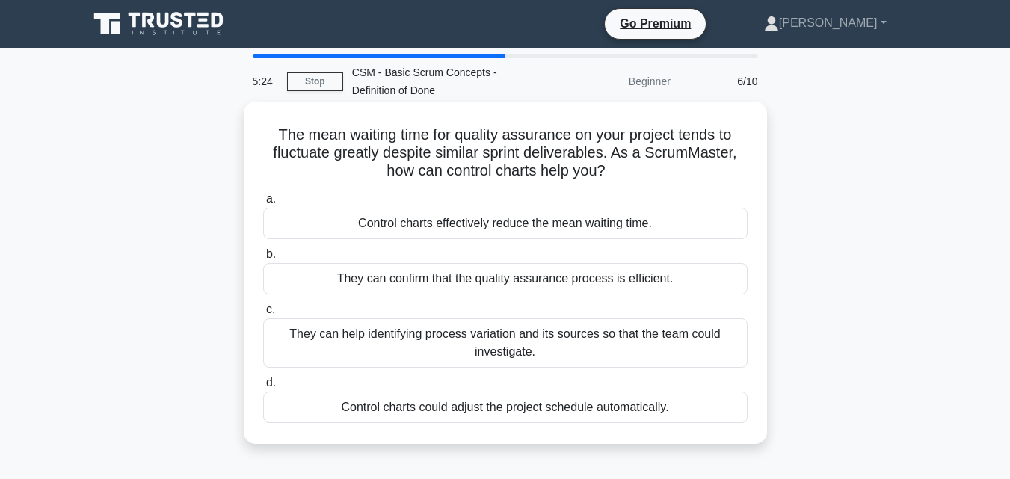
click at [553, 413] on div "Control charts could adjust the project schedule automatically." at bounding box center [505, 407] width 485 height 31
click at [263, 388] on input "d. Control charts could adjust the project schedule automatically." at bounding box center [263, 383] width 0 height 10
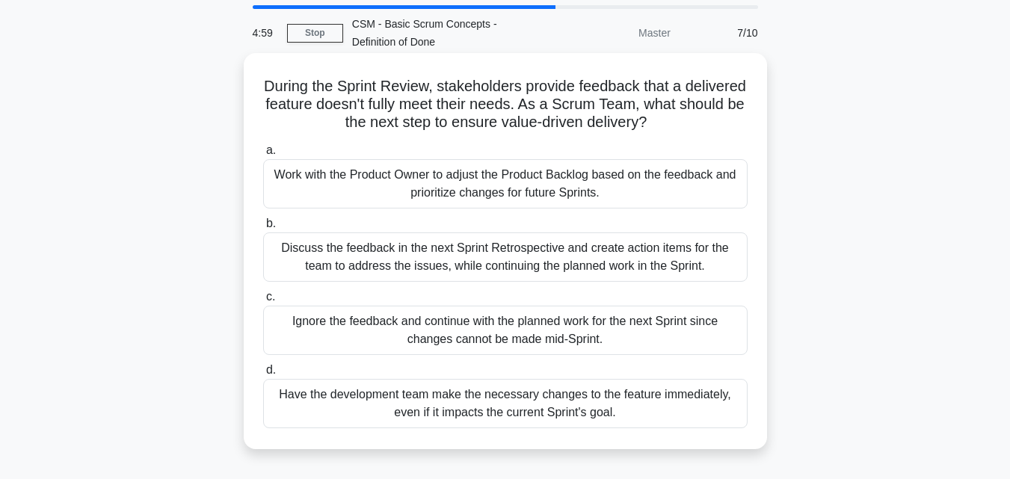
scroll to position [75, 0]
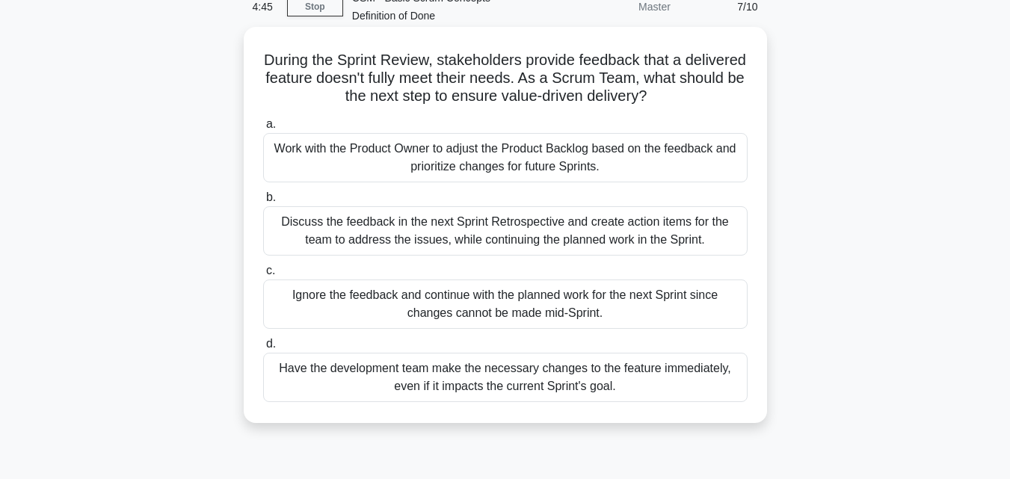
click at [551, 163] on div "Work with the Product Owner to adjust the Product Backlog based on the feedback…" at bounding box center [505, 157] width 485 height 49
click at [263, 129] on input "a. Work with the Product Owner to adjust the Product Backlog based on the feedb…" at bounding box center [263, 125] width 0 height 10
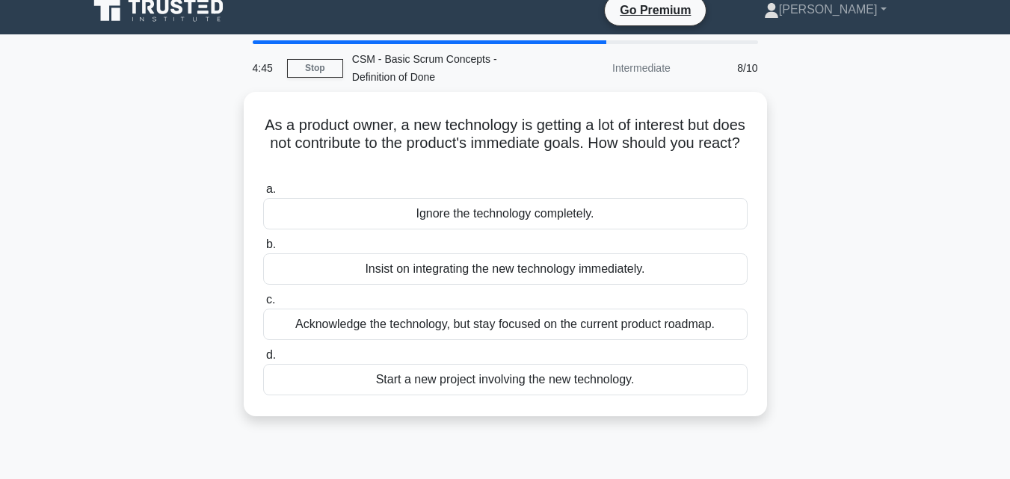
scroll to position [0, 0]
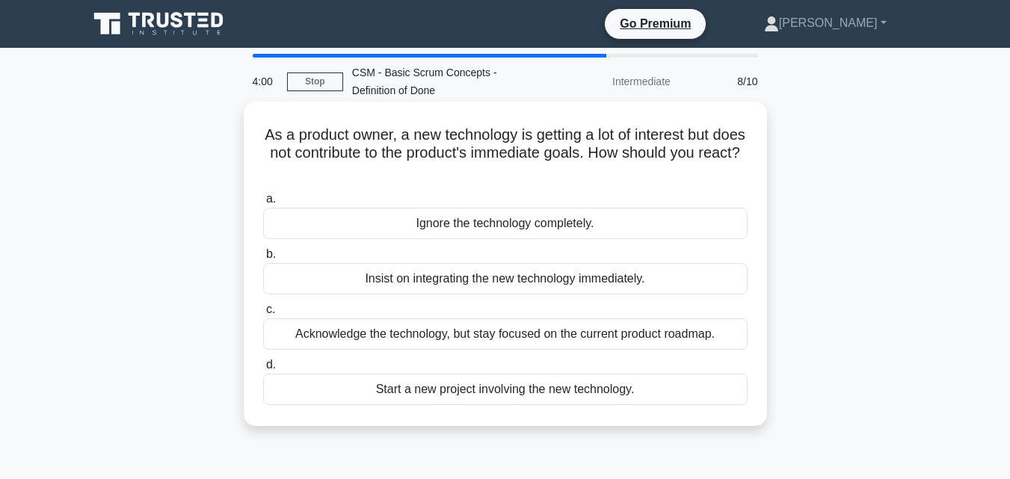
click at [494, 339] on div "Acknowledge the technology, but stay focused on the current product roadmap." at bounding box center [505, 334] width 485 height 31
click at [263, 315] on input "c. Acknowledge the technology, but stay focused on the current product roadmap." at bounding box center [263, 310] width 0 height 10
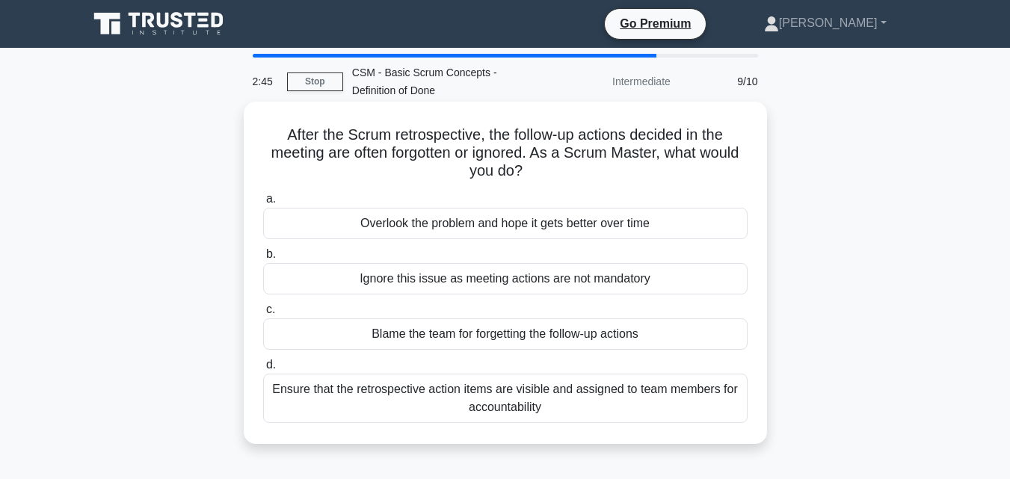
click at [559, 400] on div "Ensure that the retrospective action items are visible and assigned to team mem…" at bounding box center [505, 398] width 485 height 49
click at [263, 370] on input "d. Ensure that the retrospective action items are visible and assigned to team …" at bounding box center [263, 365] width 0 height 10
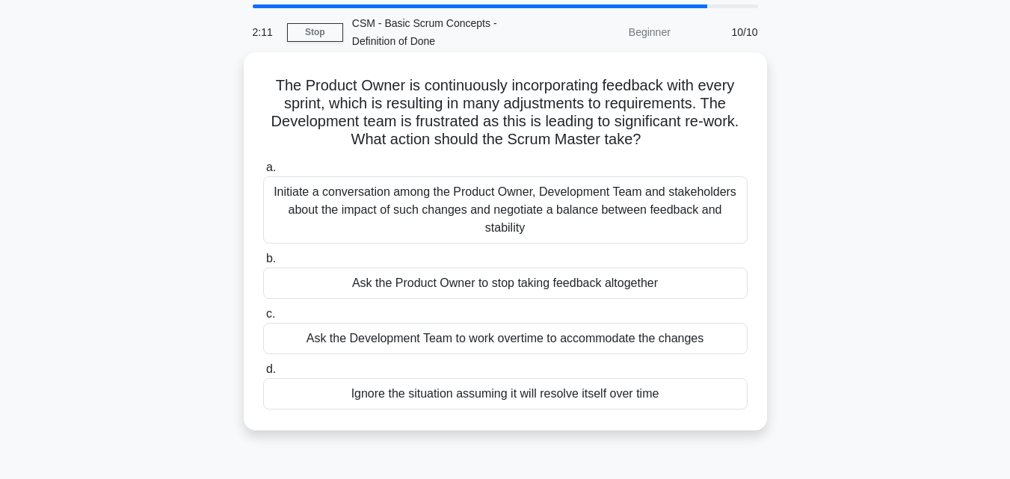
scroll to position [75, 0]
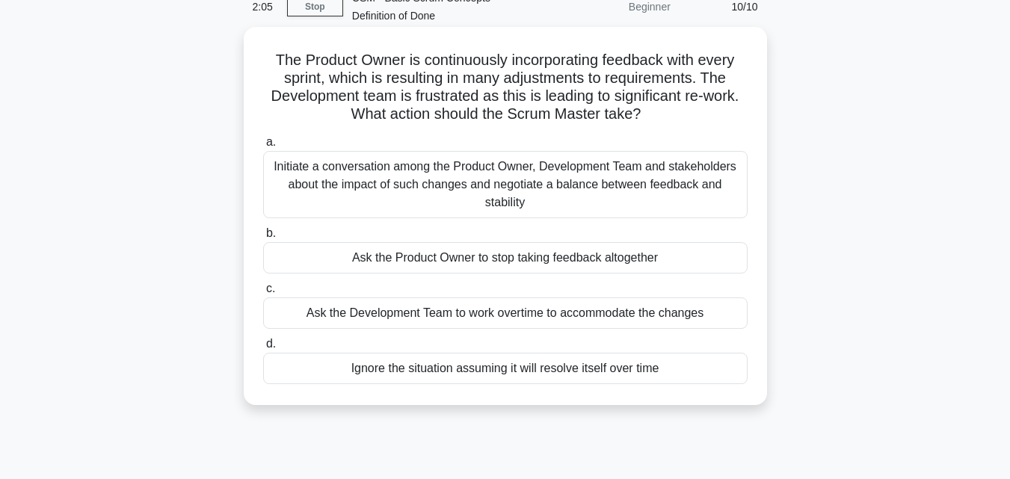
click at [413, 176] on div "Initiate a conversation among the Product Owner, Development Team and stakehold…" at bounding box center [505, 184] width 485 height 67
click at [263, 147] on input "a. Initiate a conversation among the Product Owner, Development Team and stakeh…" at bounding box center [263, 143] width 0 height 10
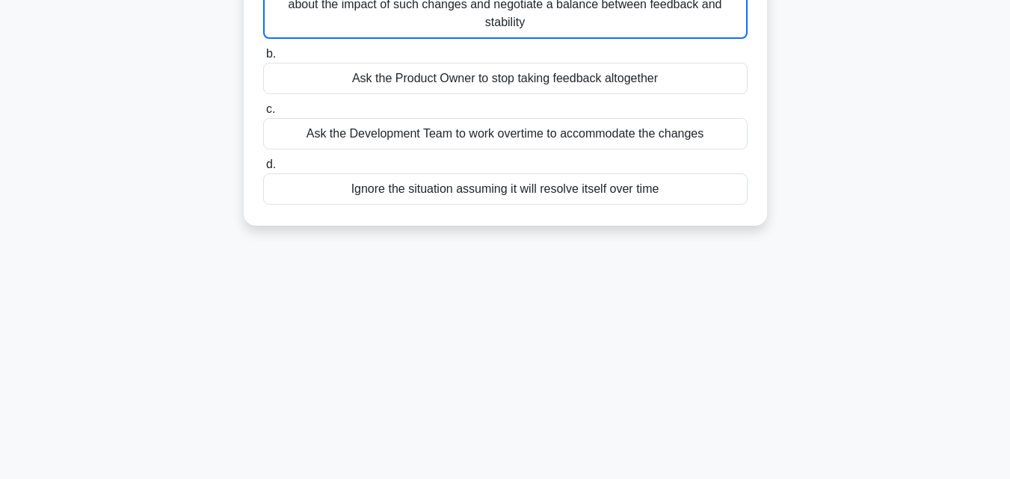
scroll to position [299, 0]
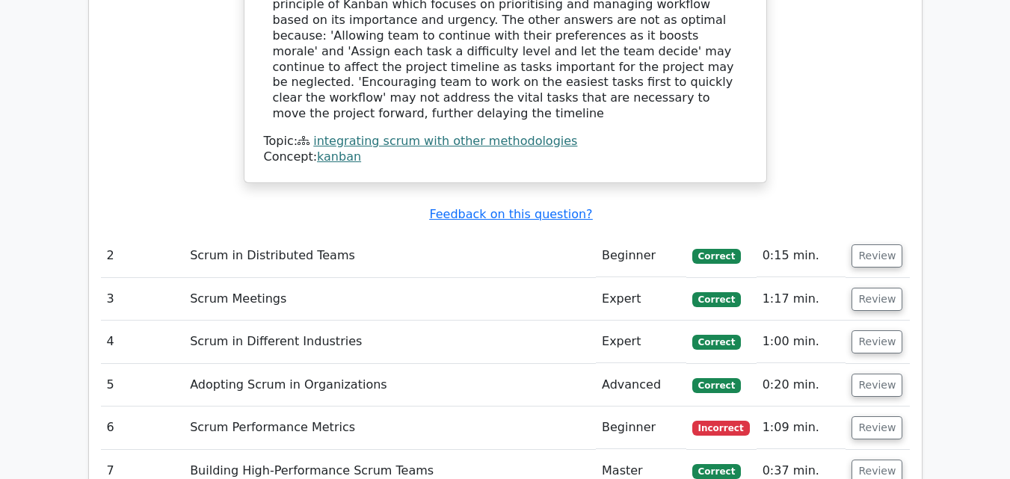
scroll to position [1944, 0]
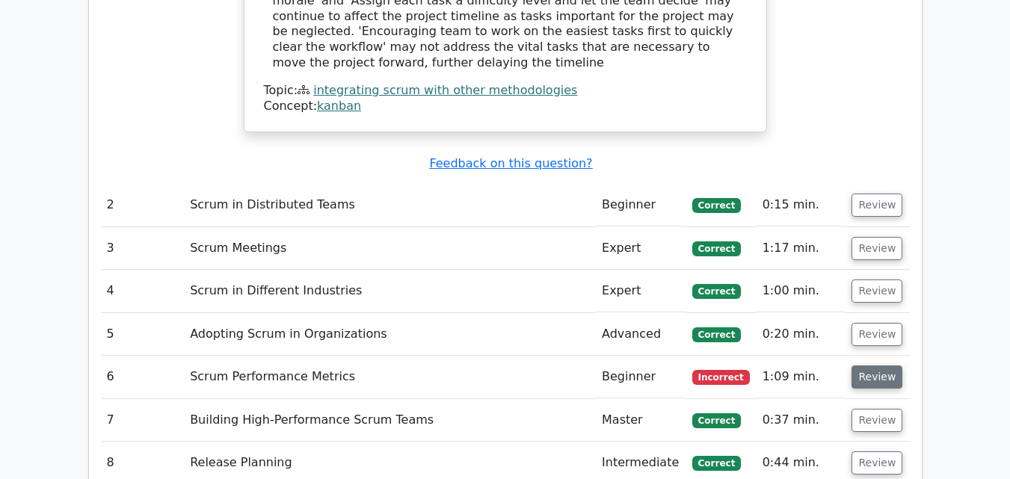
click at [873, 366] on button "Review" at bounding box center [877, 377] width 51 height 23
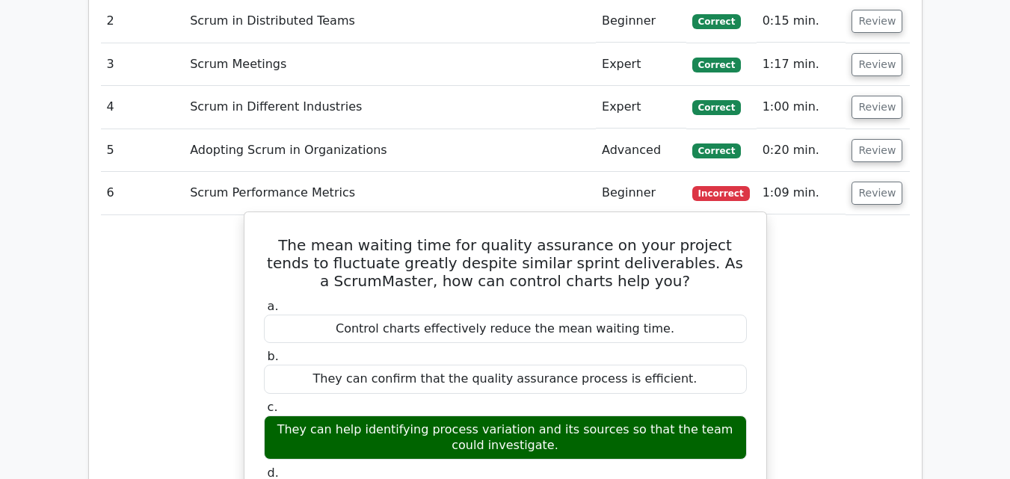
scroll to position [2168, 0]
